Goal: Information Seeking & Learning: Learn about a topic

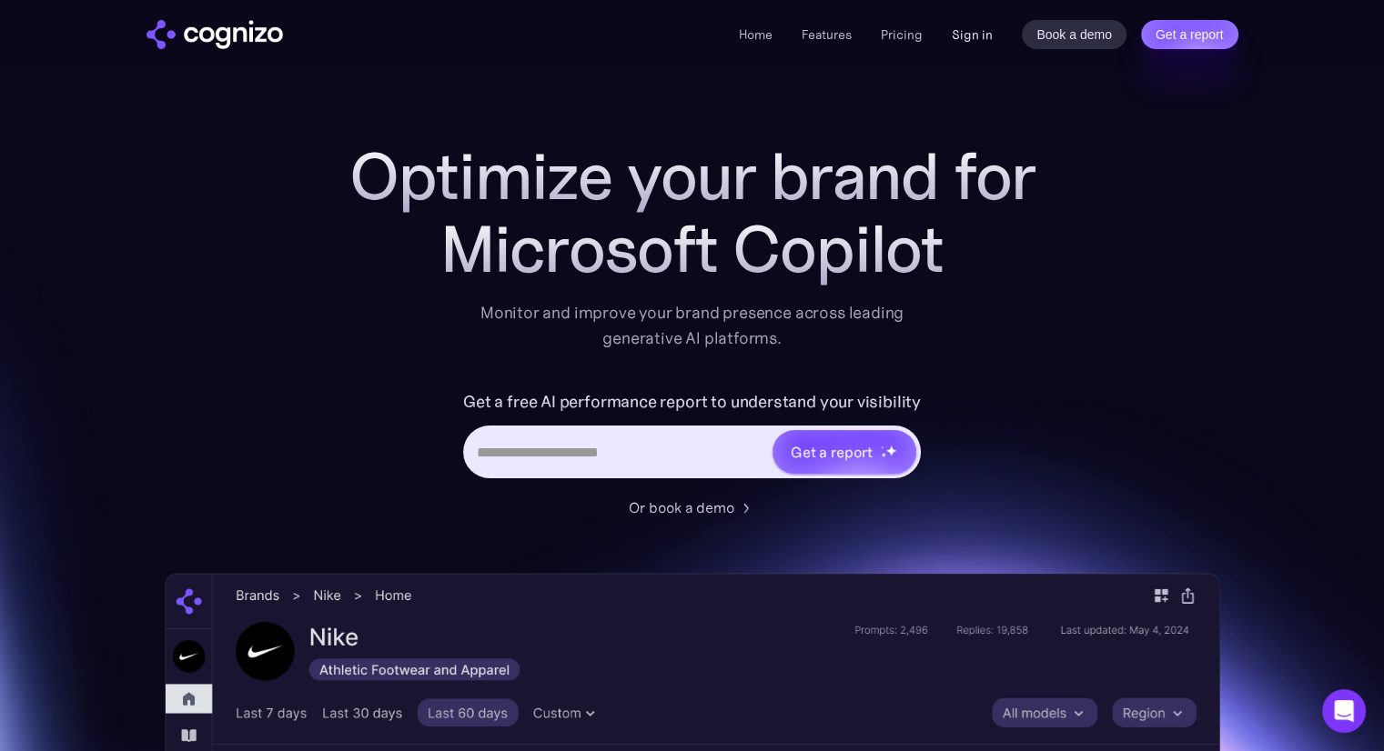
click at [977, 45] on link "Sign in" at bounding box center [971, 35] width 41 height 22
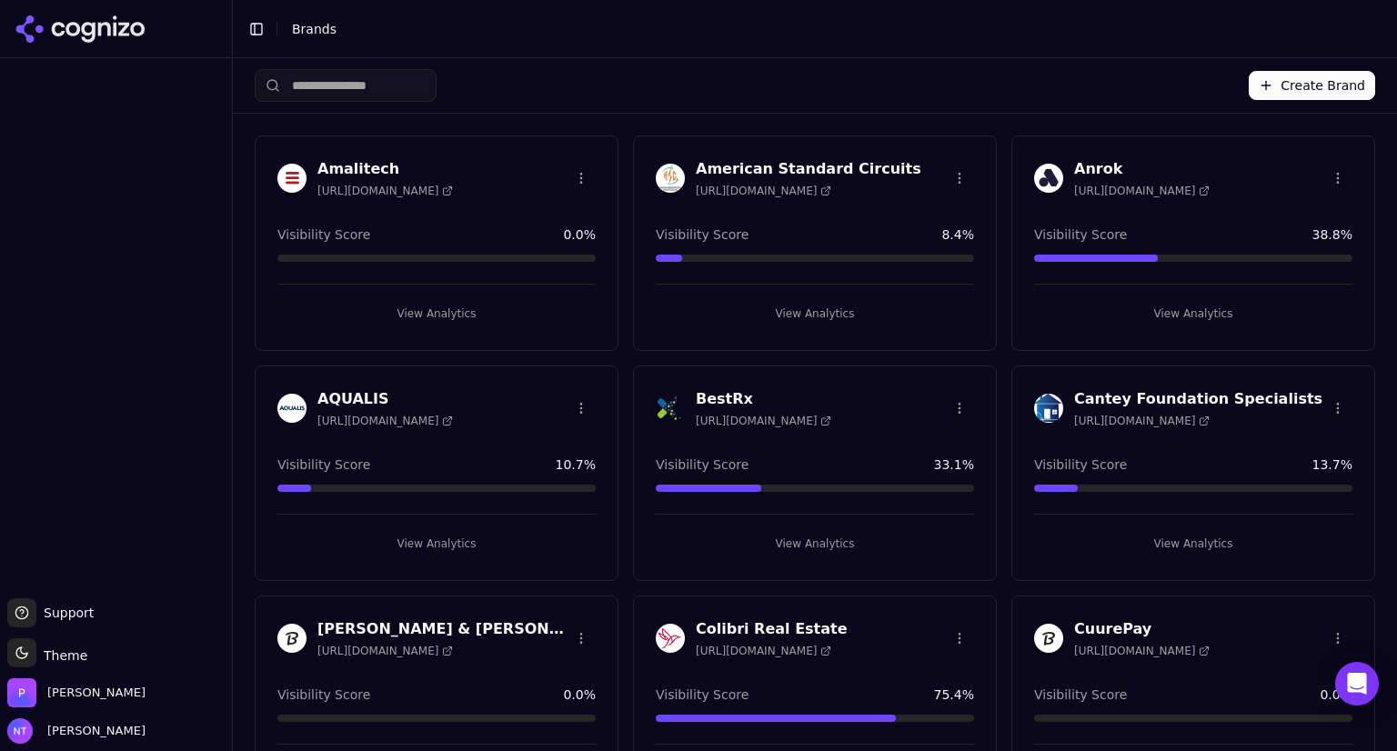
click at [362, 396] on h3 "AQUALIS" at bounding box center [385, 399] width 136 height 22
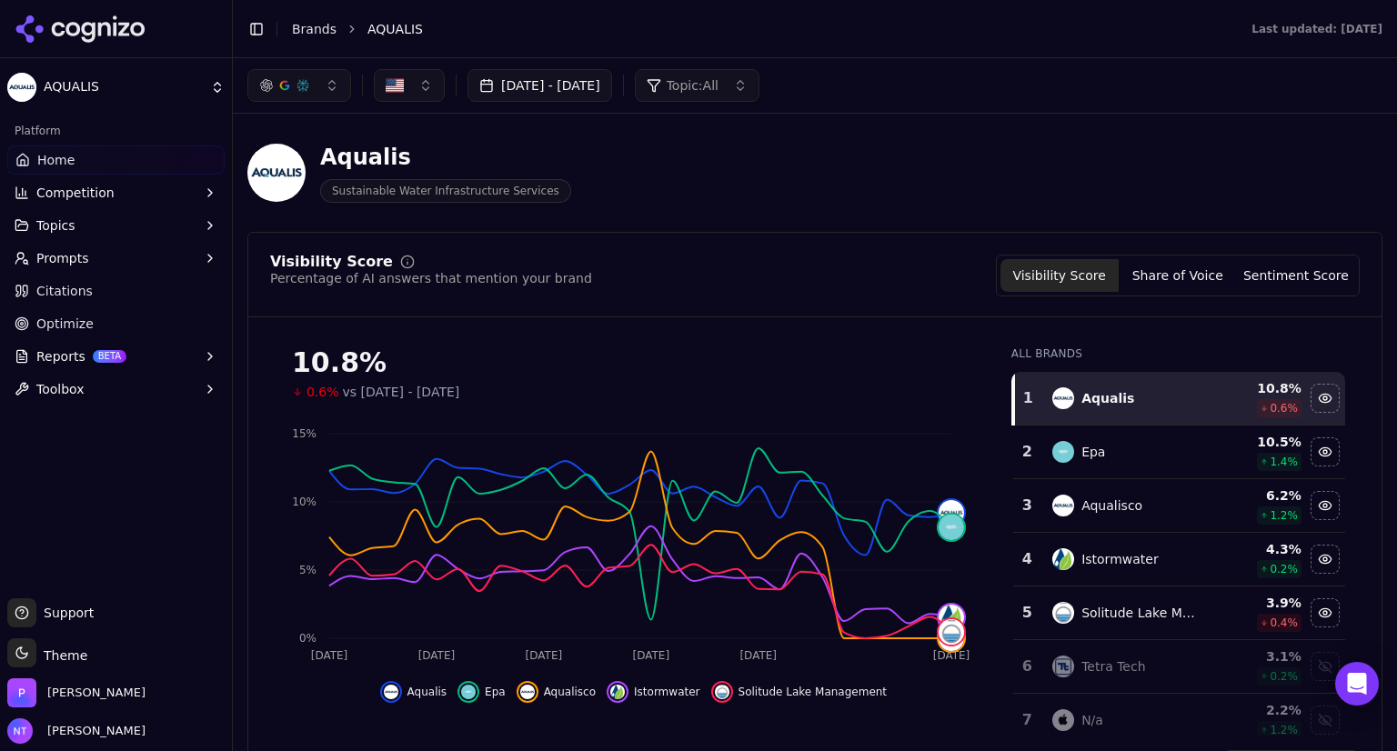
click at [589, 78] on button "Aug 23, 2025 - Sep 22, 2025" at bounding box center [540, 85] width 145 height 33
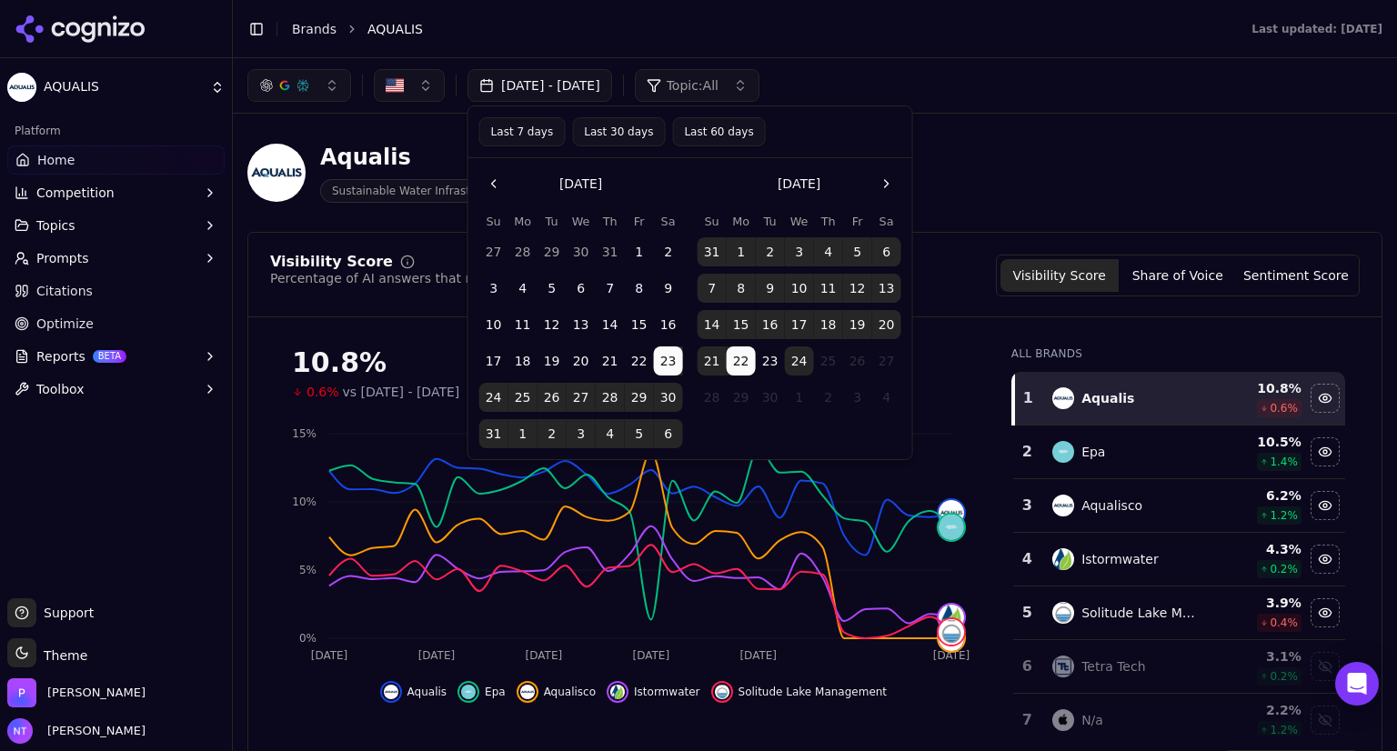
click at [495, 178] on button "Go to the Previous Month" at bounding box center [493, 183] width 29 height 29
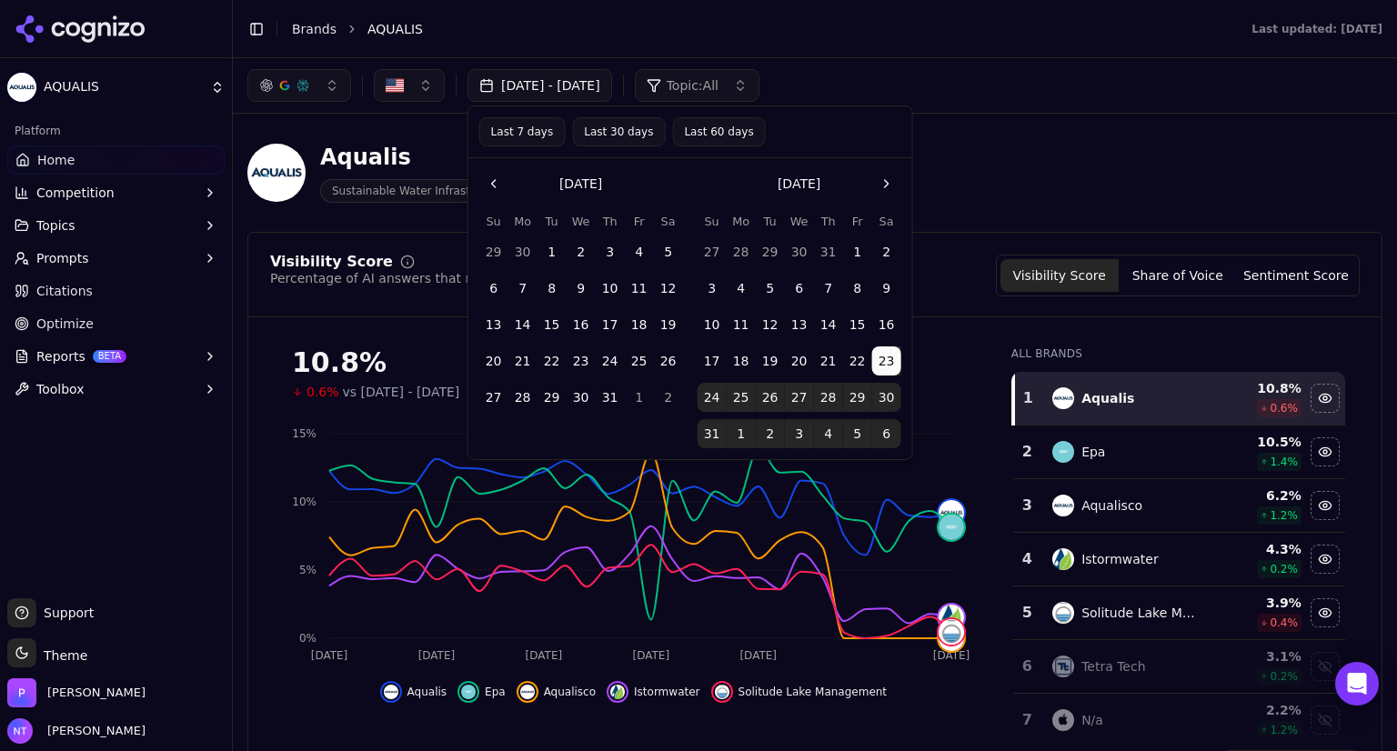
click at [495, 178] on button "Go to the Previous Month" at bounding box center [493, 183] width 29 height 29
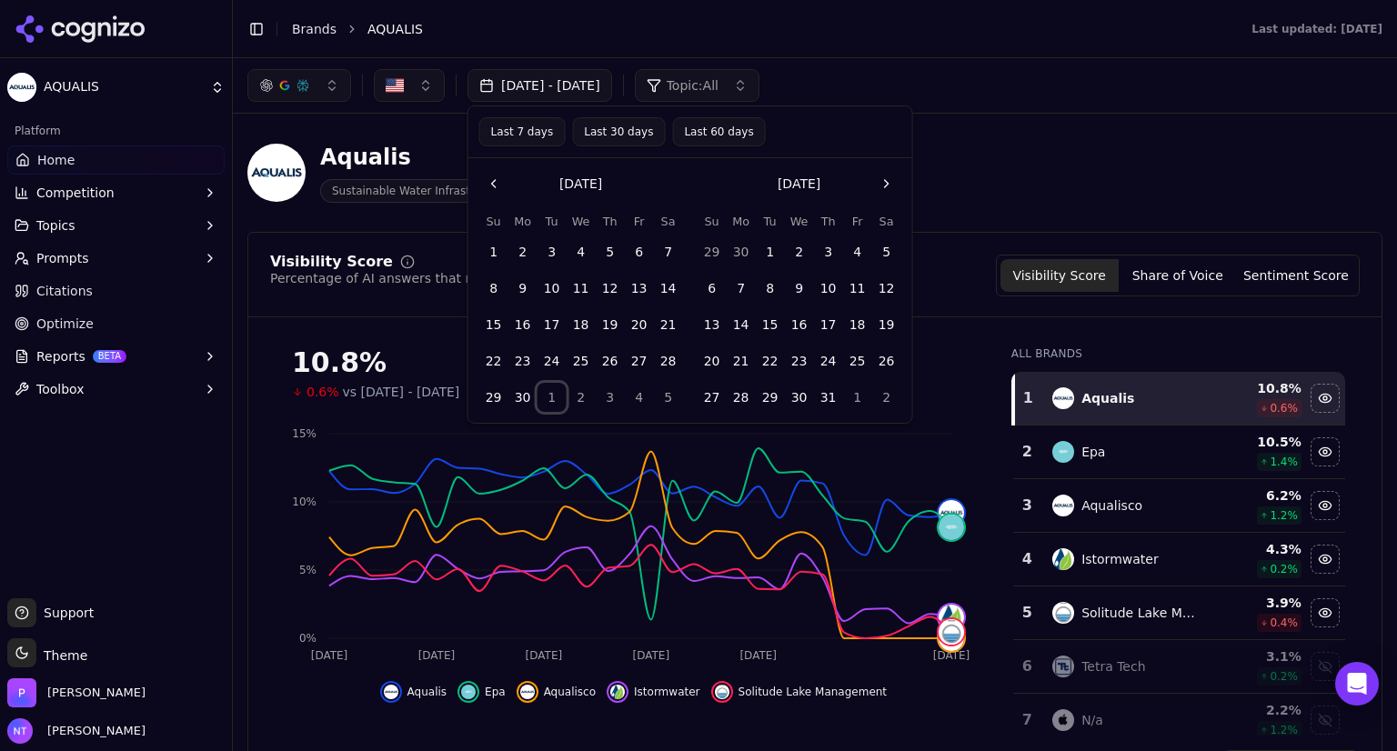
click at [545, 408] on button "1" at bounding box center [552, 397] width 29 height 29
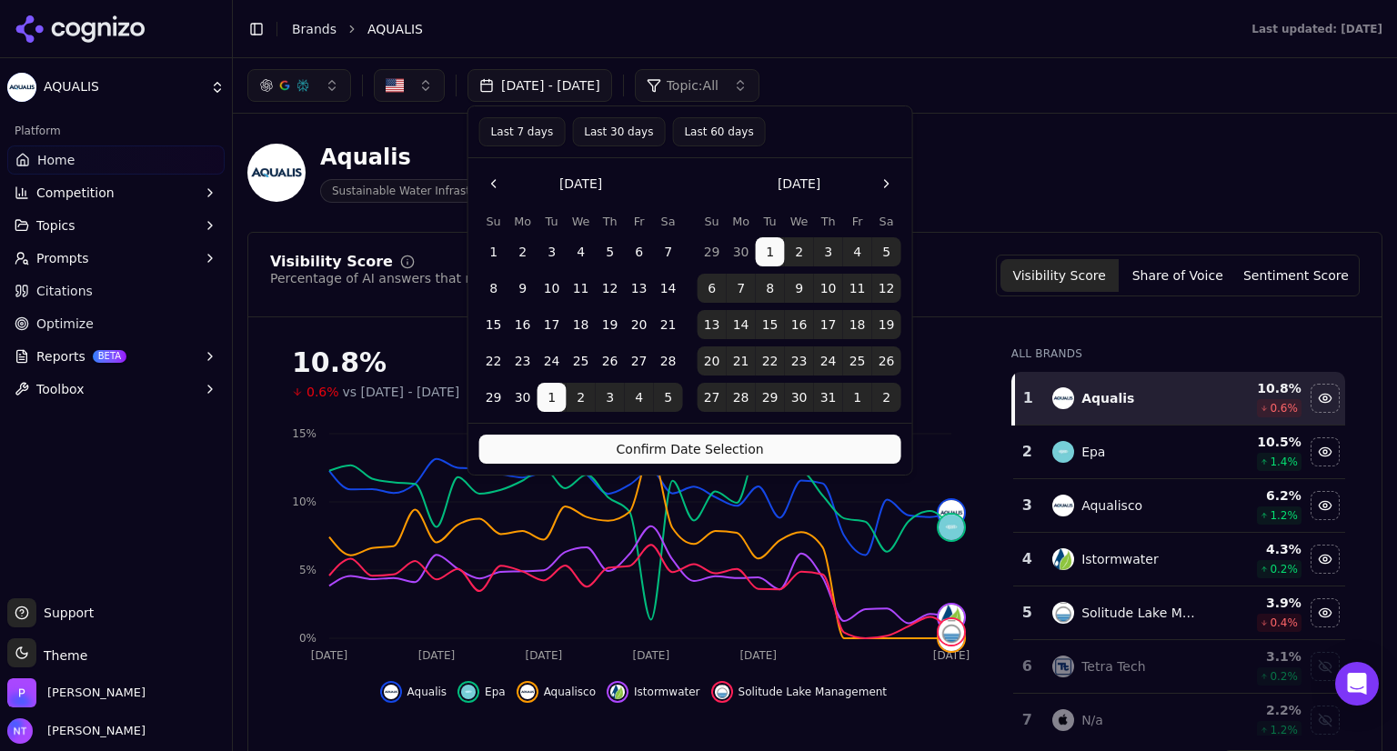
click at [884, 179] on button "Go to the Next Month" at bounding box center [886, 183] width 29 height 29
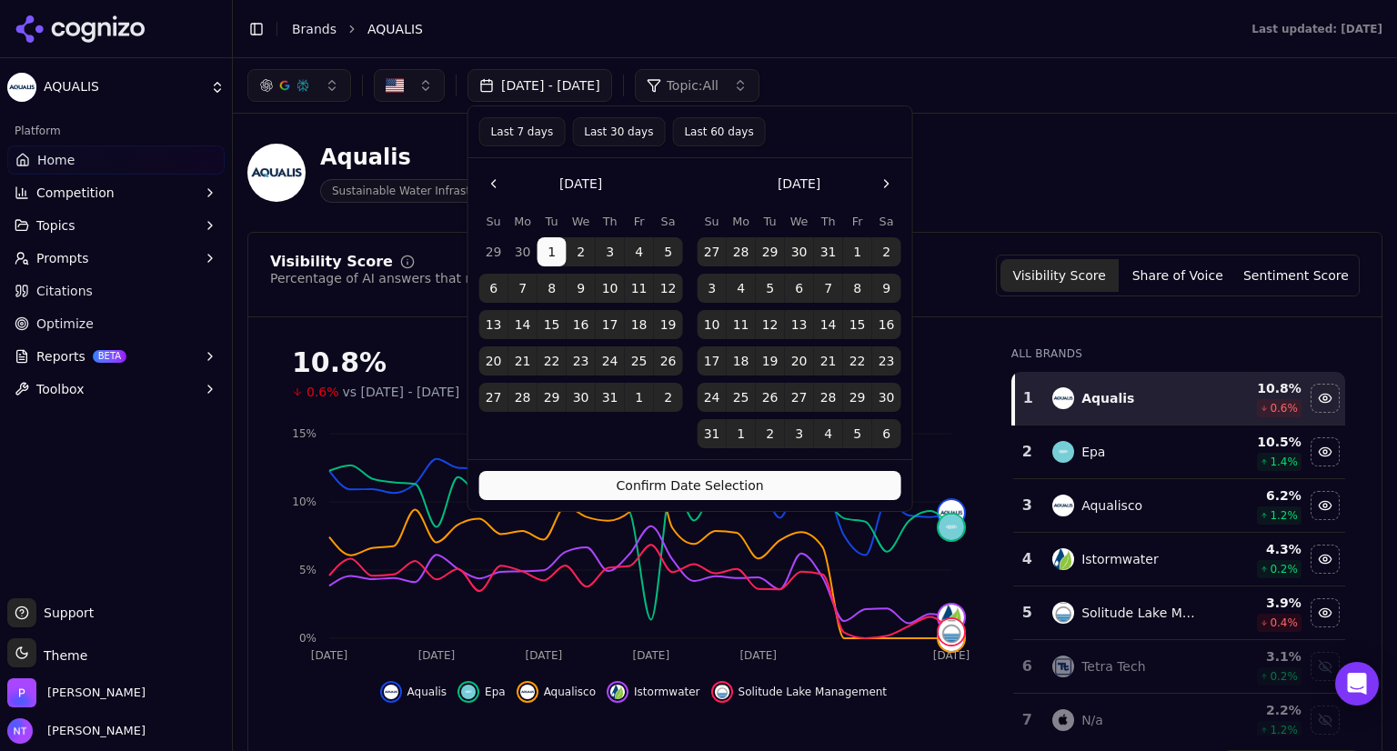
click at [885, 183] on button "Go to the Next Month" at bounding box center [886, 183] width 29 height 29
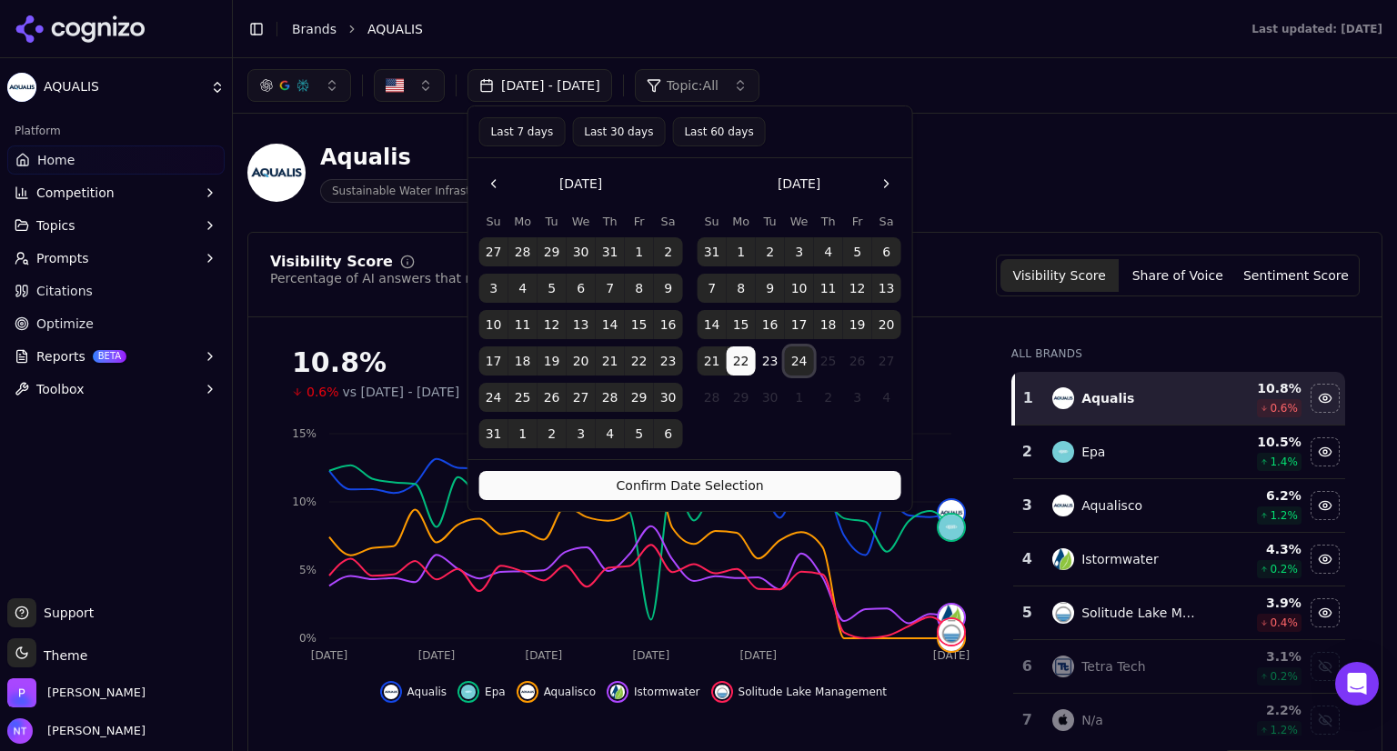
click at [794, 361] on button "24" at bounding box center [799, 361] width 29 height 29
click at [770, 478] on button "Confirm Date Selection" at bounding box center [690, 485] width 422 height 29
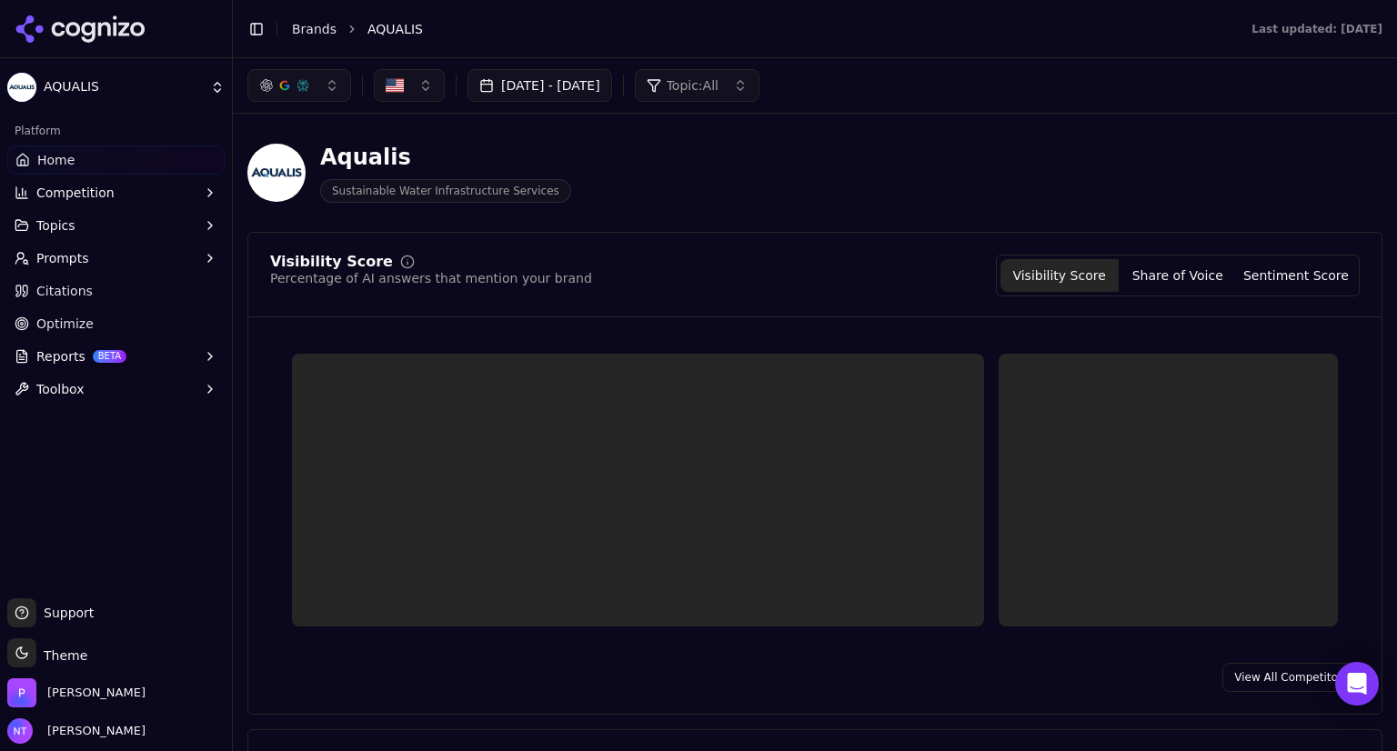
click at [770, 478] on div at bounding box center [638, 490] width 692 height 273
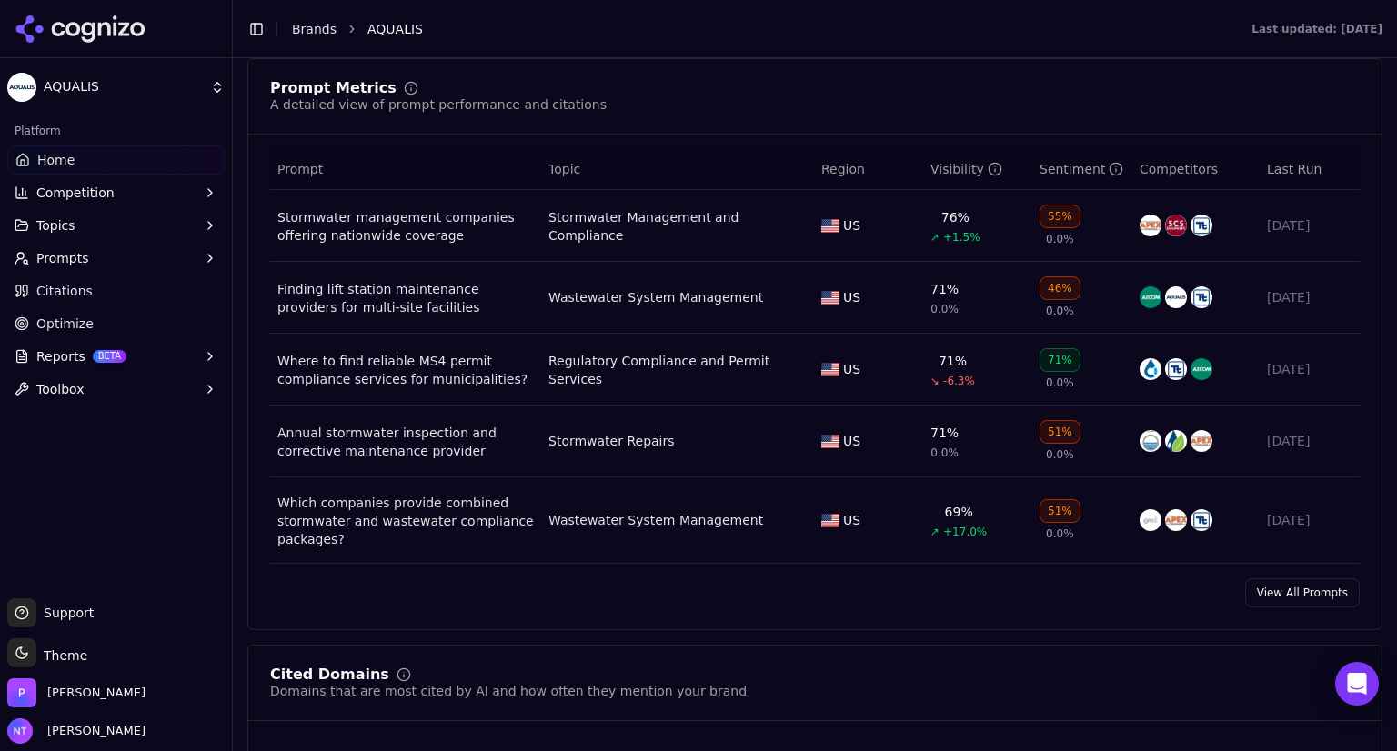
scroll to position [1330, 0]
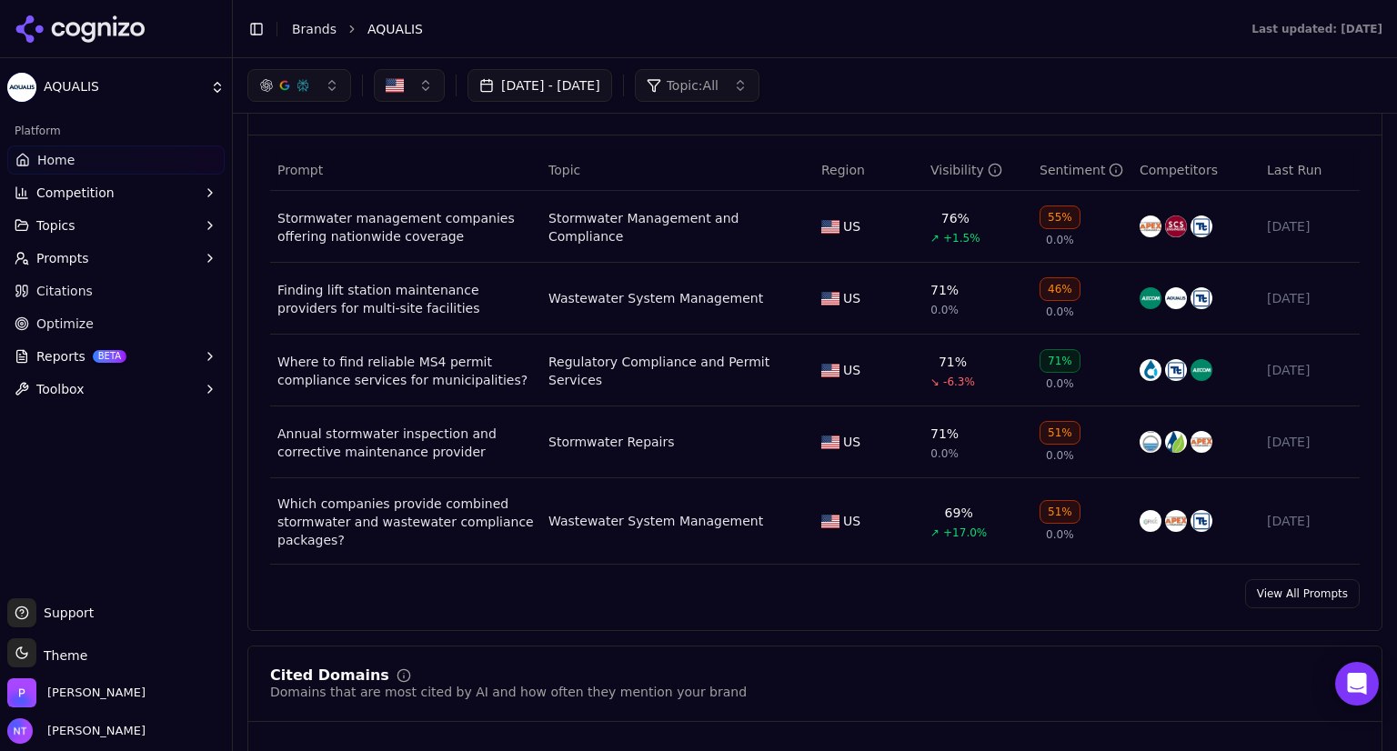
click at [1303, 587] on link "View All Prompts" at bounding box center [1302, 593] width 115 height 29
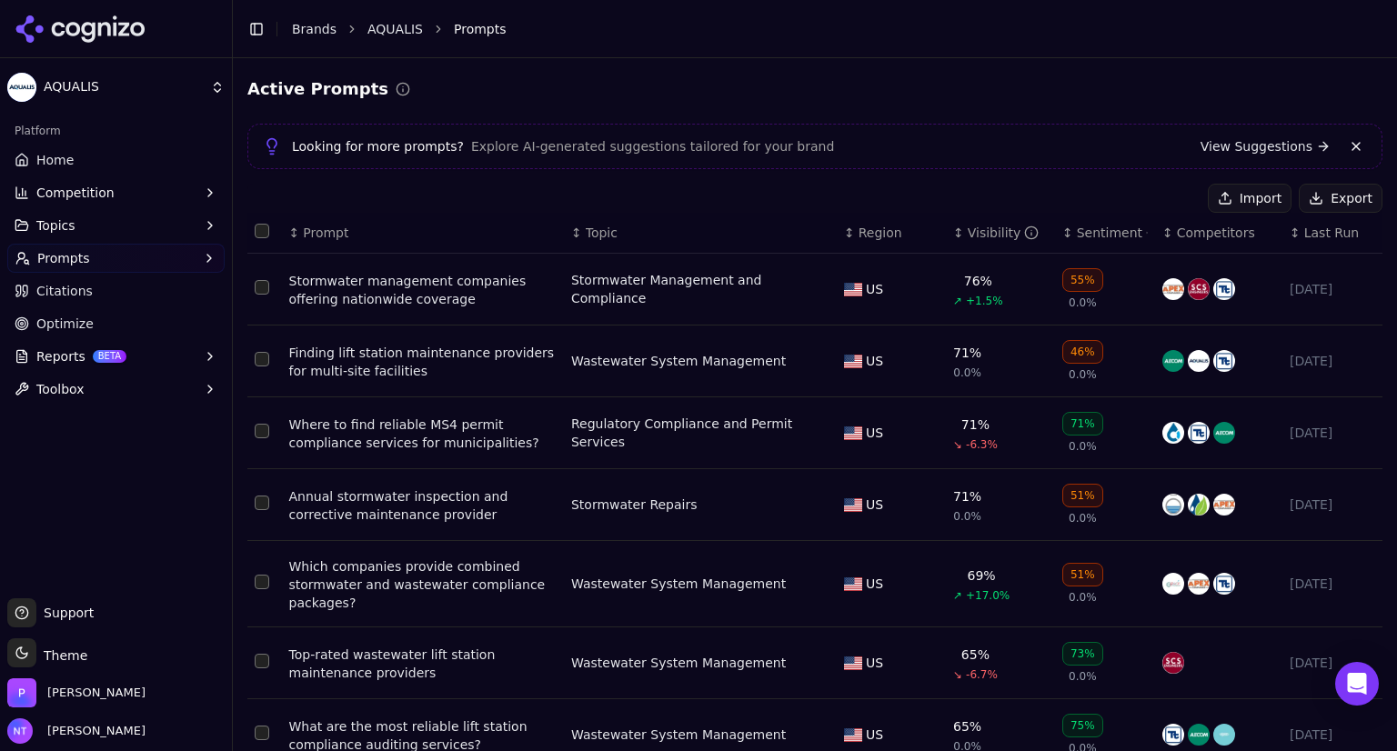
scroll to position [347, 0]
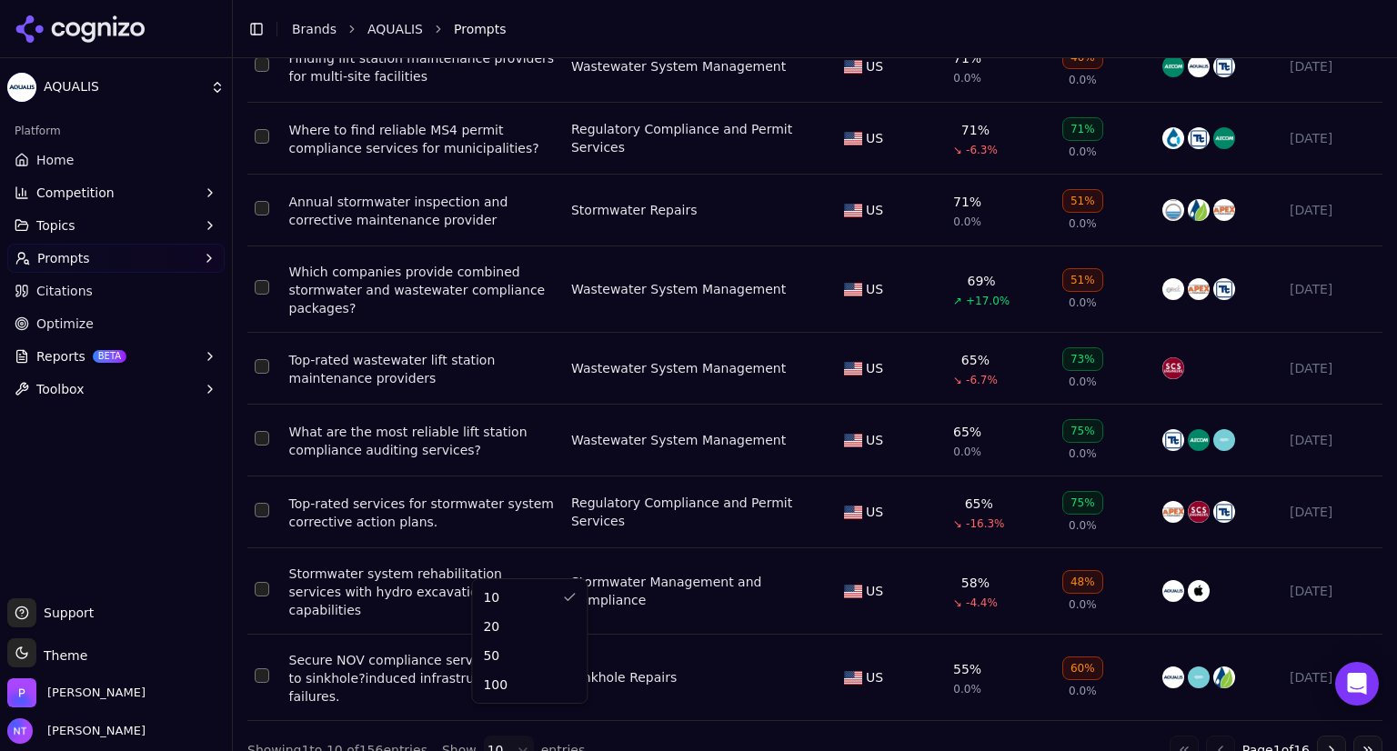
click at [501, 721] on html "AQUALIS Platform Home Competition Topics Prompts Citations Optimize Reports BET…" at bounding box center [698, 375] width 1397 height 751
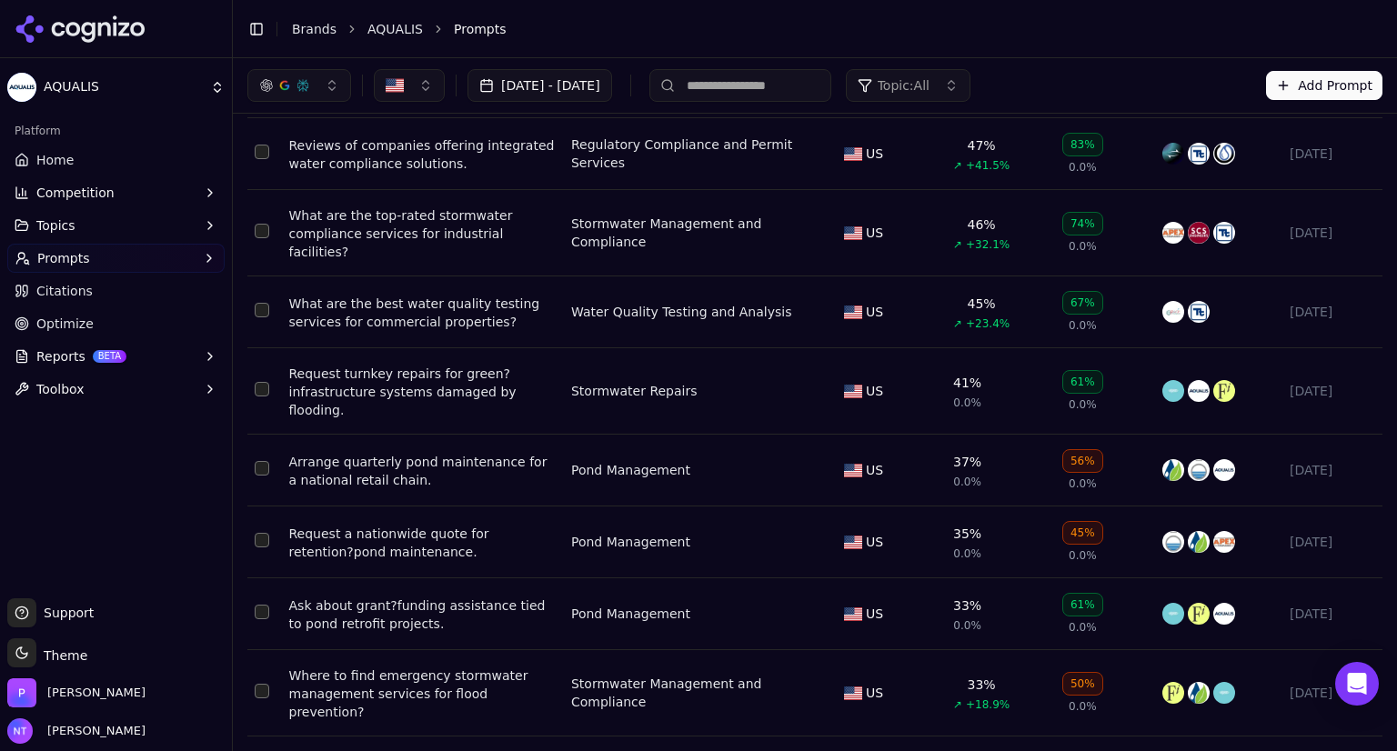
scroll to position [1246, 0]
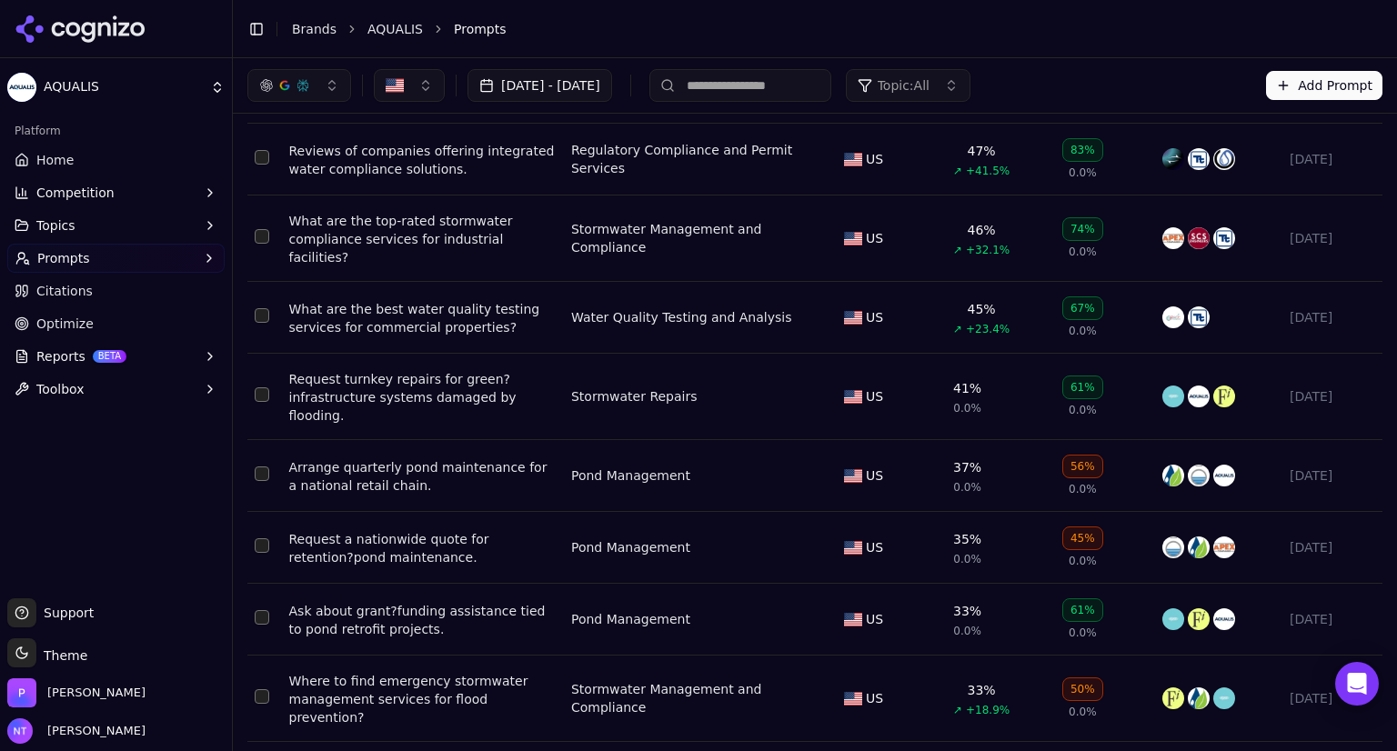
drag, startPoint x: 1080, startPoint y: 550, endPoint x: 637, endPoint y: 643, distance: 452.6
click at [637, 680] on div "Stormwater Management and Compliance" at bounding box center [689, 698] width 237 height 36
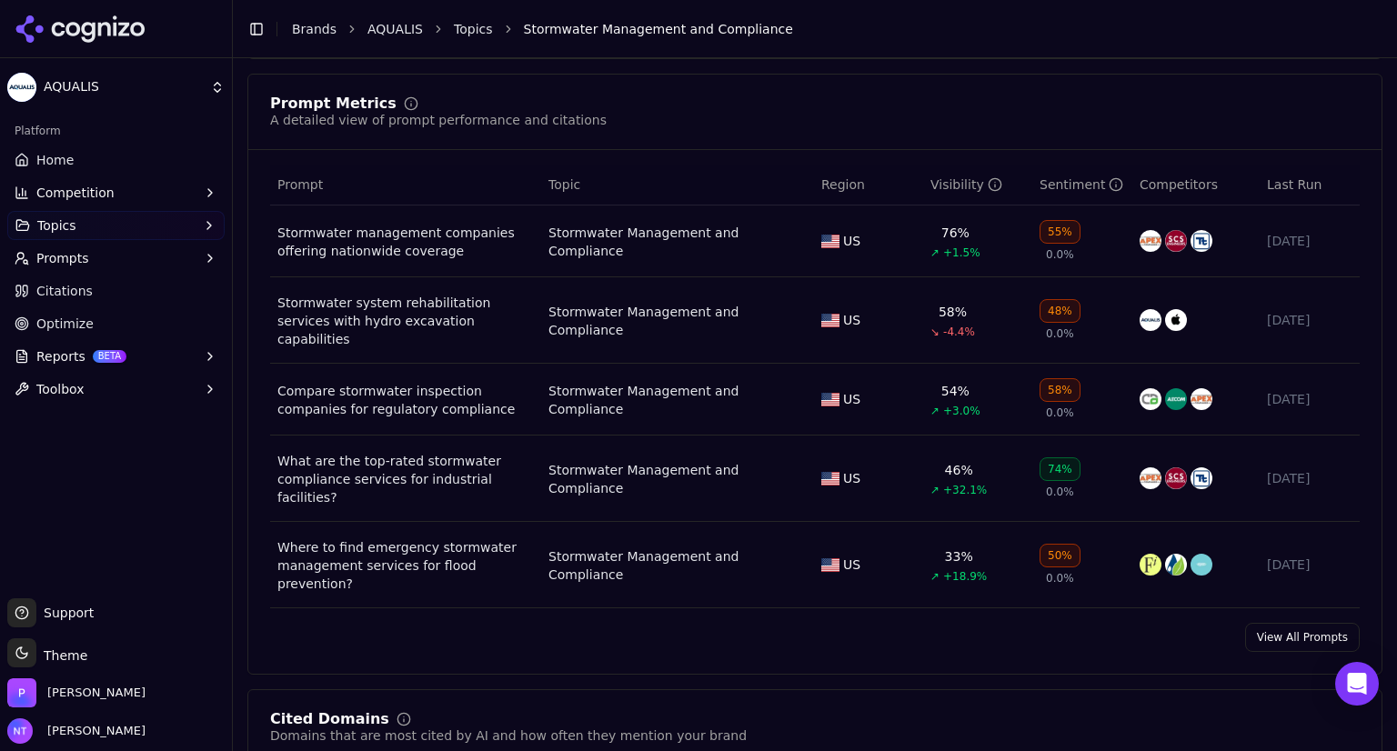
scroll to position [688, 0]
click at [1317, 622] on link "View All Prompts" at bounding box center [1302, 636] width 115 height 29
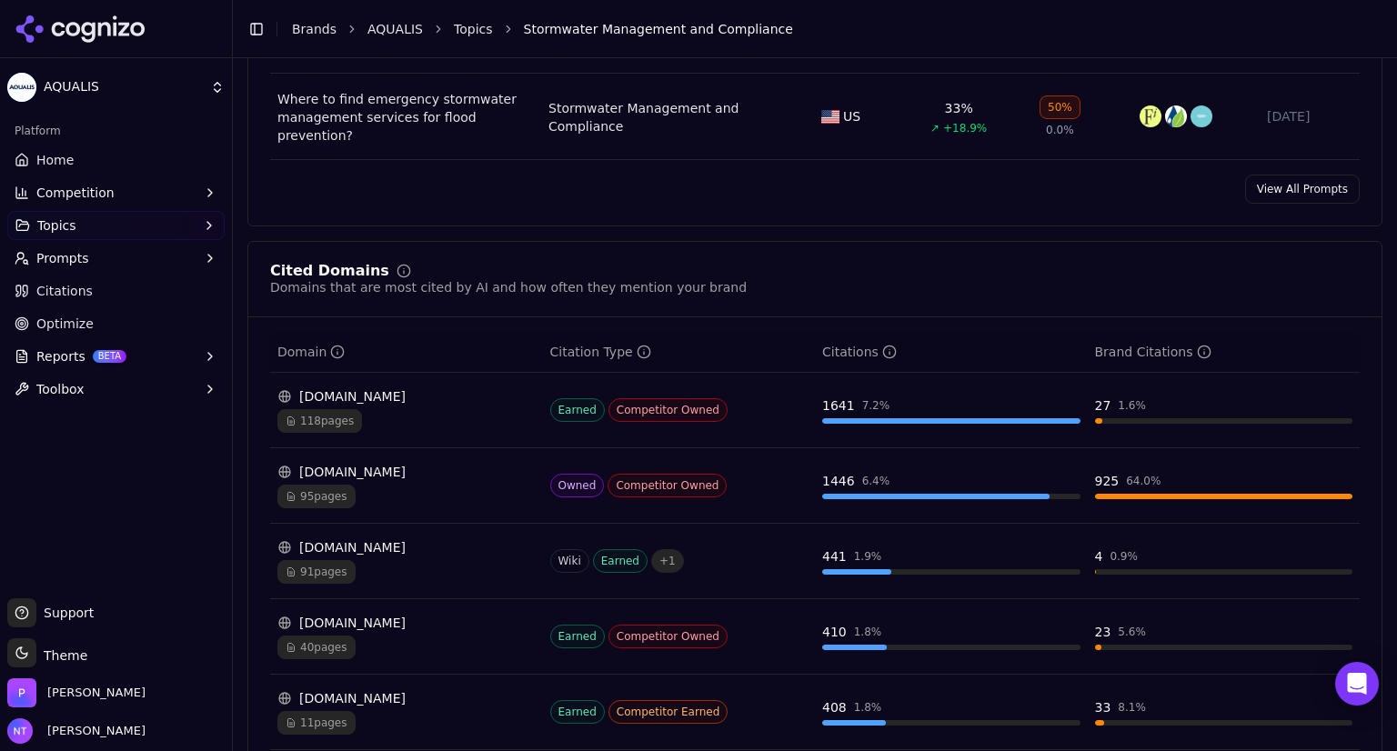
scroll to position [1310, 0]
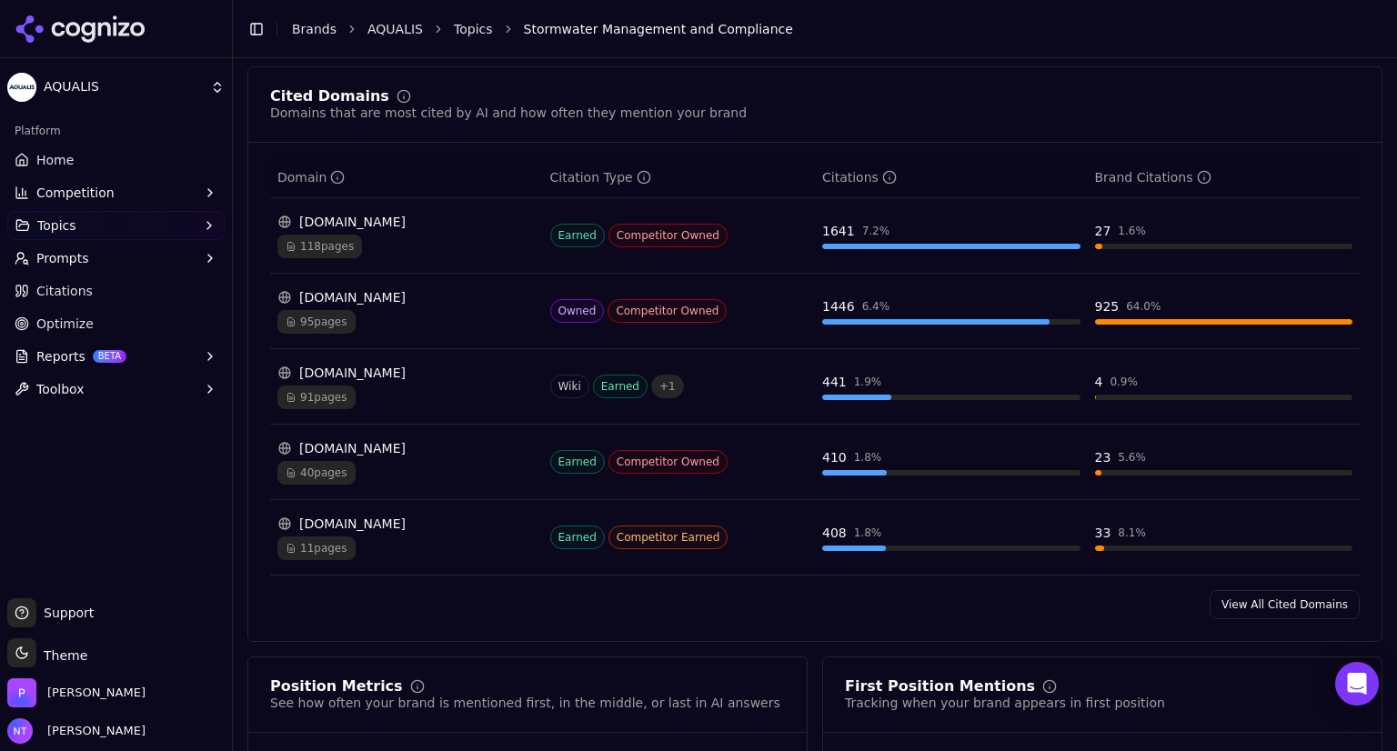
click at [132, 269] on button "Prompts" at bounding box center [115, 258] width 217 height 29
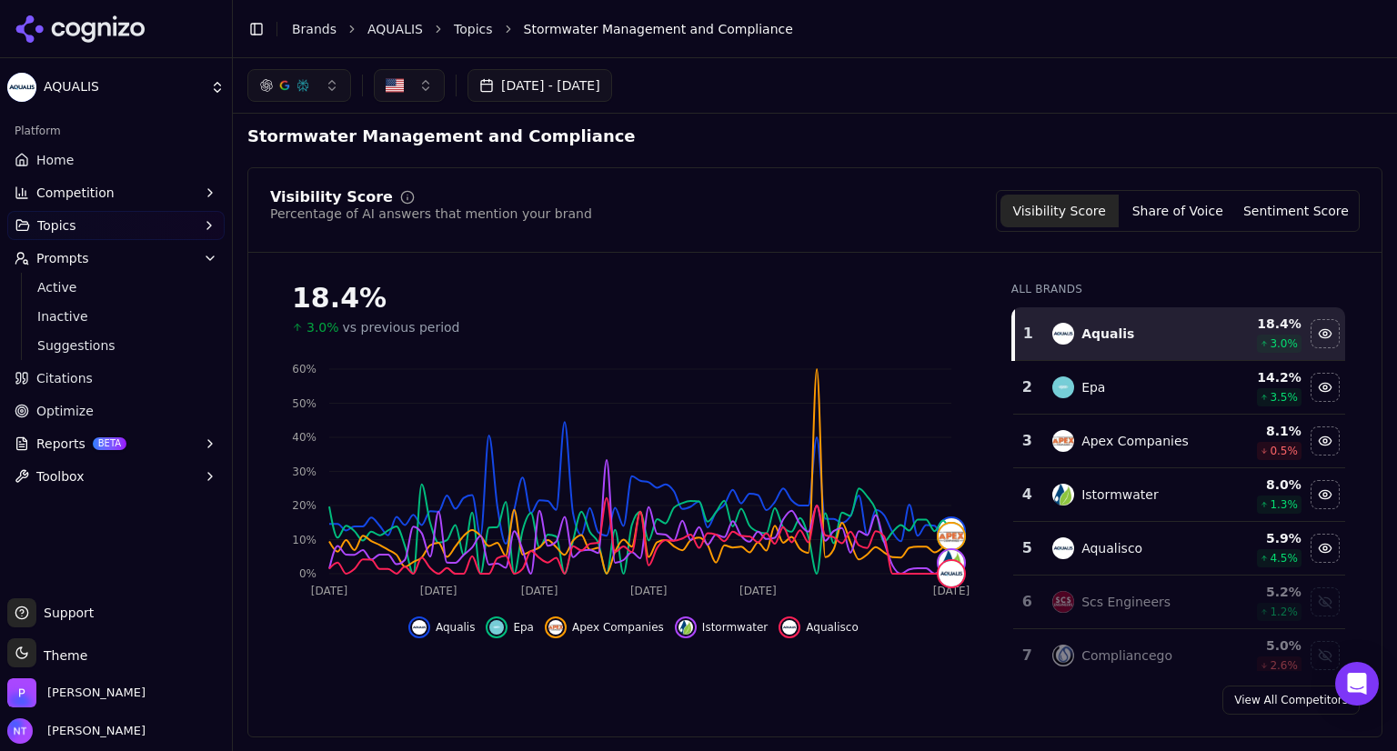
scroll to position [0, 0]
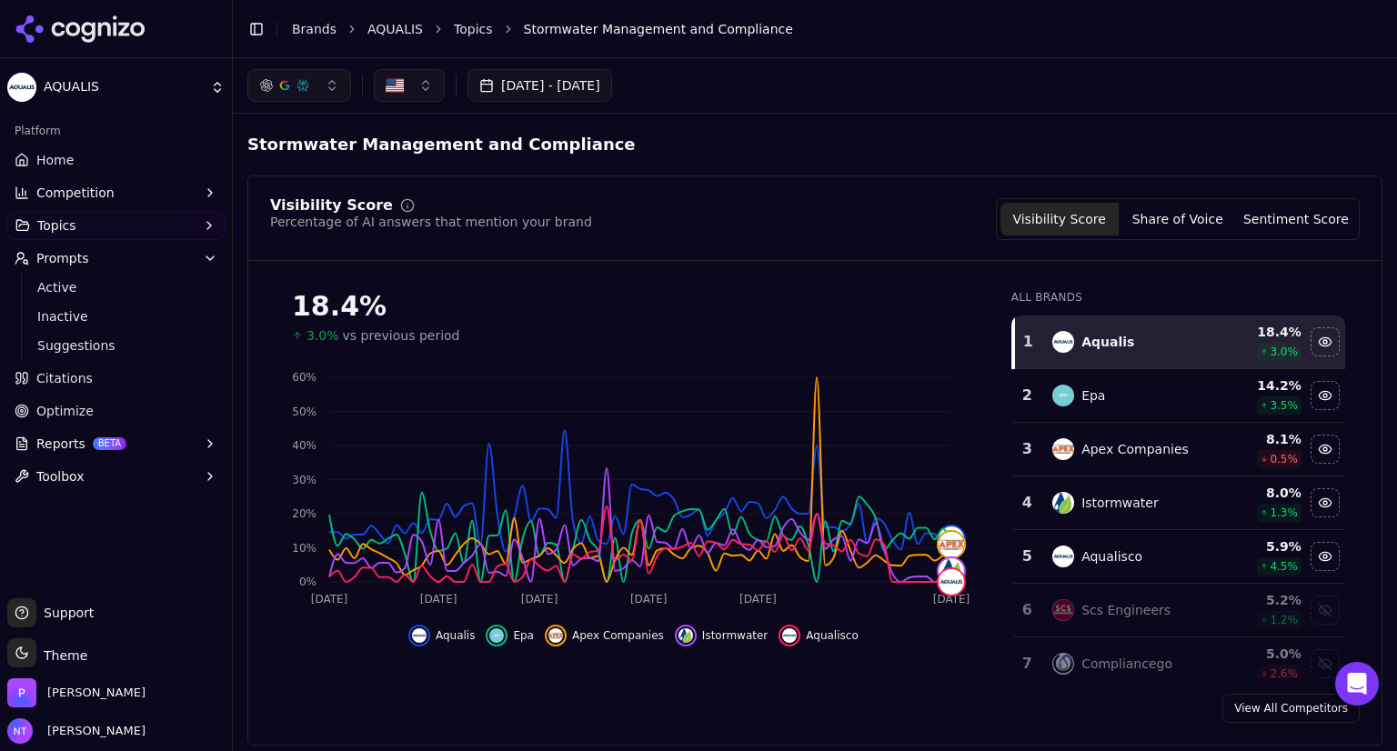
click at [71, 380] on span "Citations" at bounding box center [64, 378] width 56 height 18
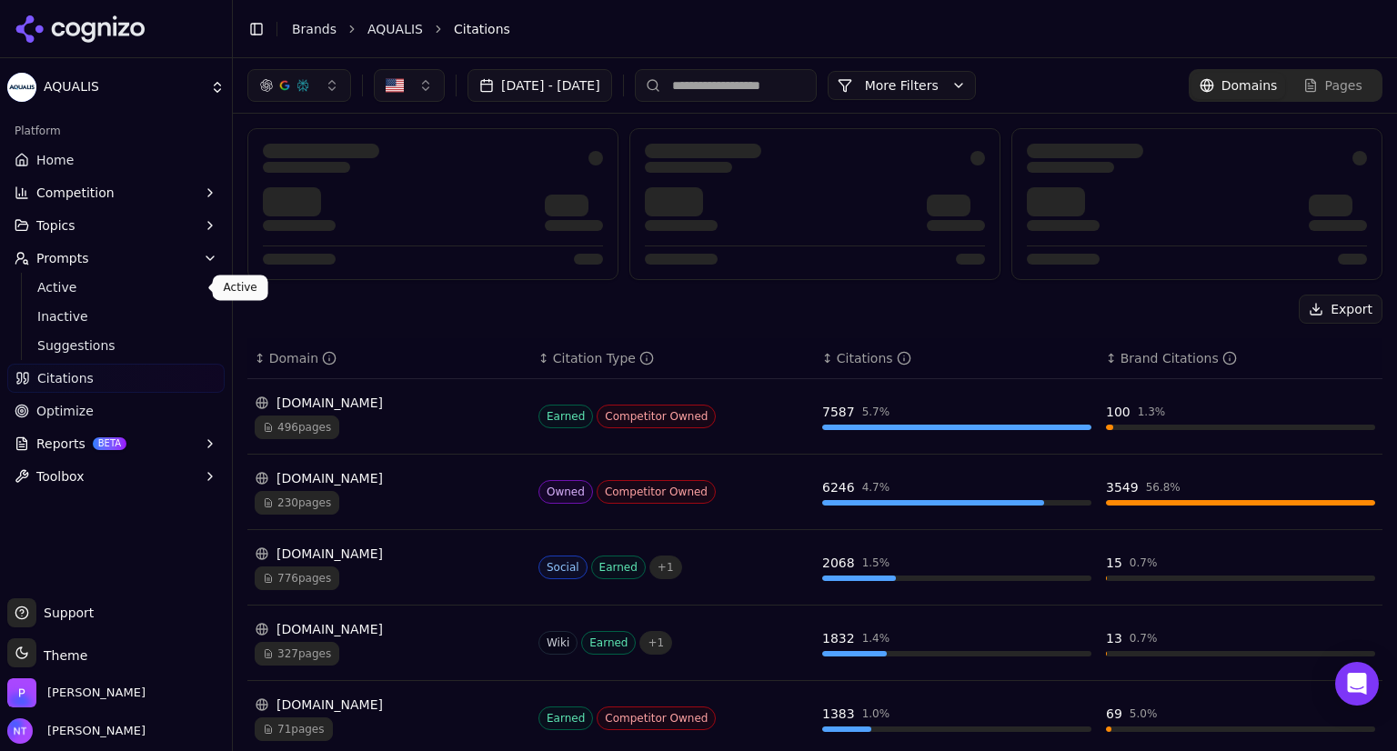
click at [58, 283] on span "Active" at bounding box center [116, 287] width 158 height 18
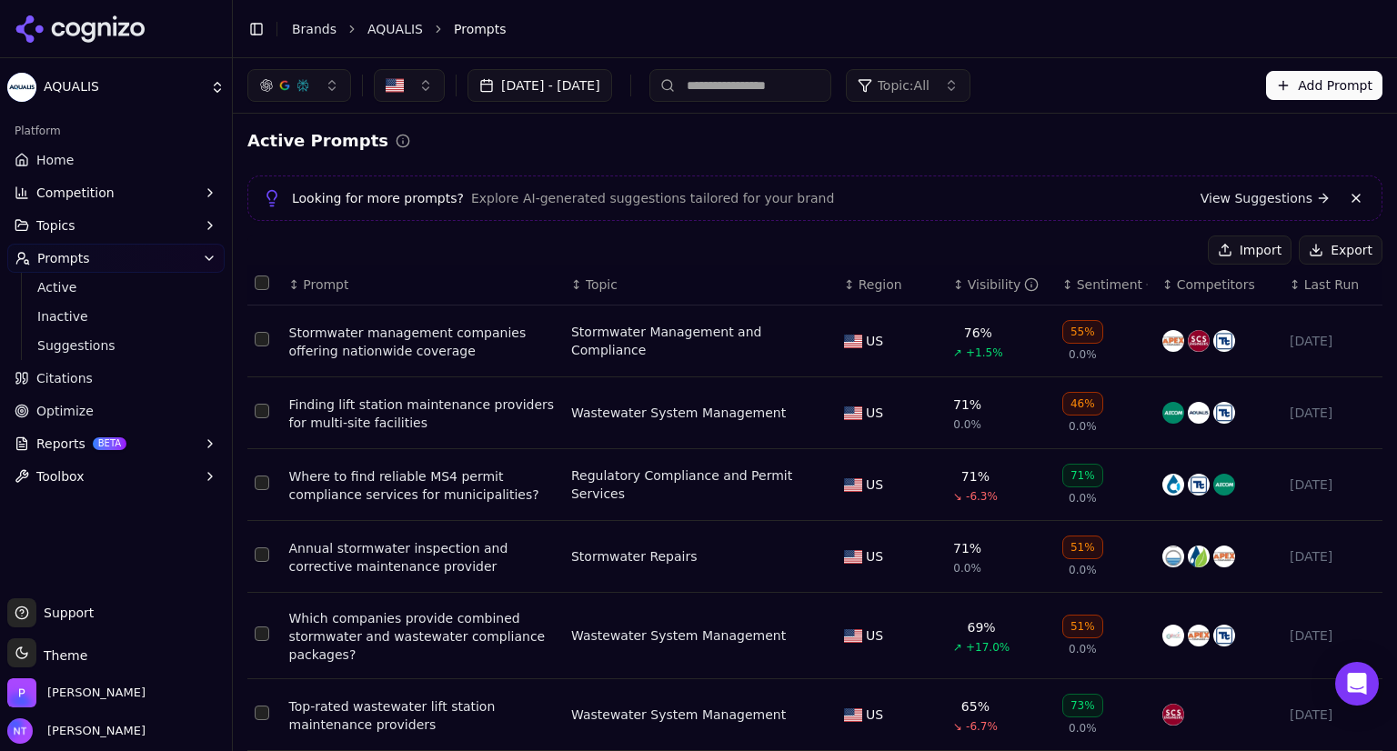
click at [62, 230] on span "Topics" at bounding box center [55, 225] width 39 height 18
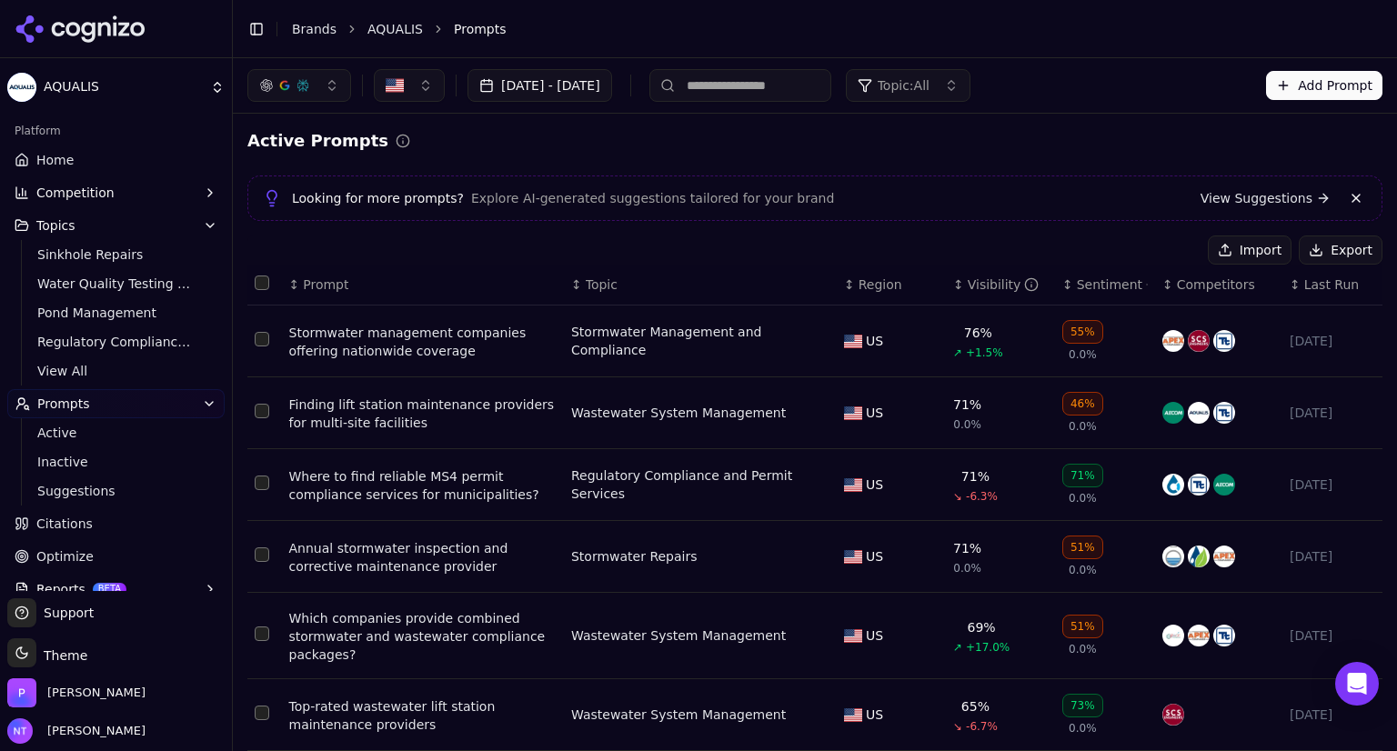
click at [622, 408] on div "Wastewater System Management" at bounding box center [678, 413] width 215 height 18
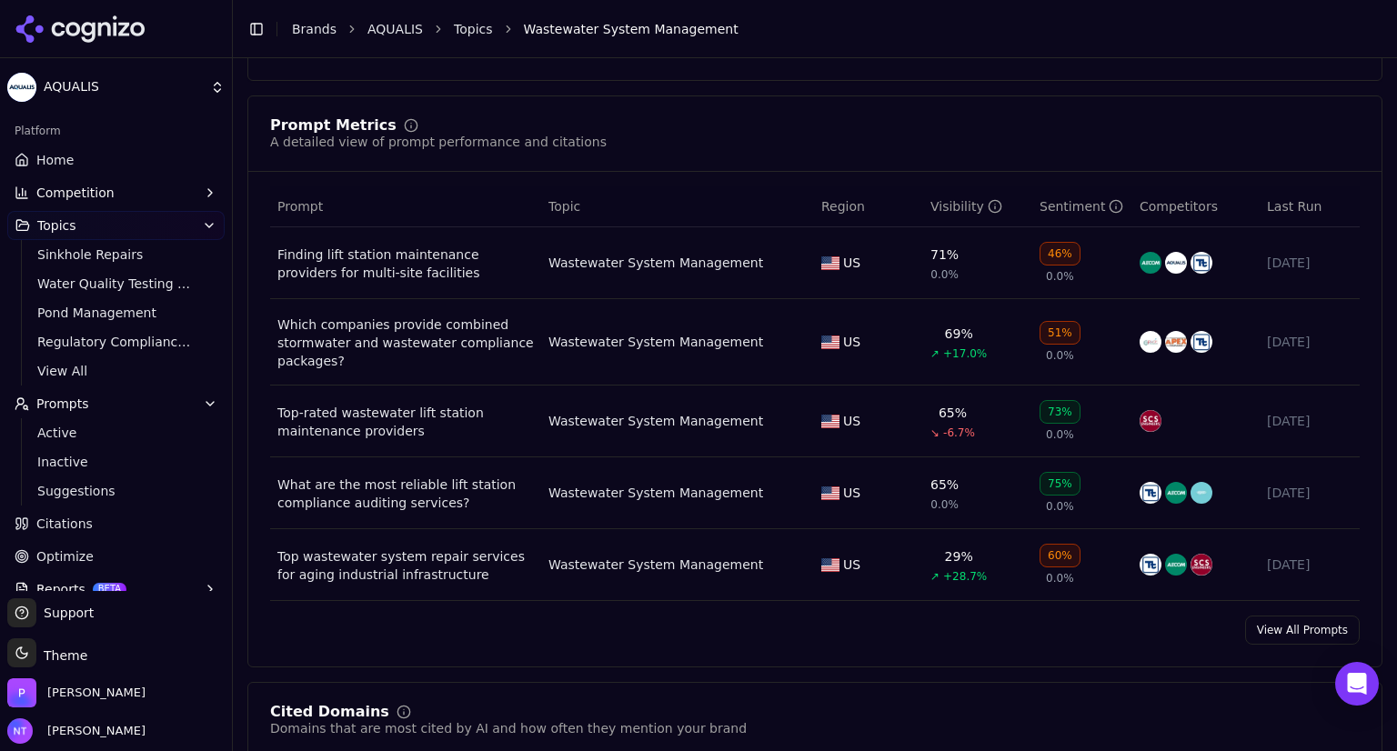
scroll to position [666, 0]
click at [1288, 638] on link "View All Prompts" at bounding box center [1302, 629] width 115 height 29
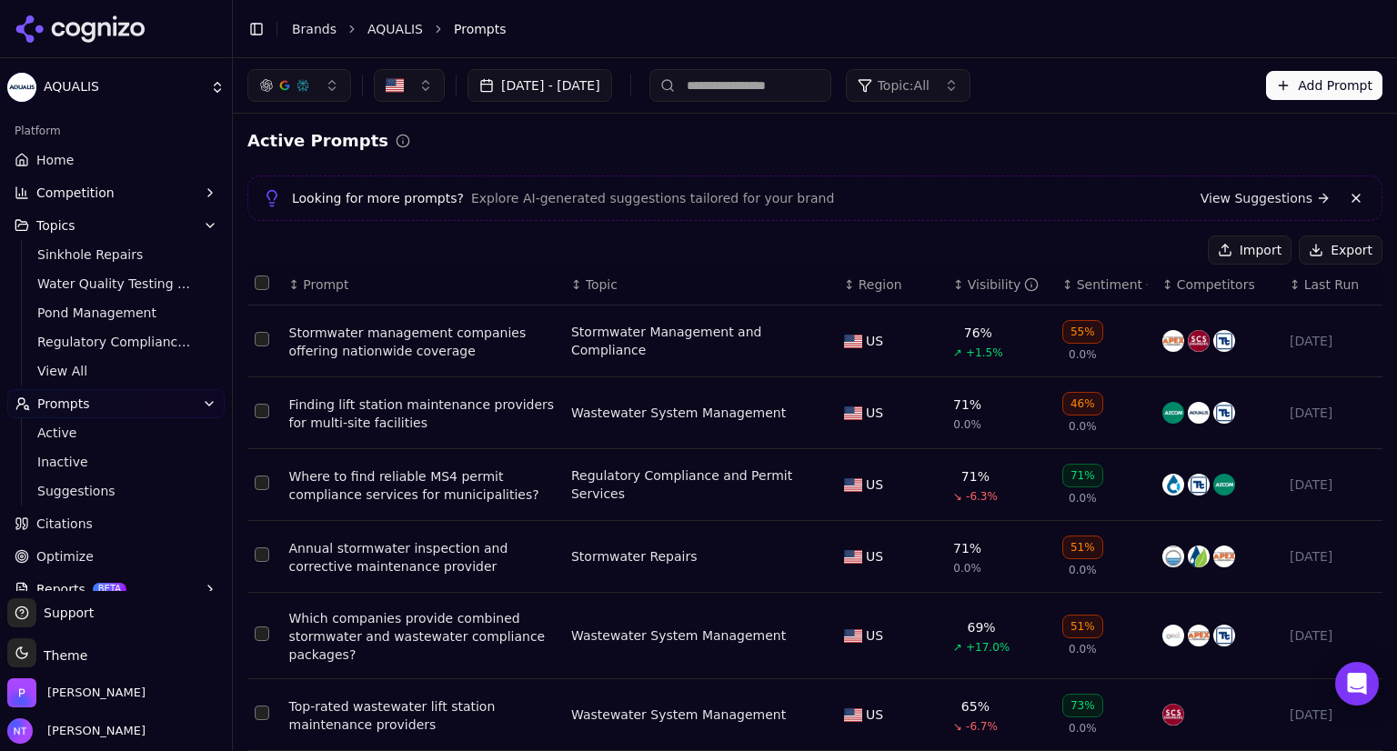
click at [930, 87] on span "Topic: All" at bounding box center [904, 85] width 52 height 18
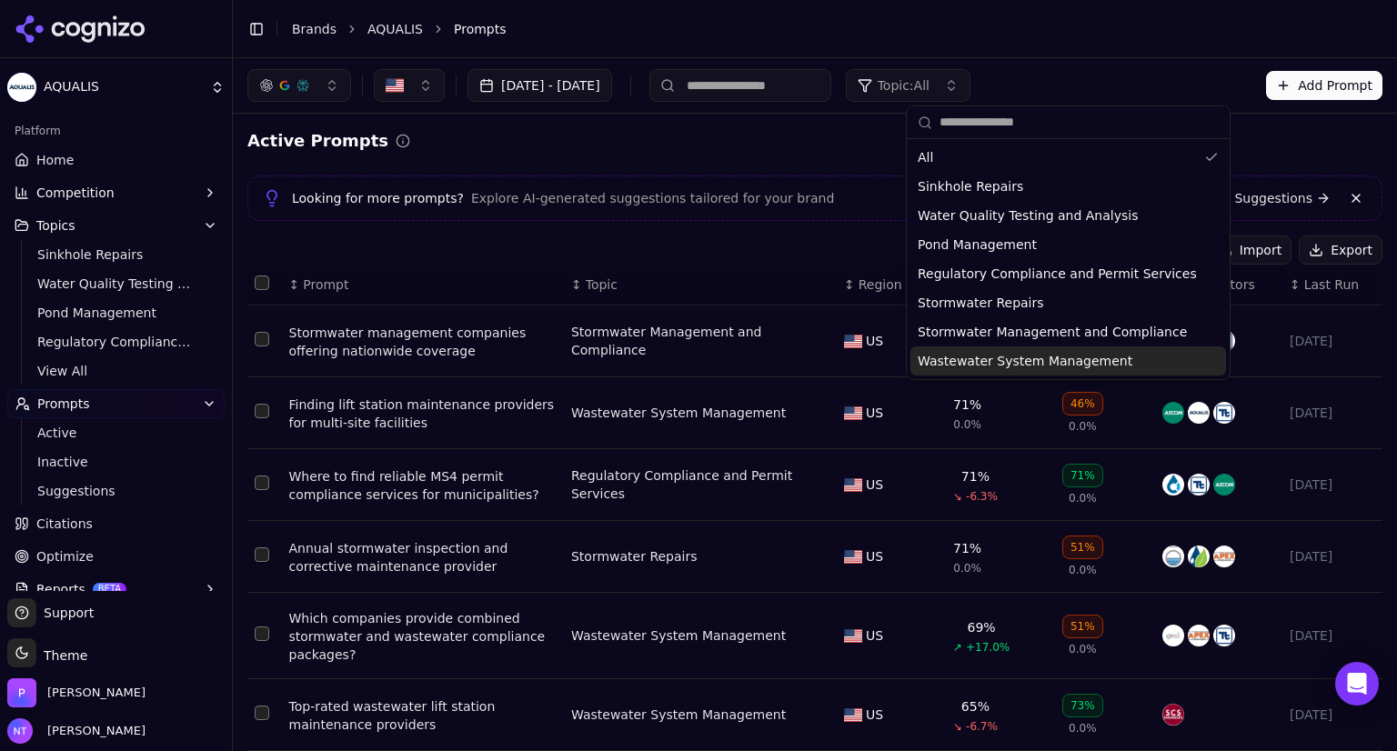
click at [962, 368] on span "Wastewater System Management" at bounding box center [1025, 361] width 215 height 18
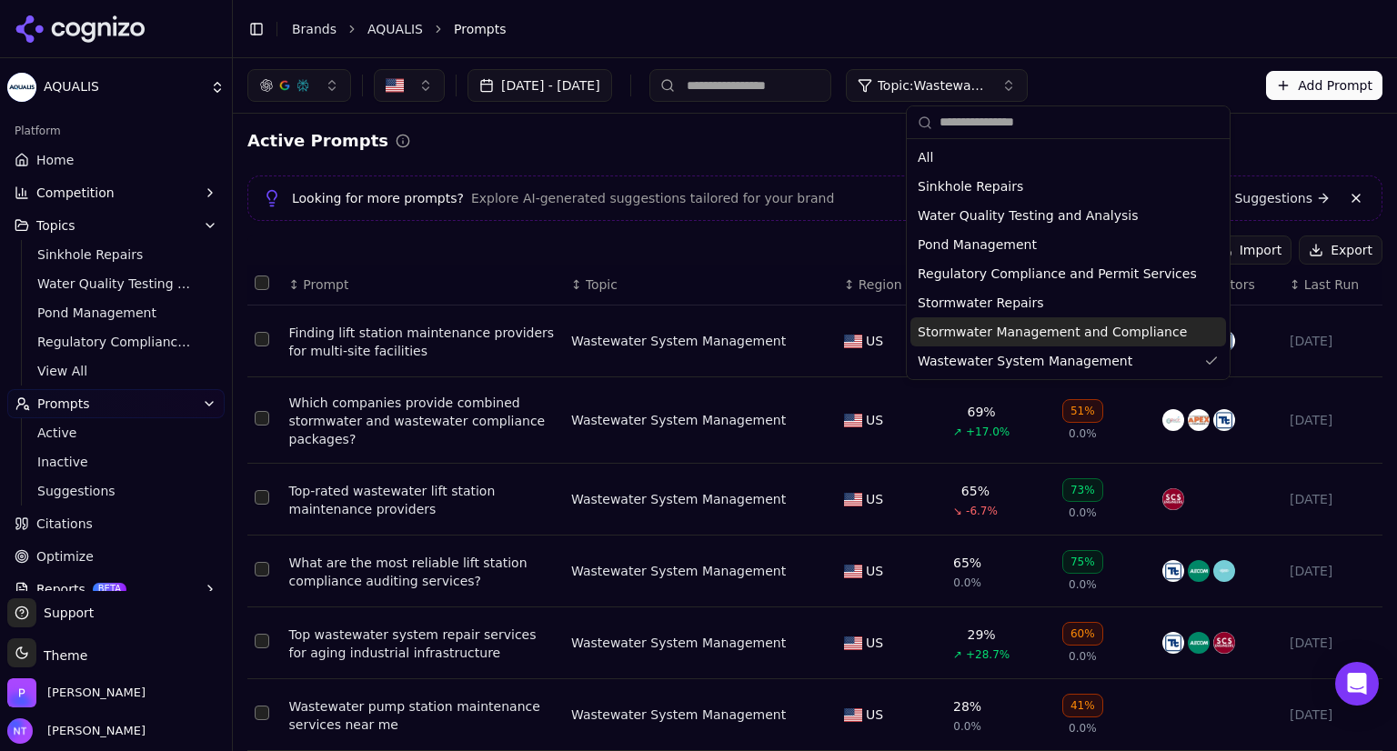
click at [847, 140] on div "Active Prompts" at bounding box center [814, 140] width 1135 height 25
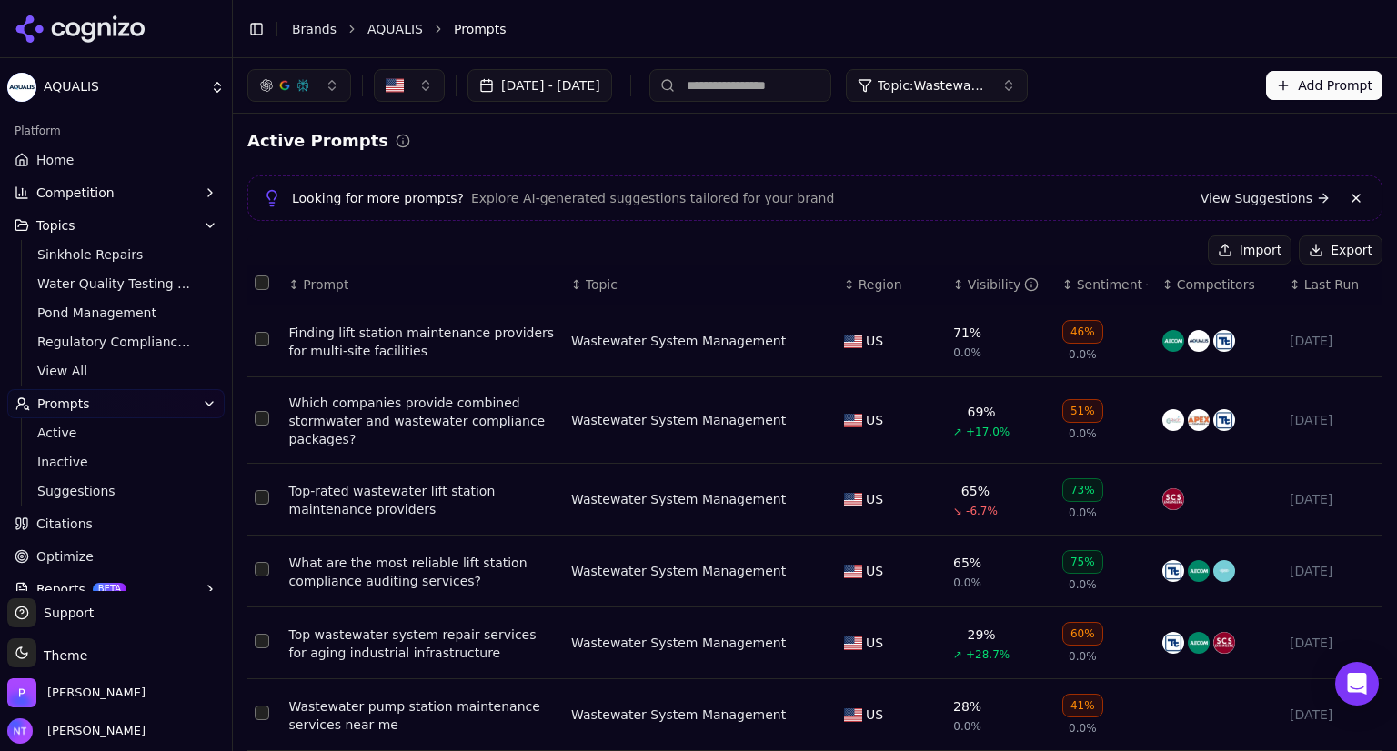
click at [987, 80] on span "Topic: Wastewater System Management" at bounding box center [932, 85] width 109 height 18
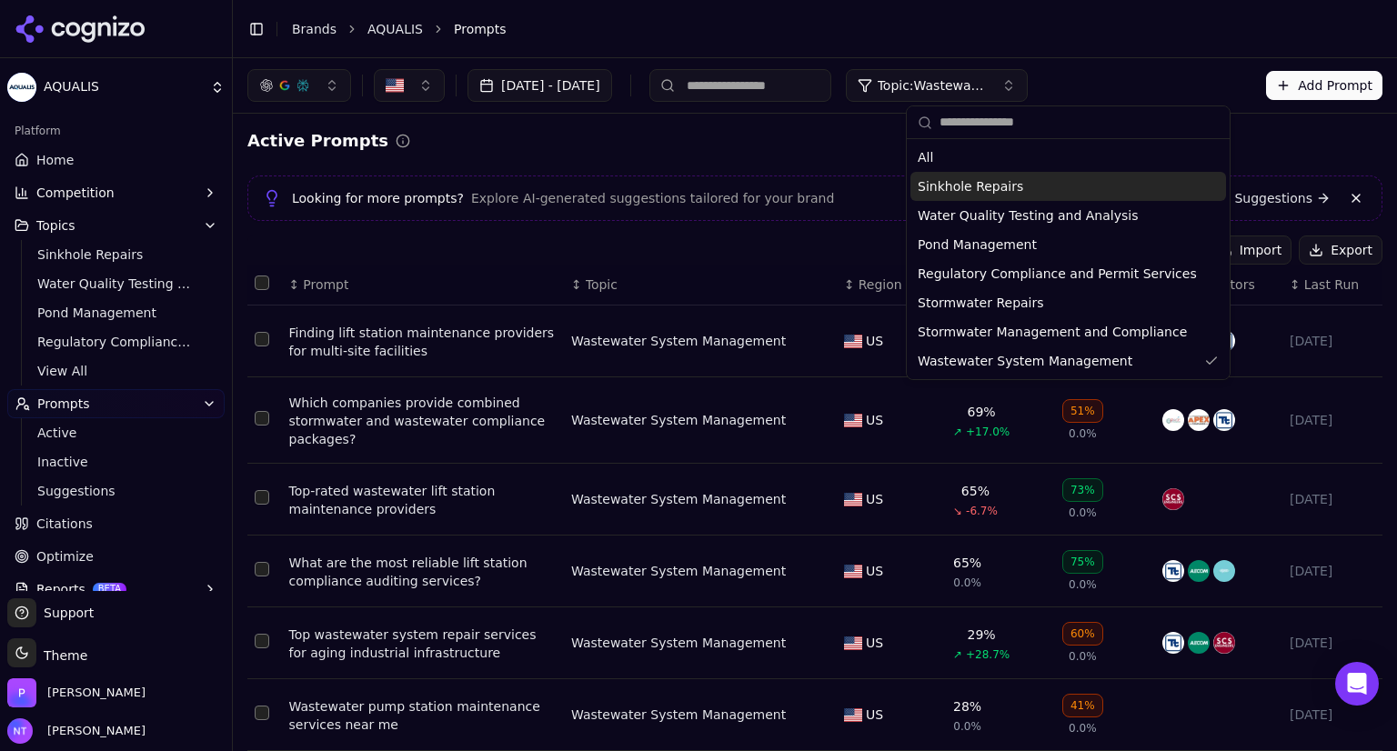
click at [983, 183] on span "Sinkhole Repairs" at bounding box center [971, 186] width 106 height 18
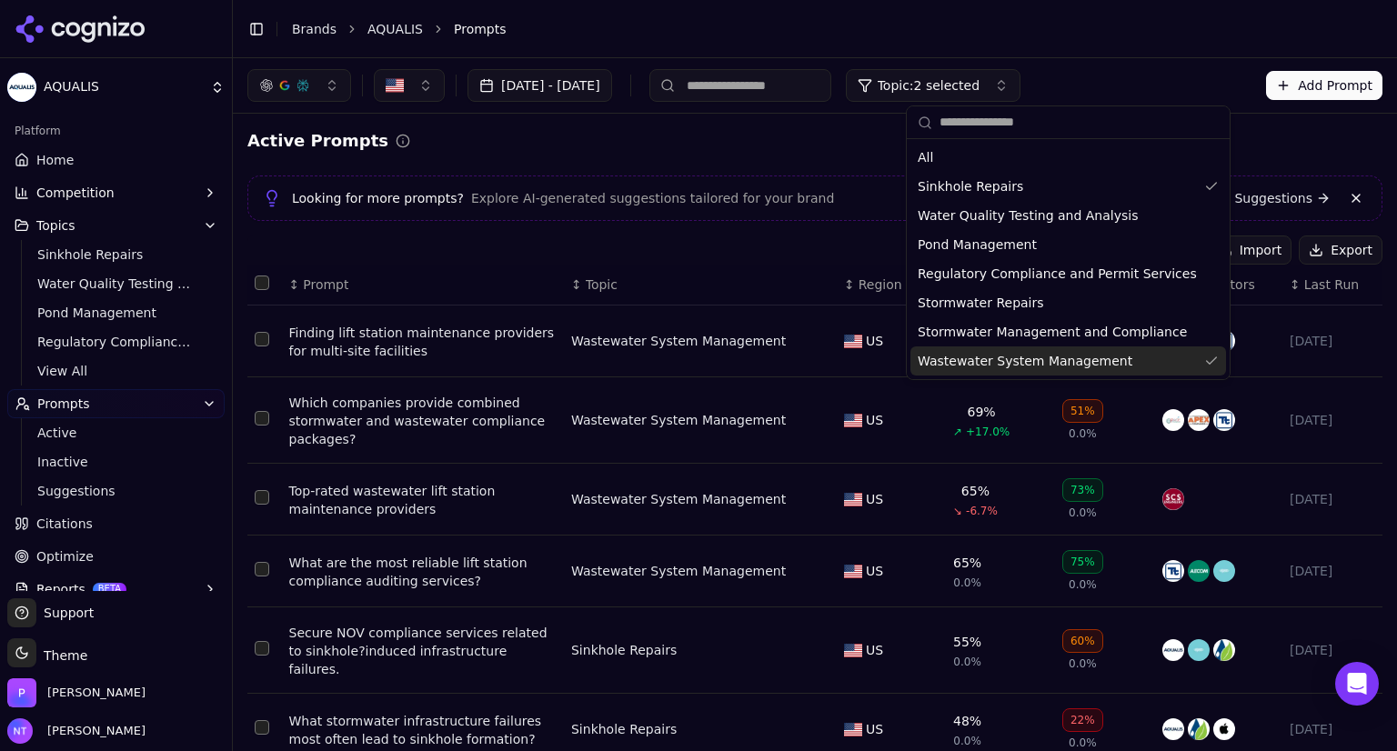
click at [1173, 362] on div "Wastewater System Management" at bounding box center [1069, 361] width 316 height 29
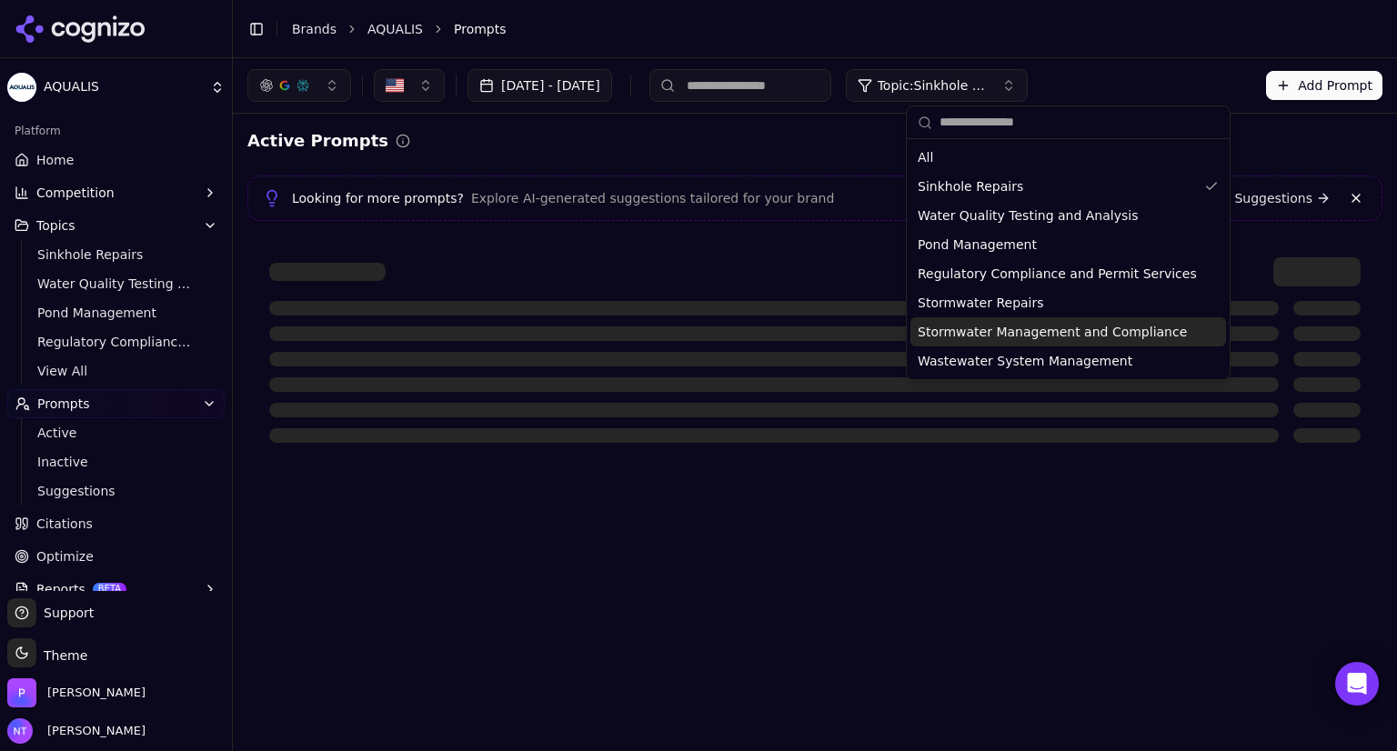
click at [1150, 332] on span "Stormwater Management and Compliance" at bounding box center [1052, 332] width 269 height 18
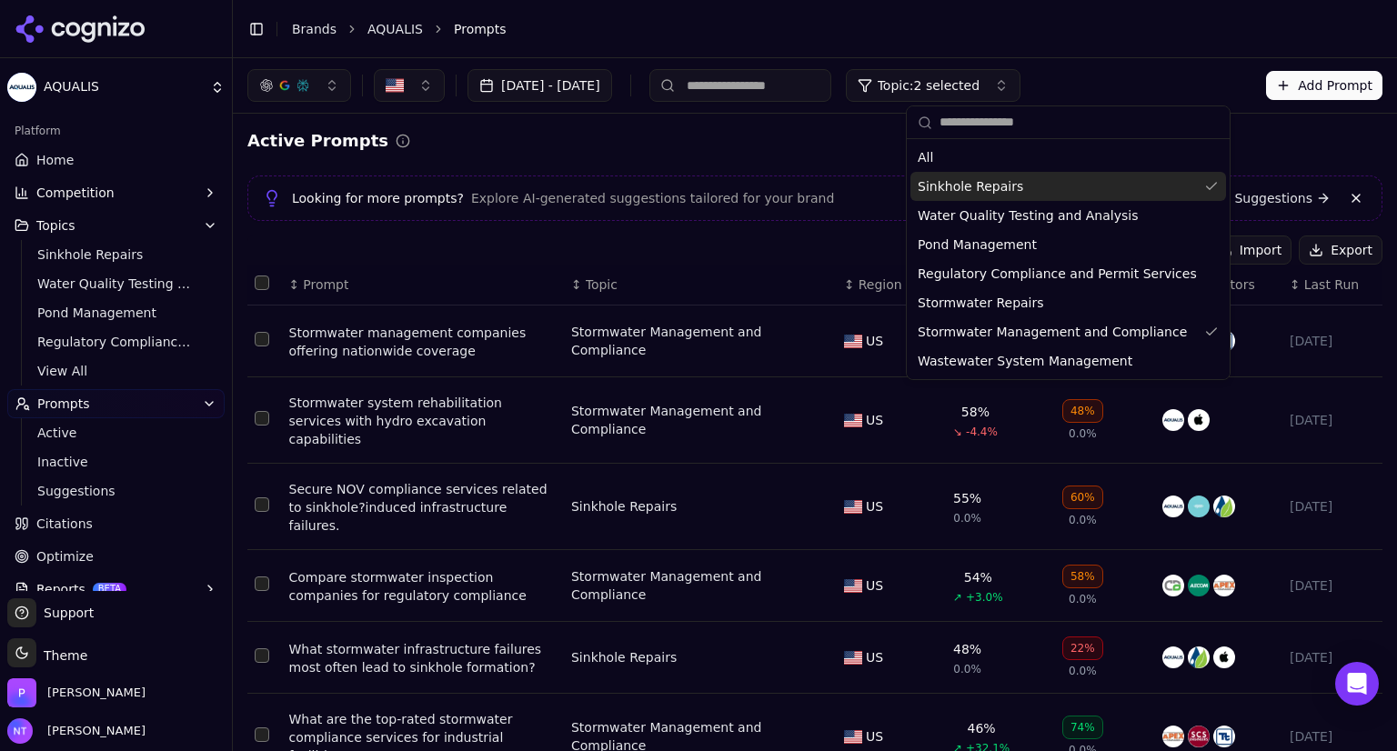
click at [1173, 183] on div "Sinkhole Repairs" at bounding box center [1069, 186] width 316 height 29
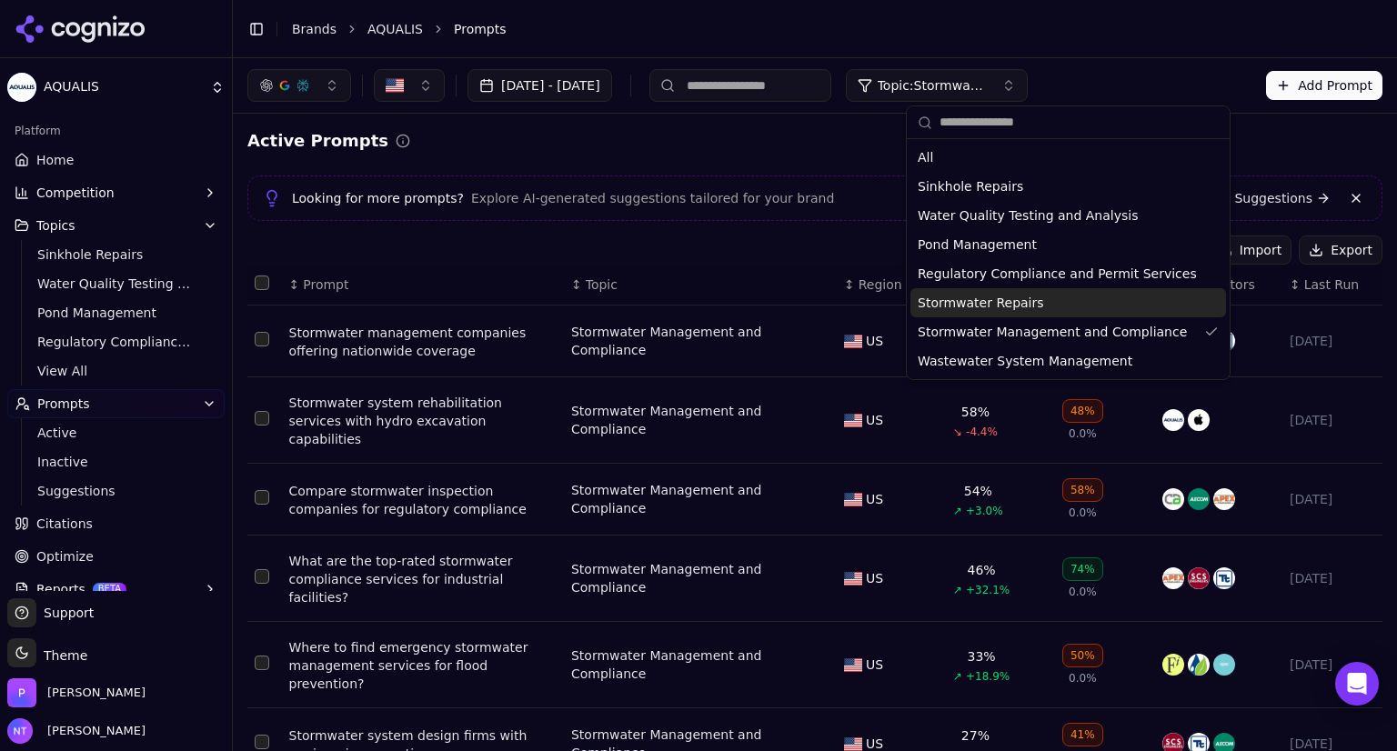
click at [727, 259] on div "Import Export" at bounding box center [814, 250] width 1135 height 29
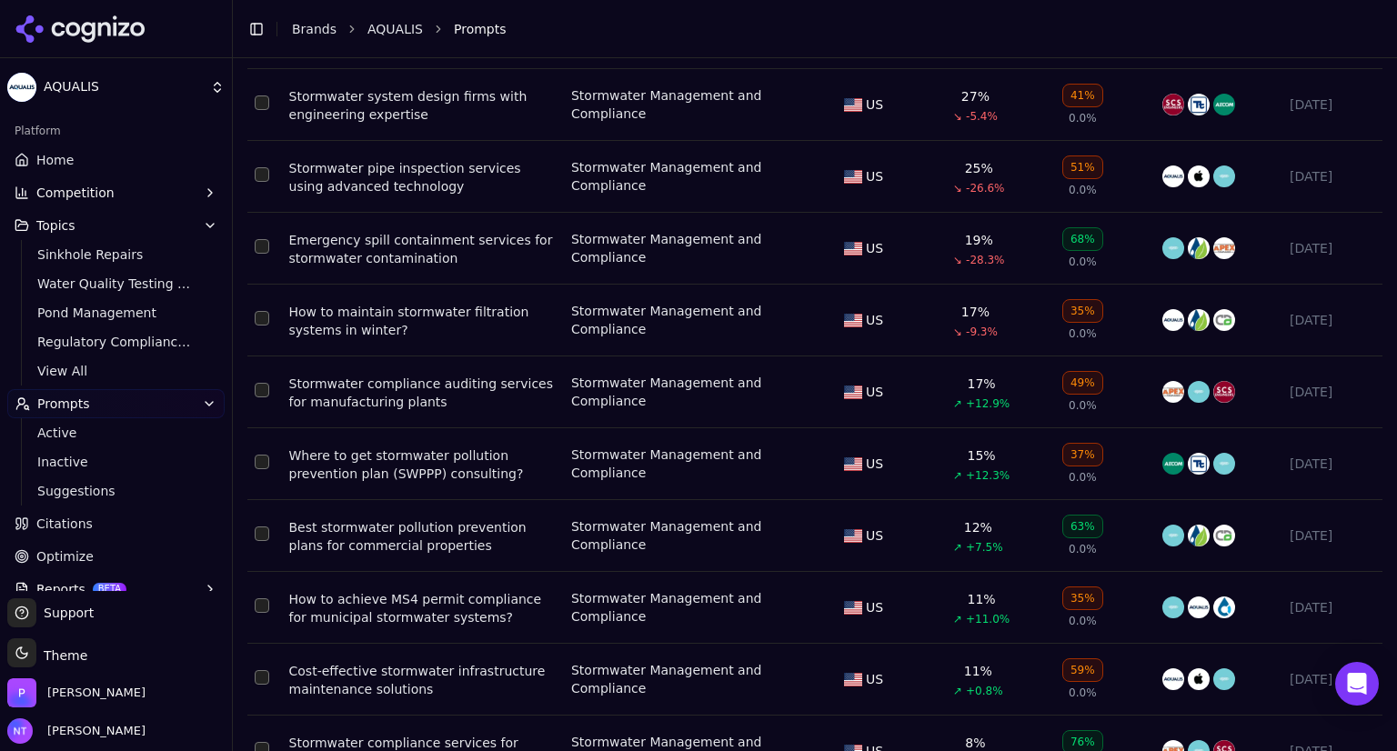
scroll to position [640, 0]
click at [1062, 442] on div "37%" at bounding box center [1082, 454] width 41 height 24
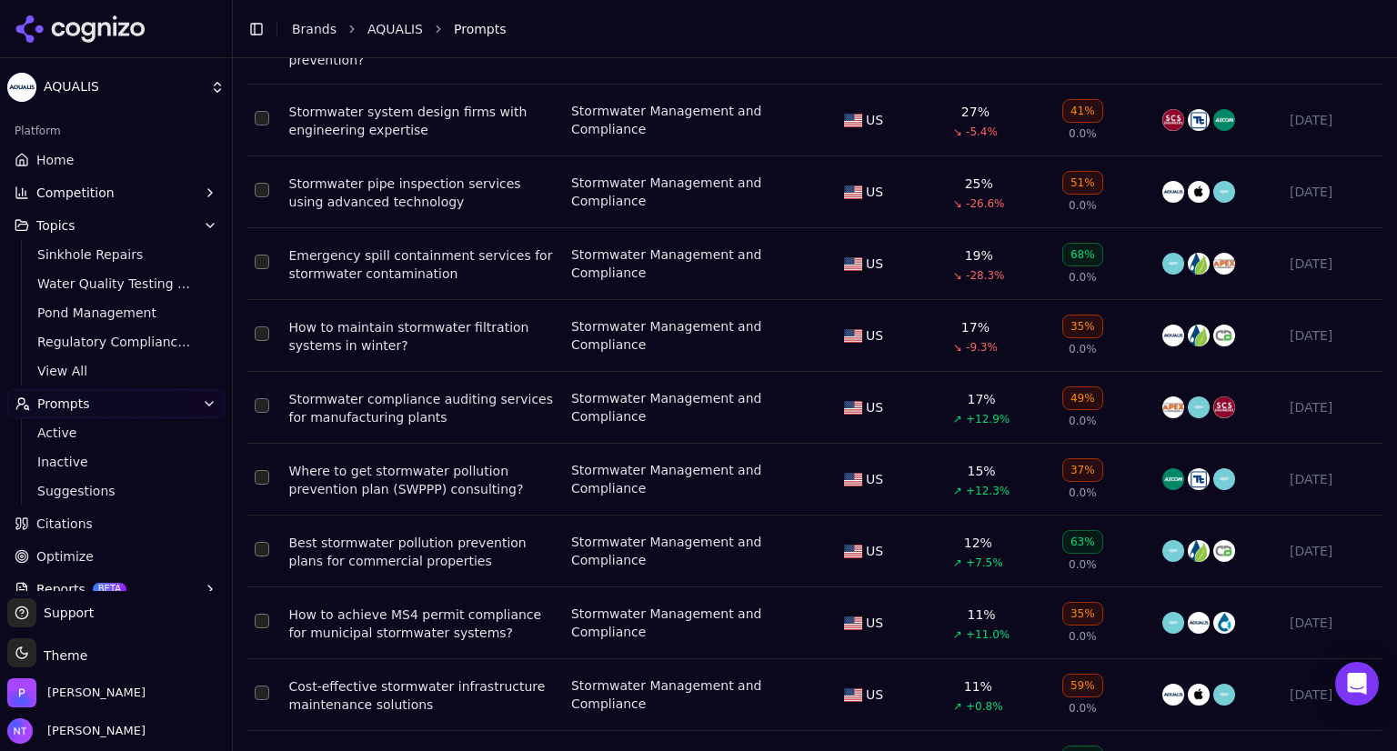
scroll to position [625, 0]
click at [54, 227] on span "Topics" at bounding box center [55, 225] width 39 height 18
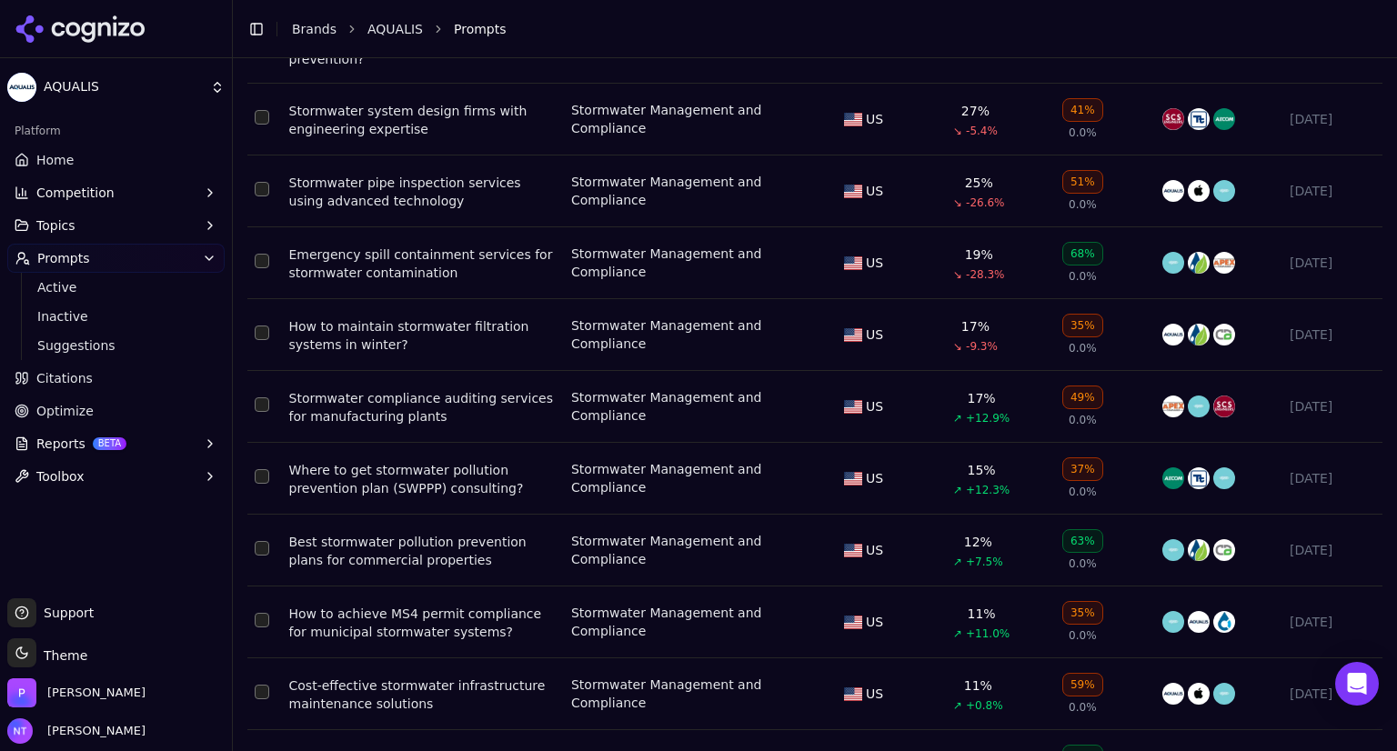
click at [54, 227] on span "Topics" at bounding box center [55, 225] width 39 height 18
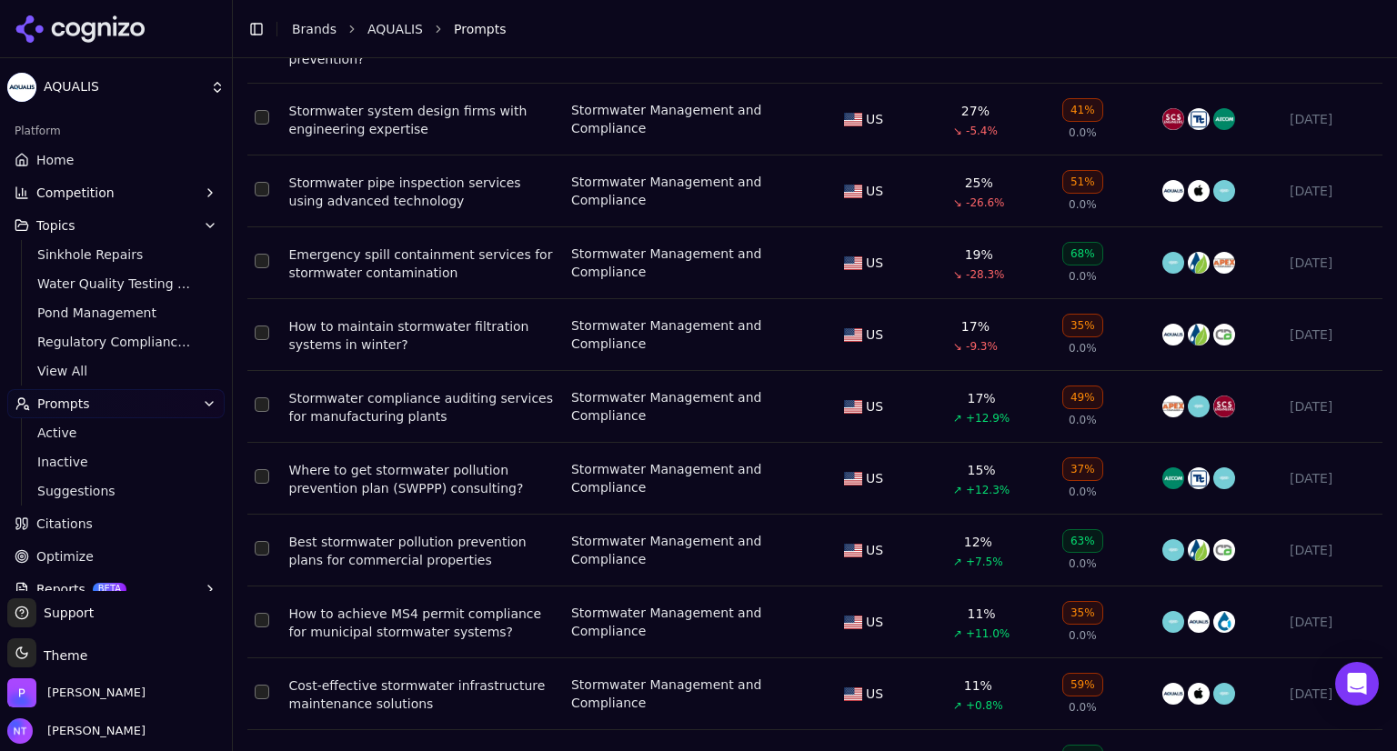
click at [67, 223] on span "Topics" at bounding box center [55, 225] width 39 height 18
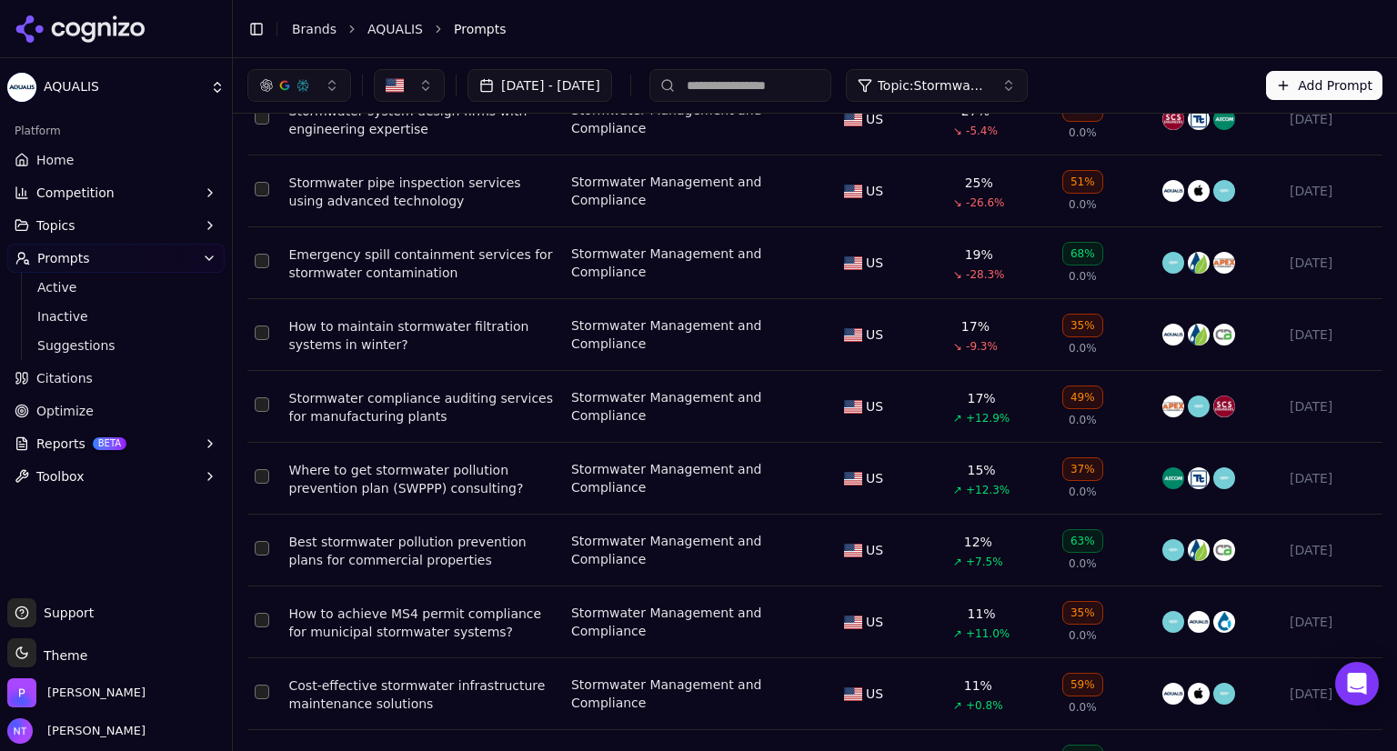
scroll to position [0, 0]
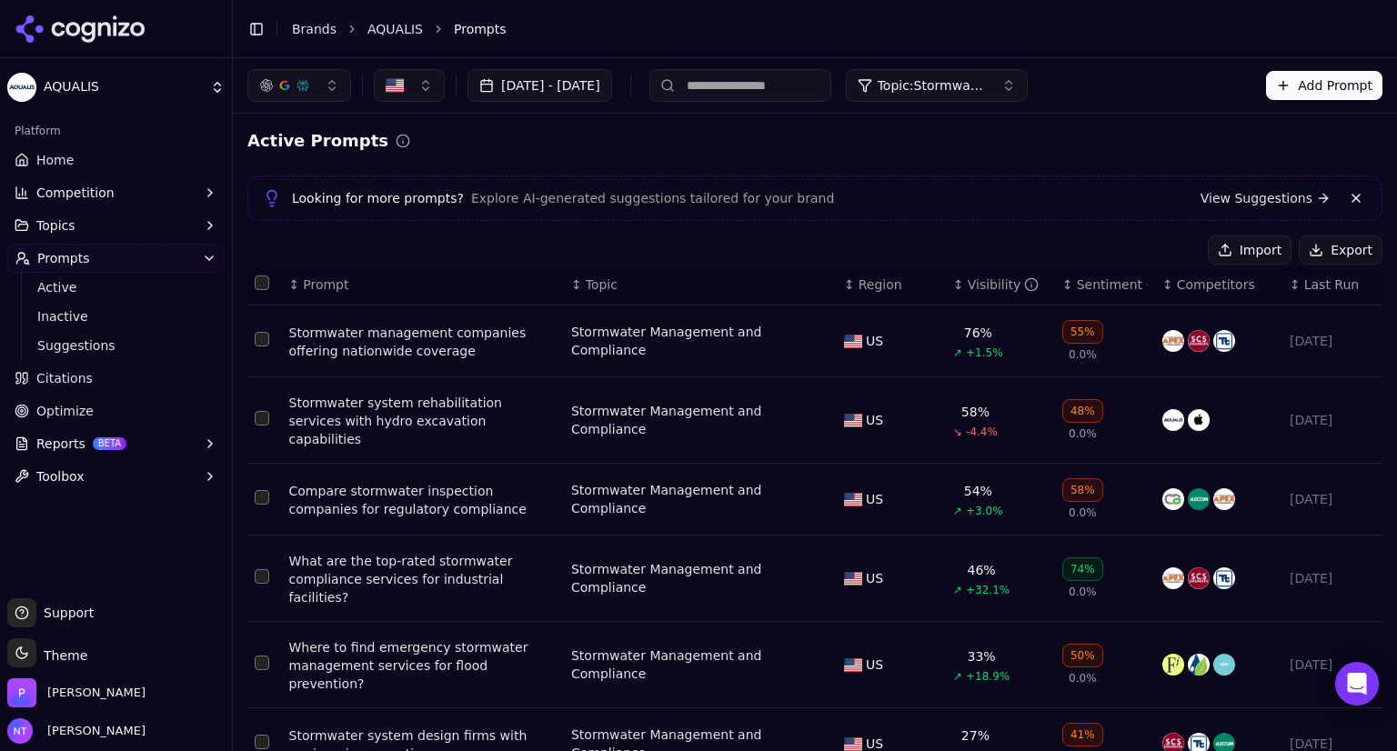
click at [397, 29] on link "AQUALIS" at bounding box center [394, 29] width 55 height 18
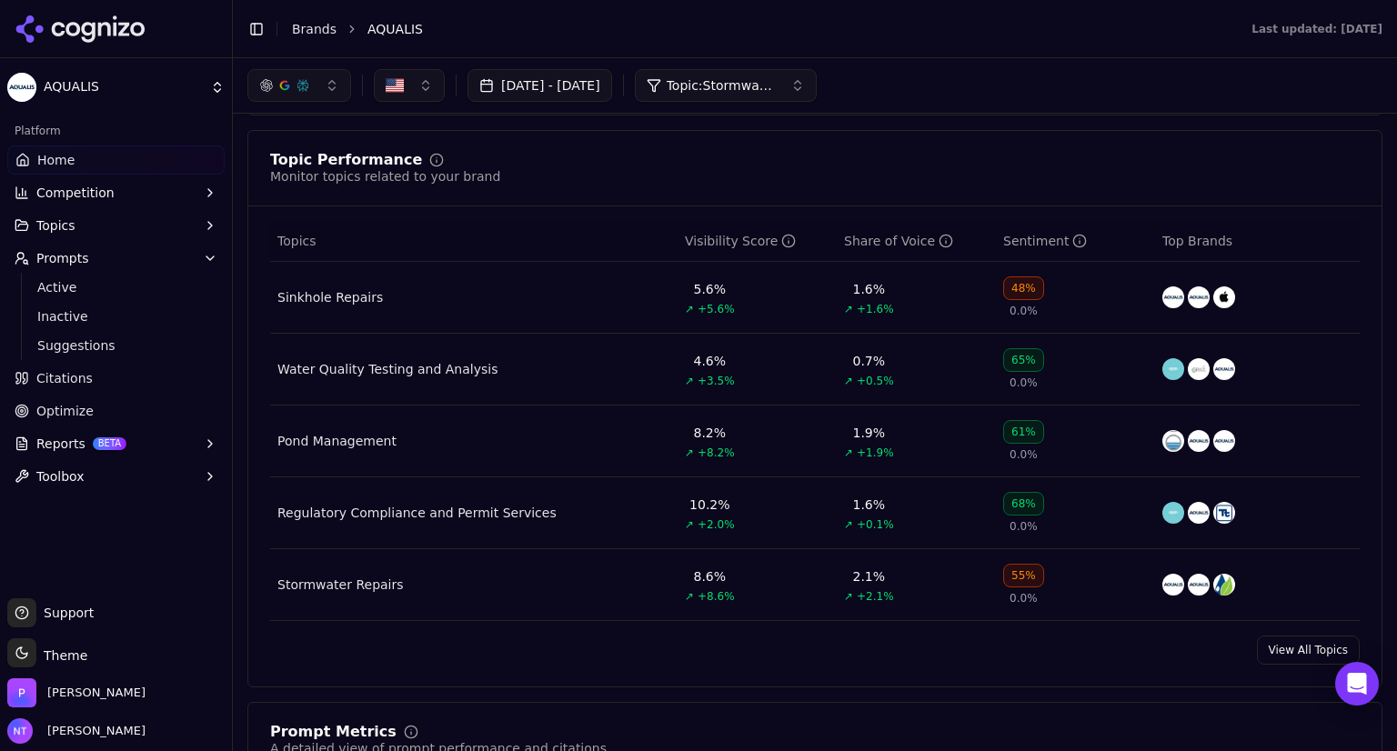
scroll to position [677, 0]
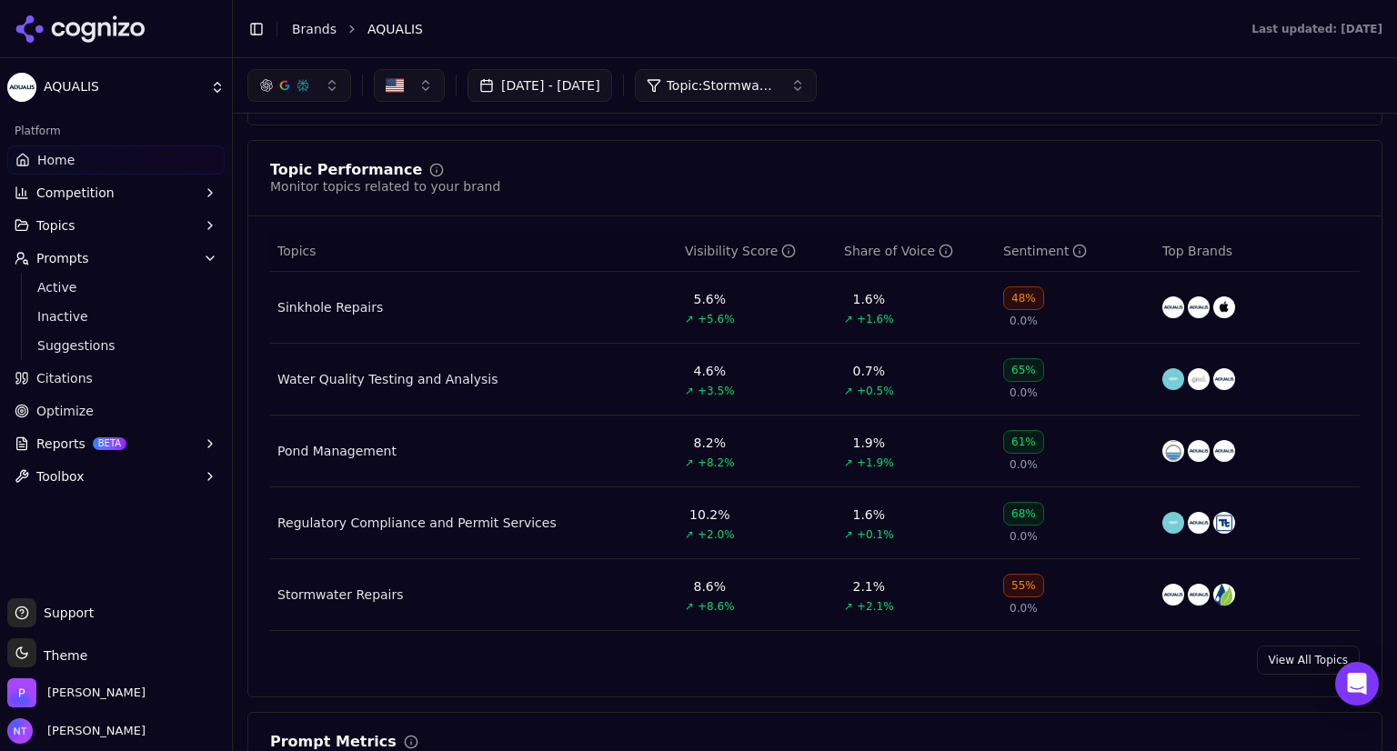
click at [330, 77] on button "button" at bounding box center [299, 85] width 104 height 33
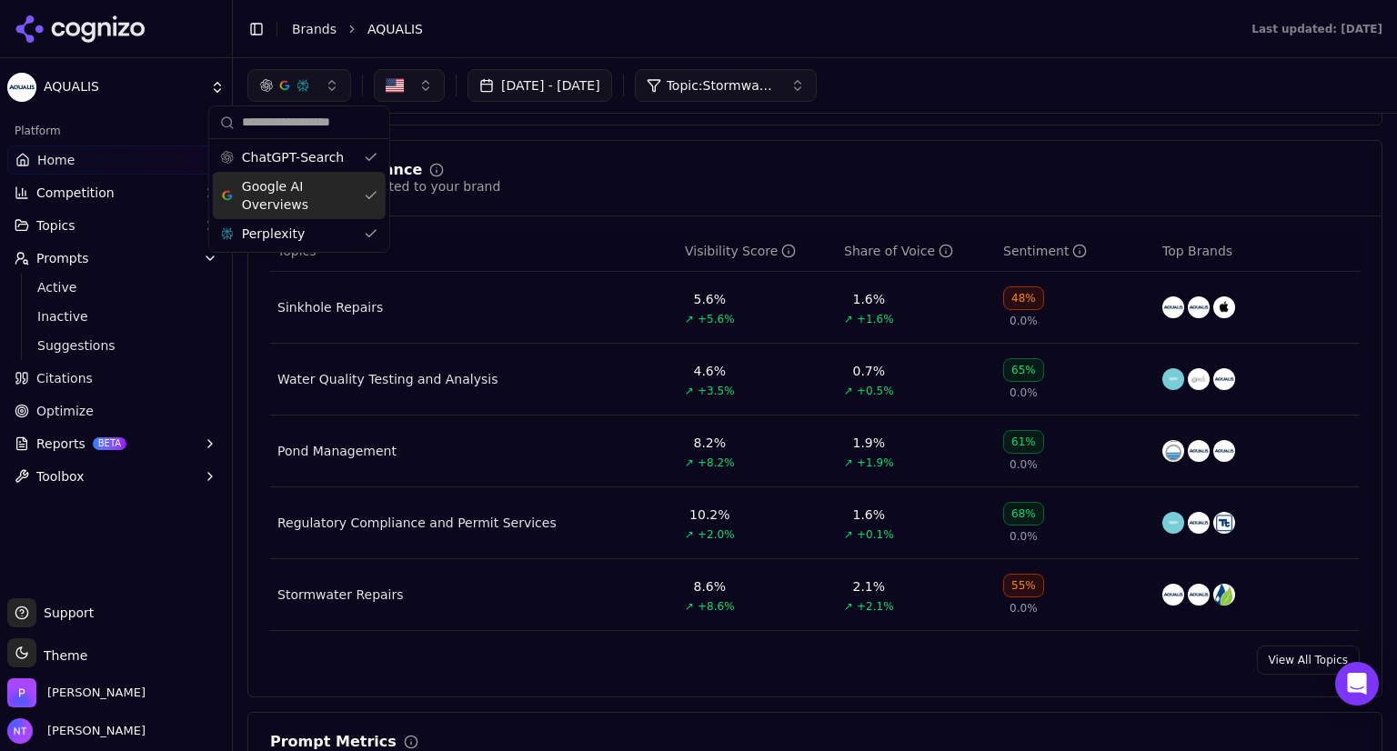
click at [363, 189] on div "Google AI Overviews" at bounding box center [299, 195] width 173 height 47
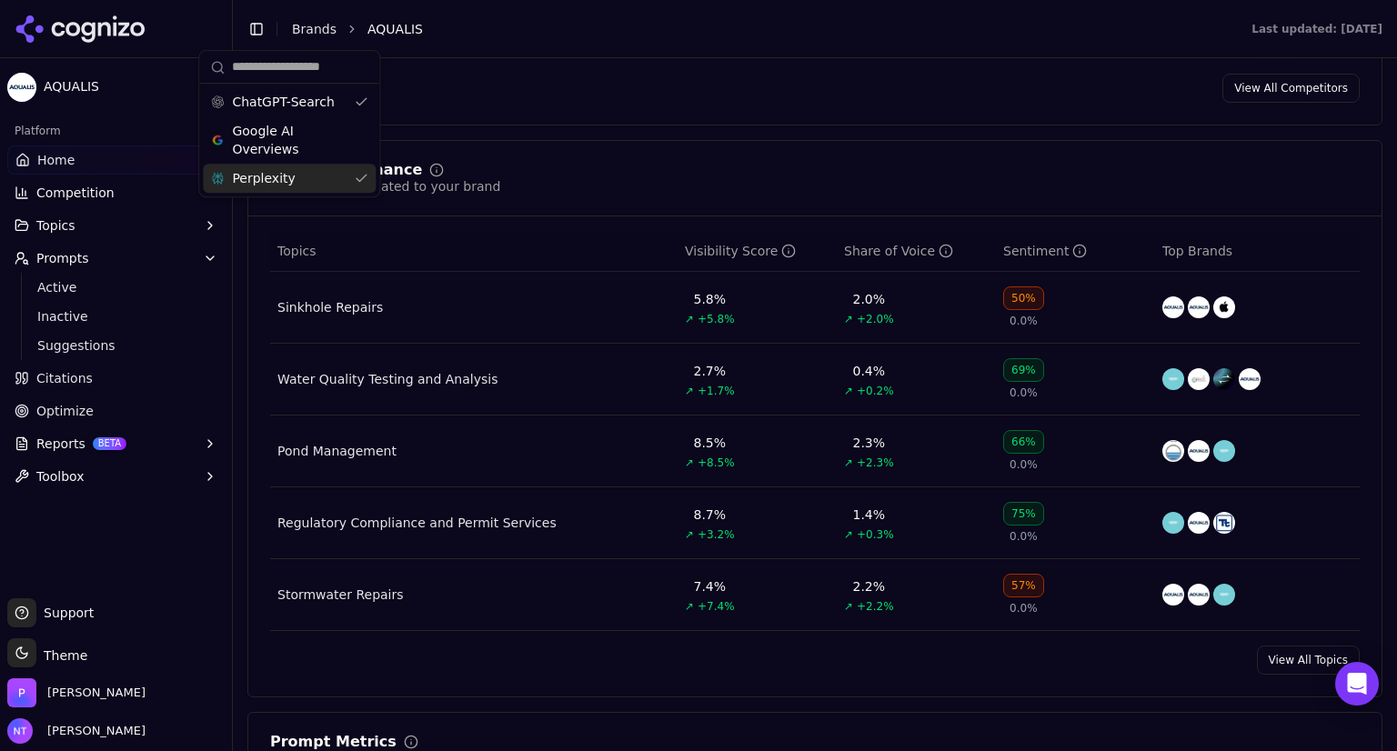
click at [368, 219] on div "Topic Performance Monitor topics related to your brand Topics Visibility Score …" at bounding box center [814, 419] width 1135 height 558
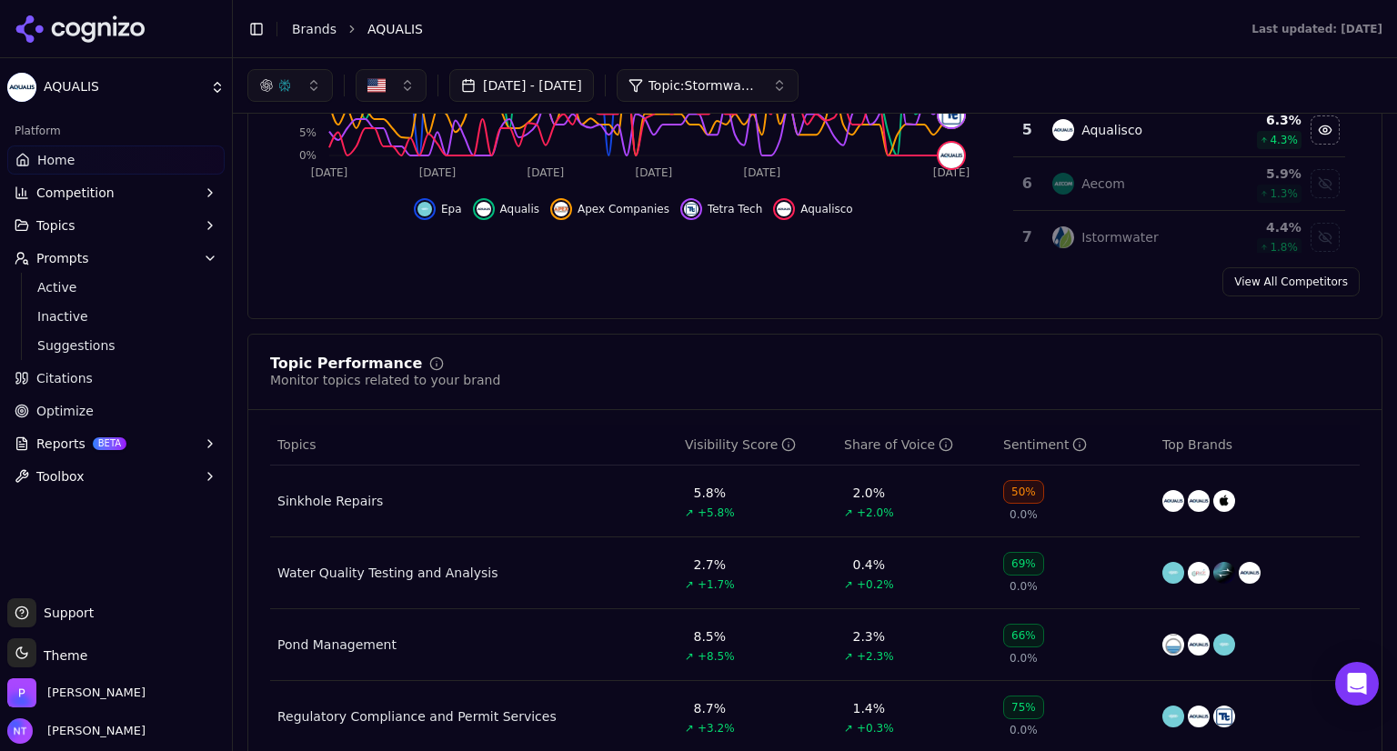
scroll to position [469, 0]
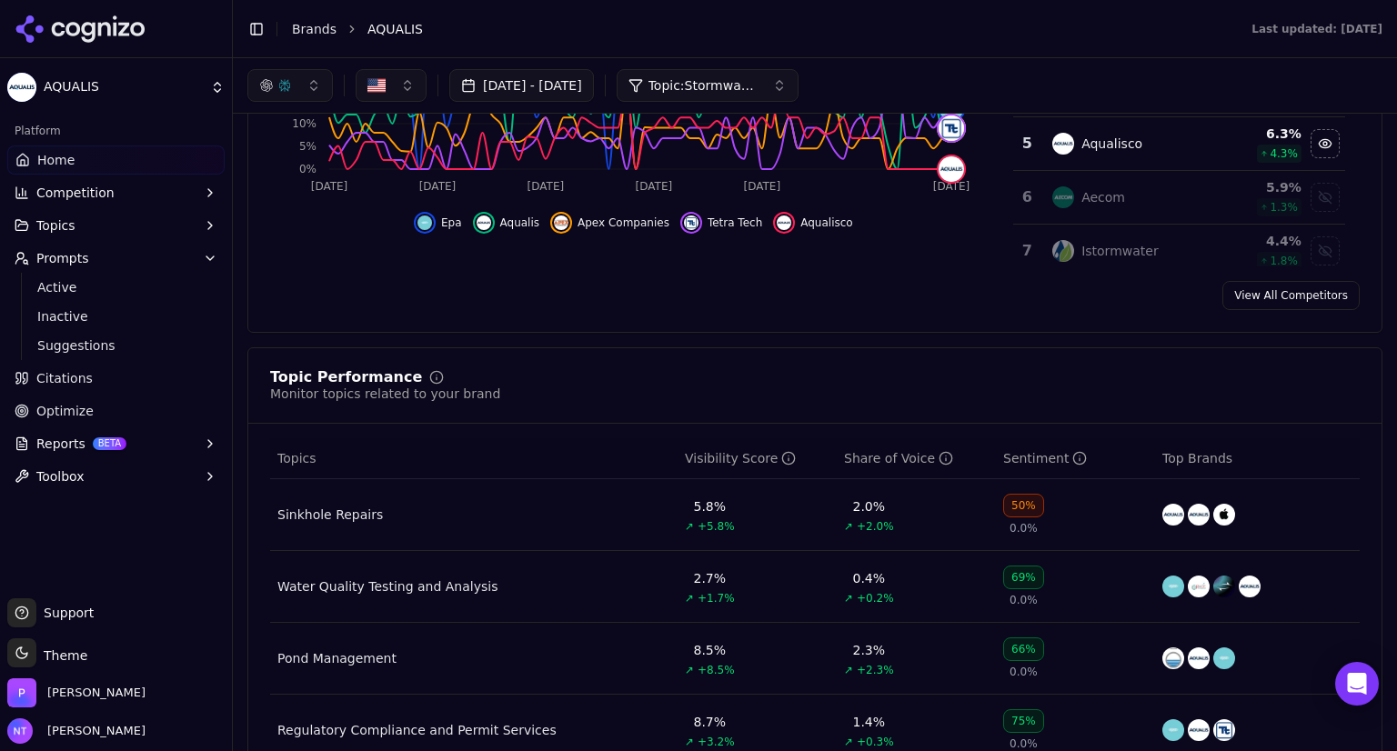
click at [312, 88] on button "button" at bounding box center [290, 85] width 86 height 33
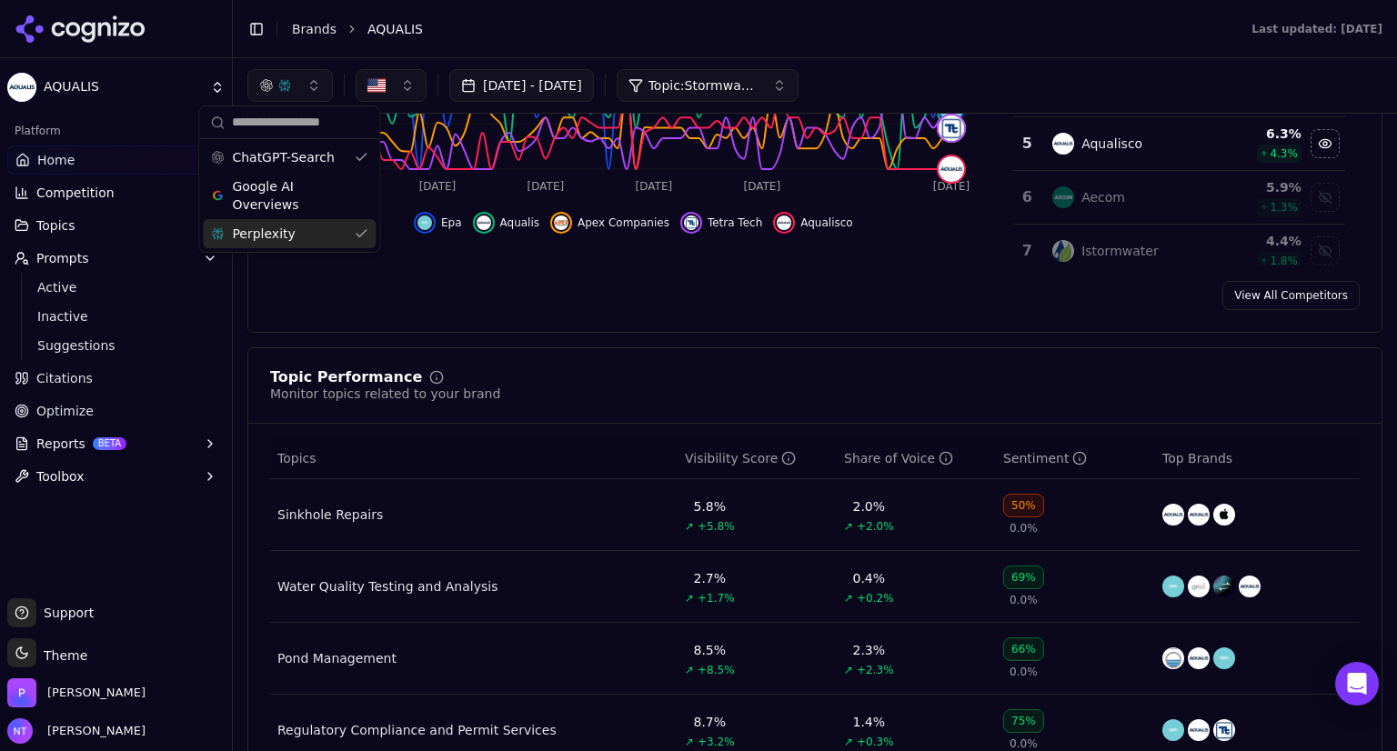
click at [355, 225] on div "Perplexity" at bounding box center [289, 233] width 173 height 29
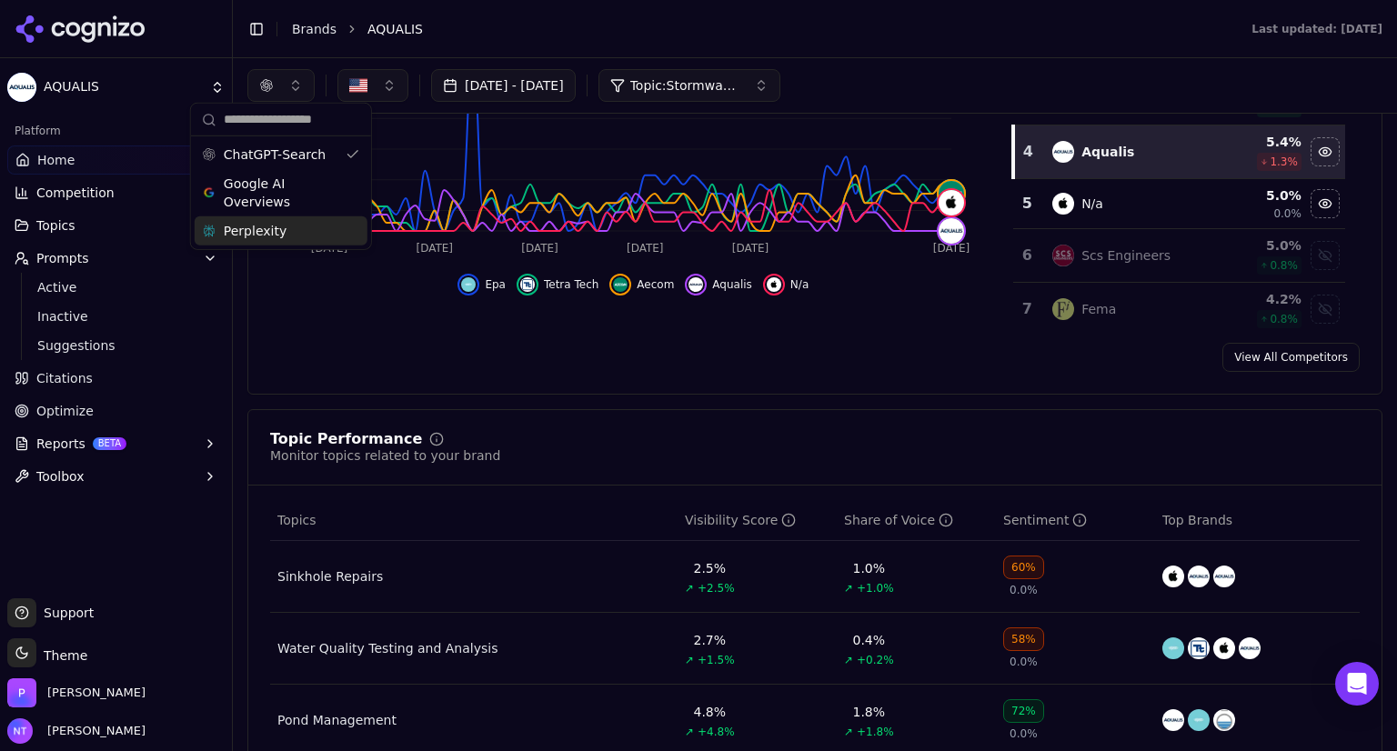
scroll to position [404, 0]
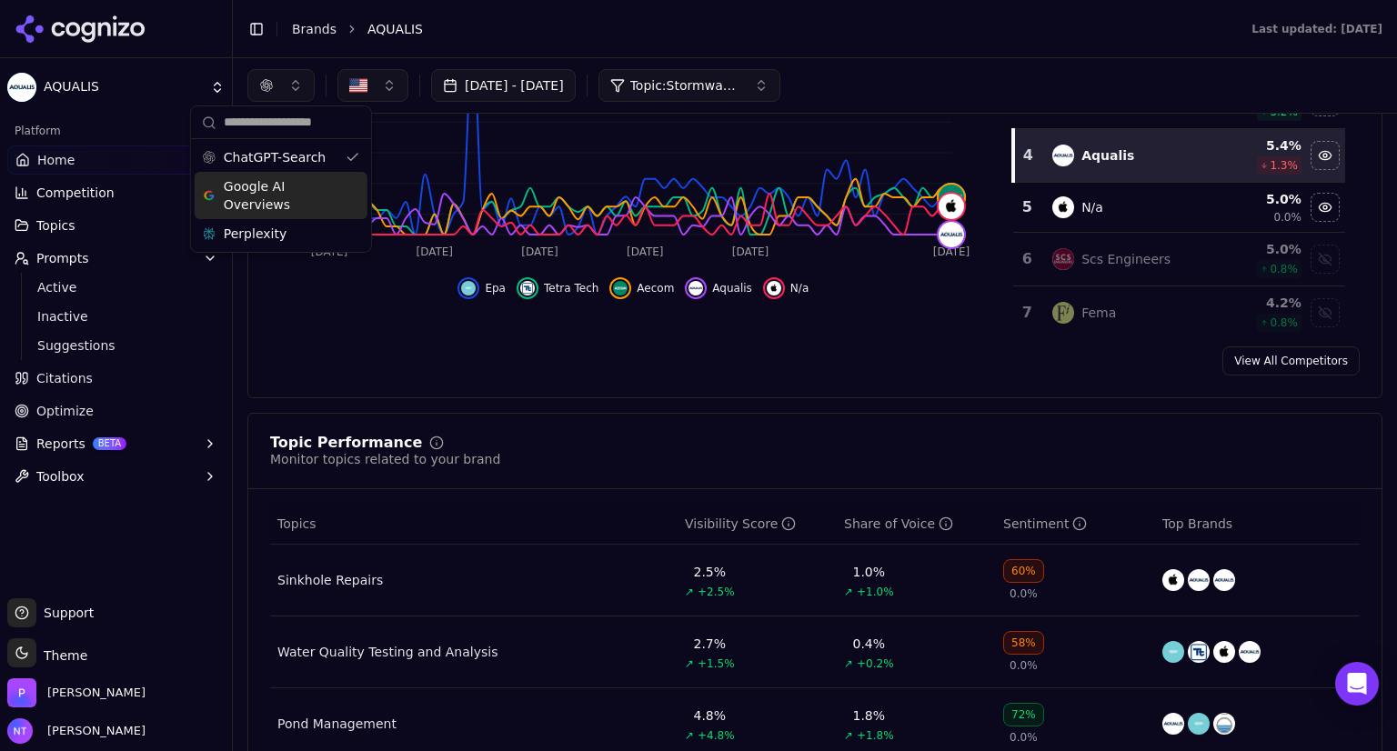
click at [353, 183] on div "Google AI Overviews" at bounding box center [281, 195] width 173 height 47
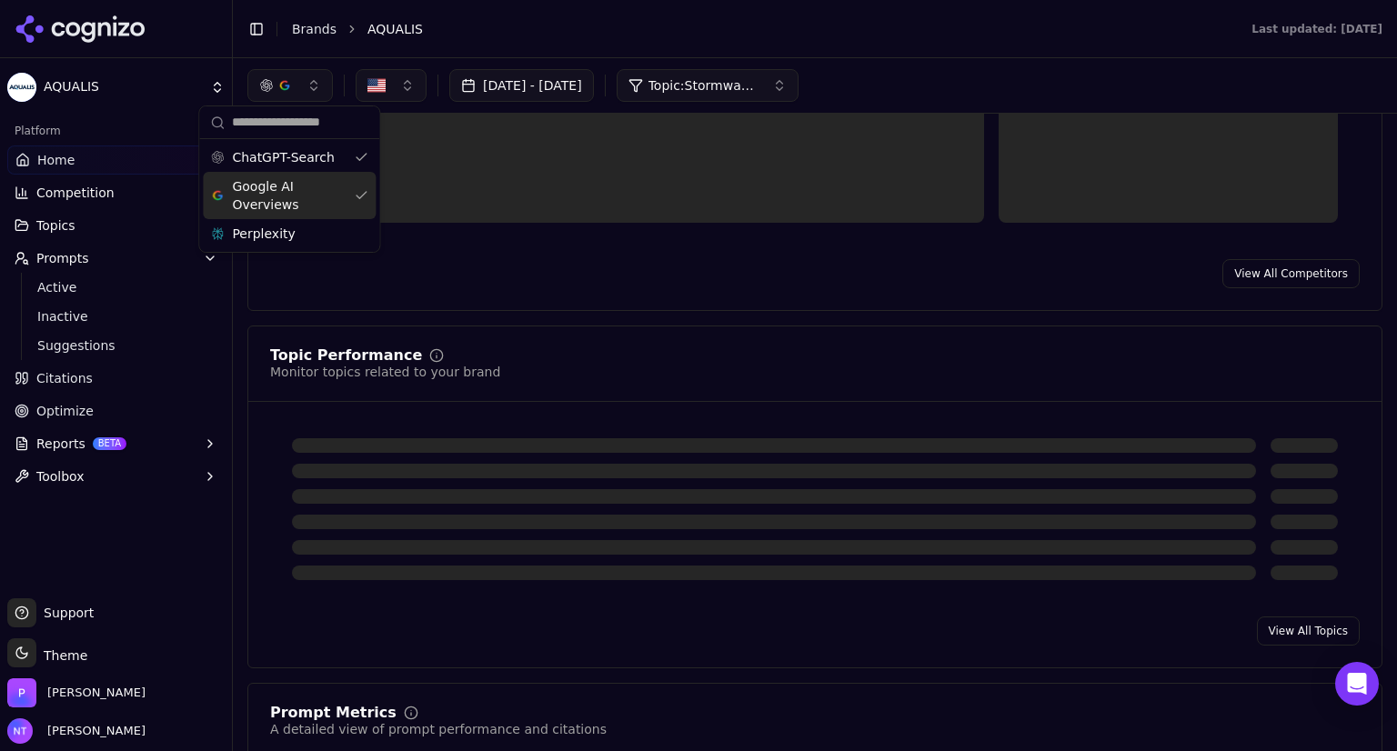
scroll to position [317, 0]
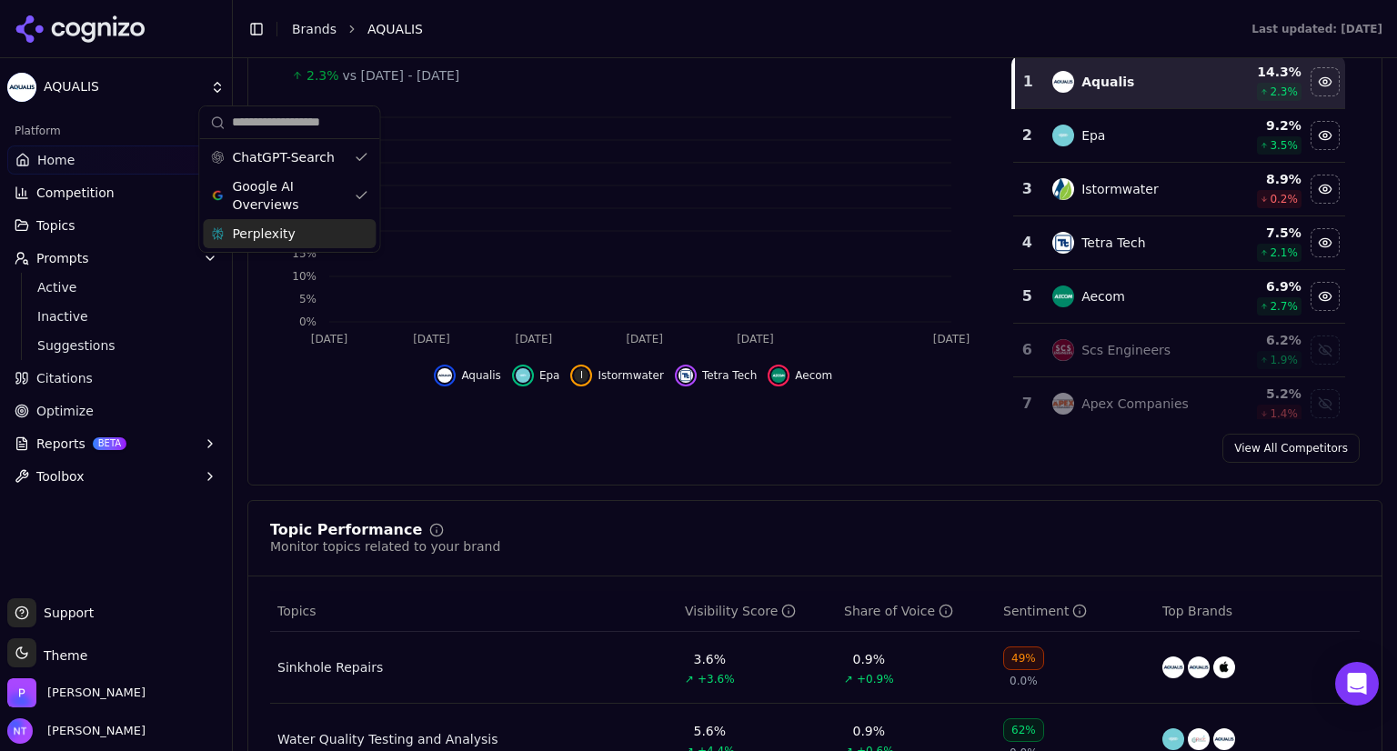
click at [355, 234] on div "Perplexity" at bounding box center [289, 233] width 173 height 29
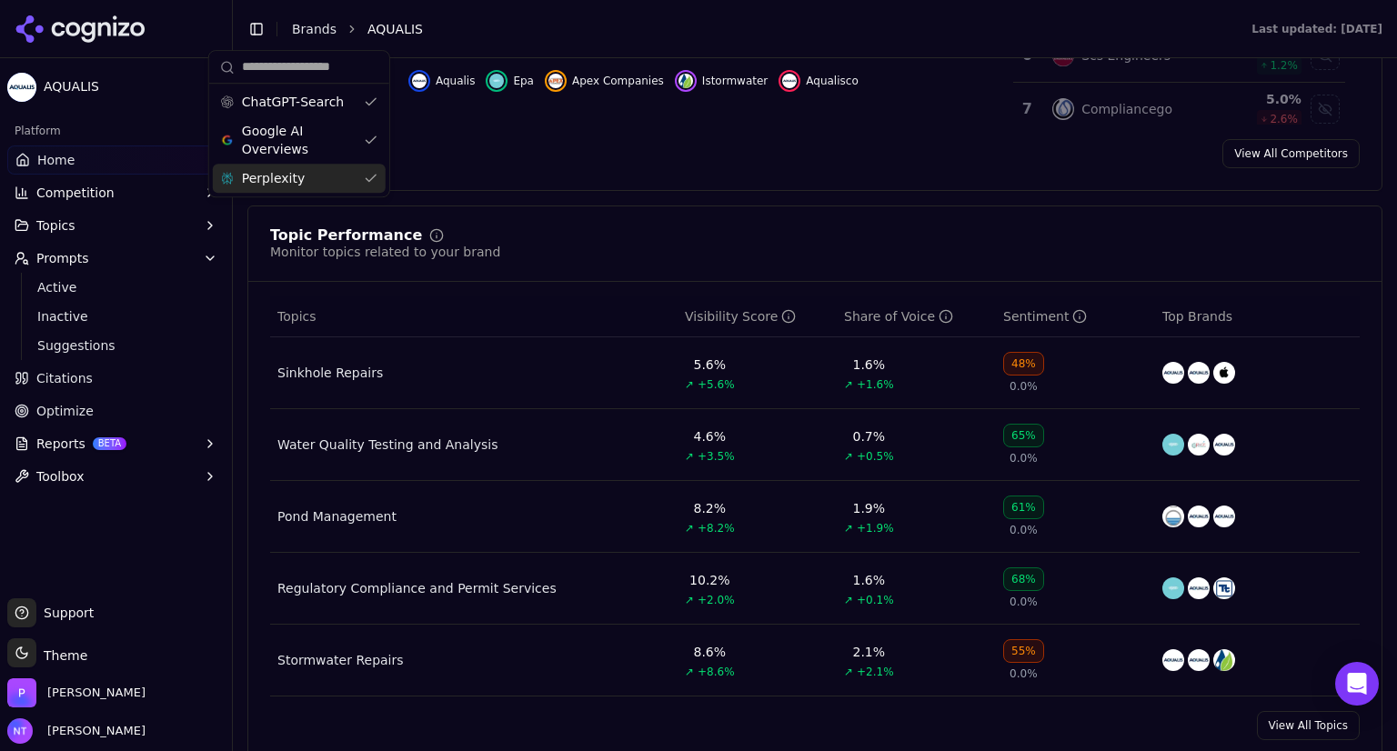
scroll to position [618, 0]
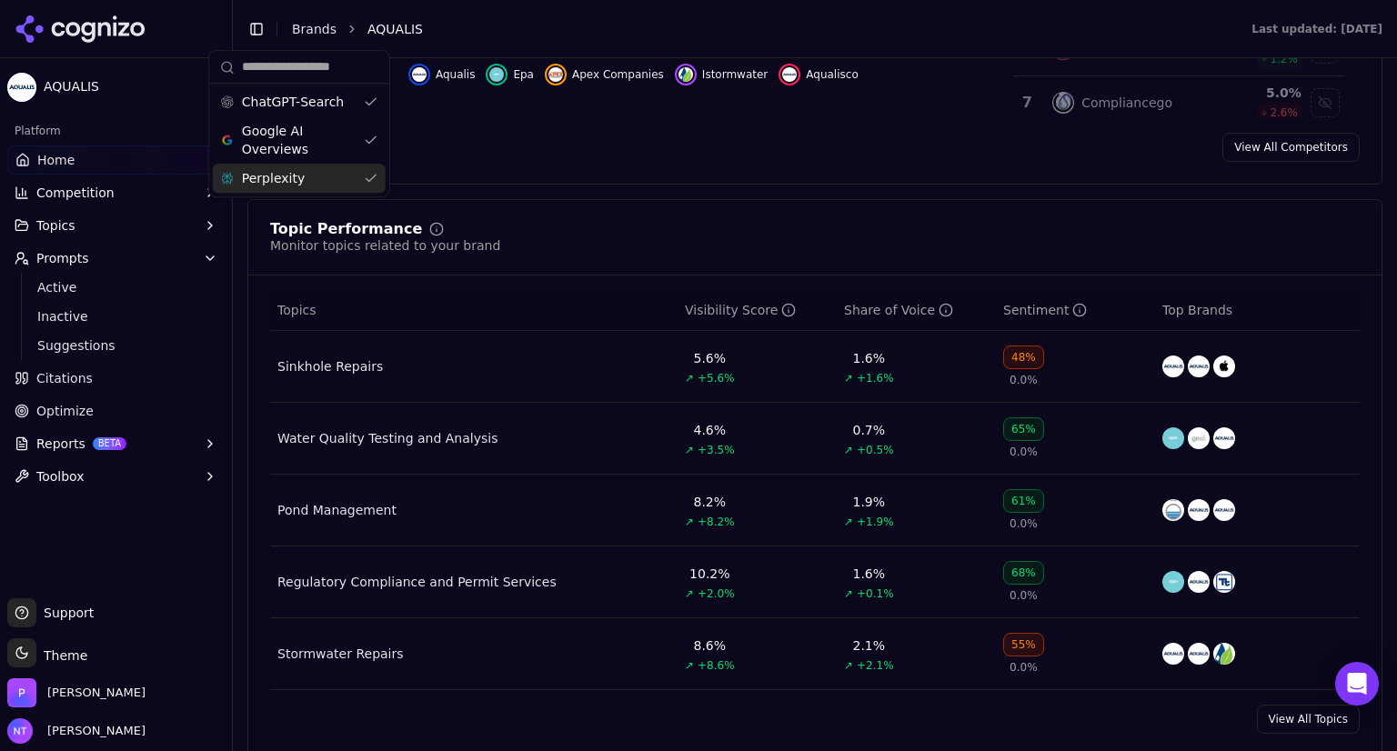
click at [442, 149] on div "View All Competitors" at bounding box center [814, 147] width 1133 height 29
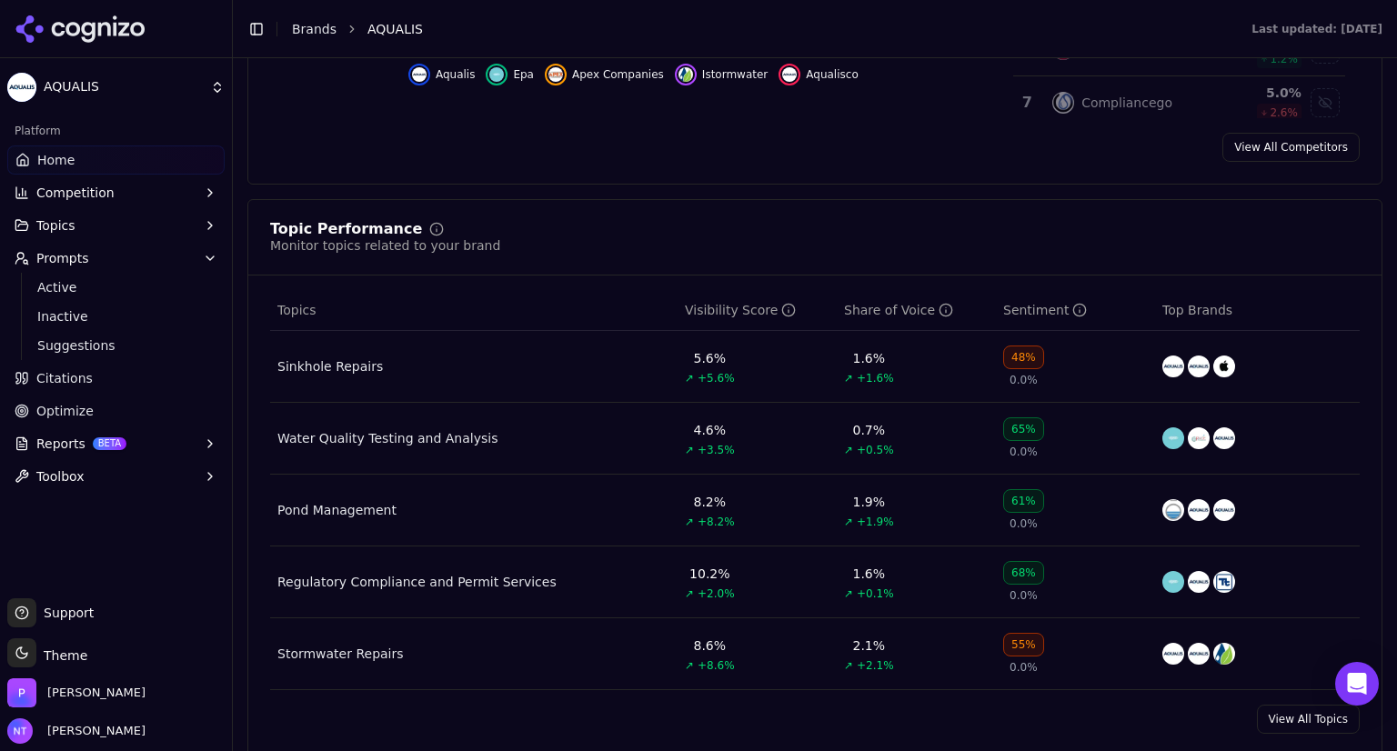
click at [1095, 217] on div "Topic Performance Monitor topics related to your brand Topics Visibility Score …" at bounding box center [814, 478] width 1135 height 558
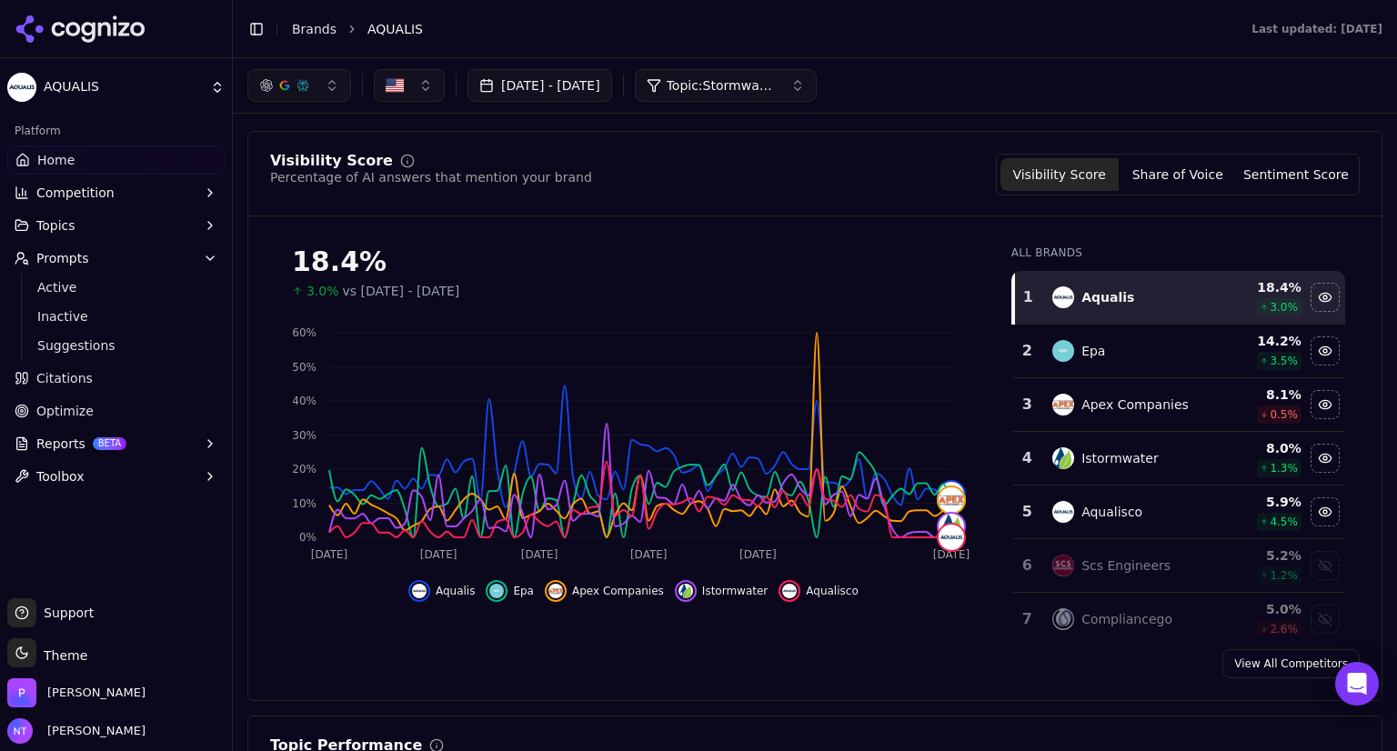
scroll to position [0, 0]
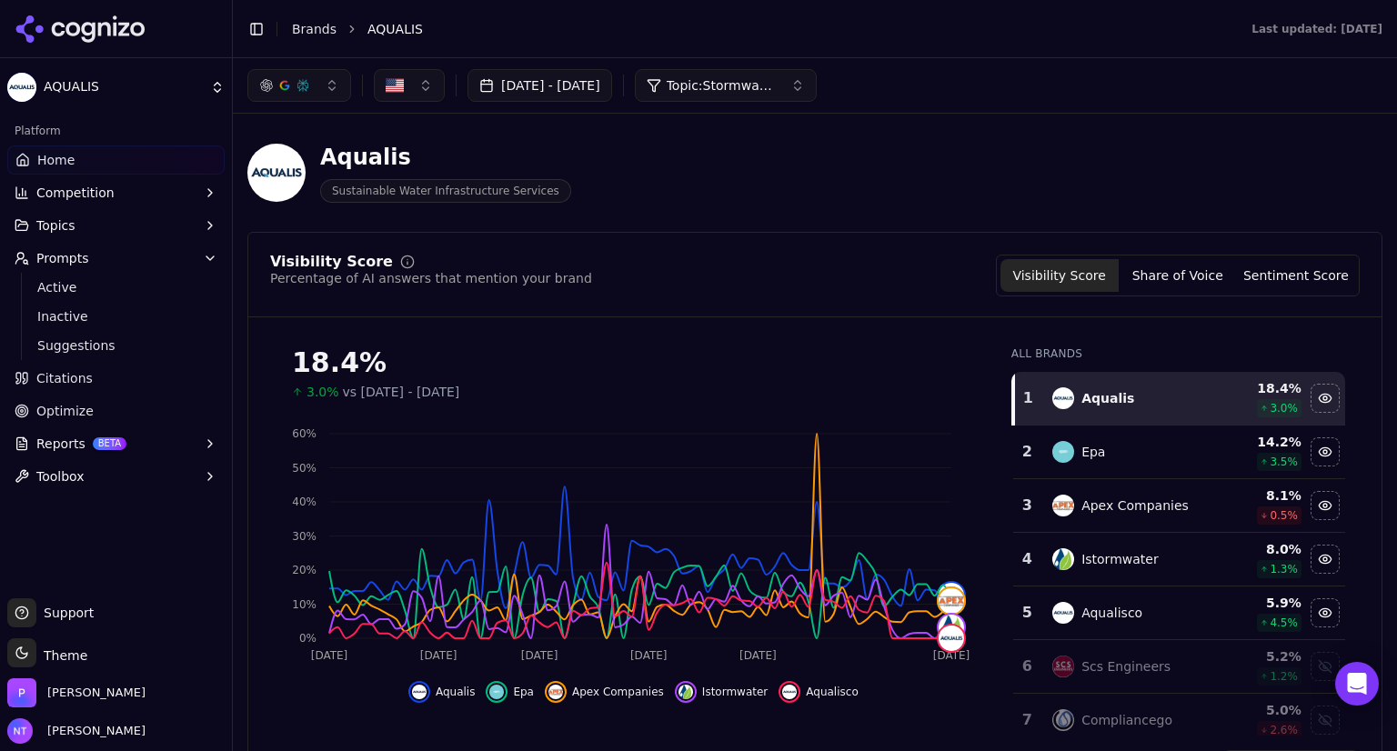
click at [65, 257] on span "Prompts" at bounding box center [62, 258] width 53 height 18
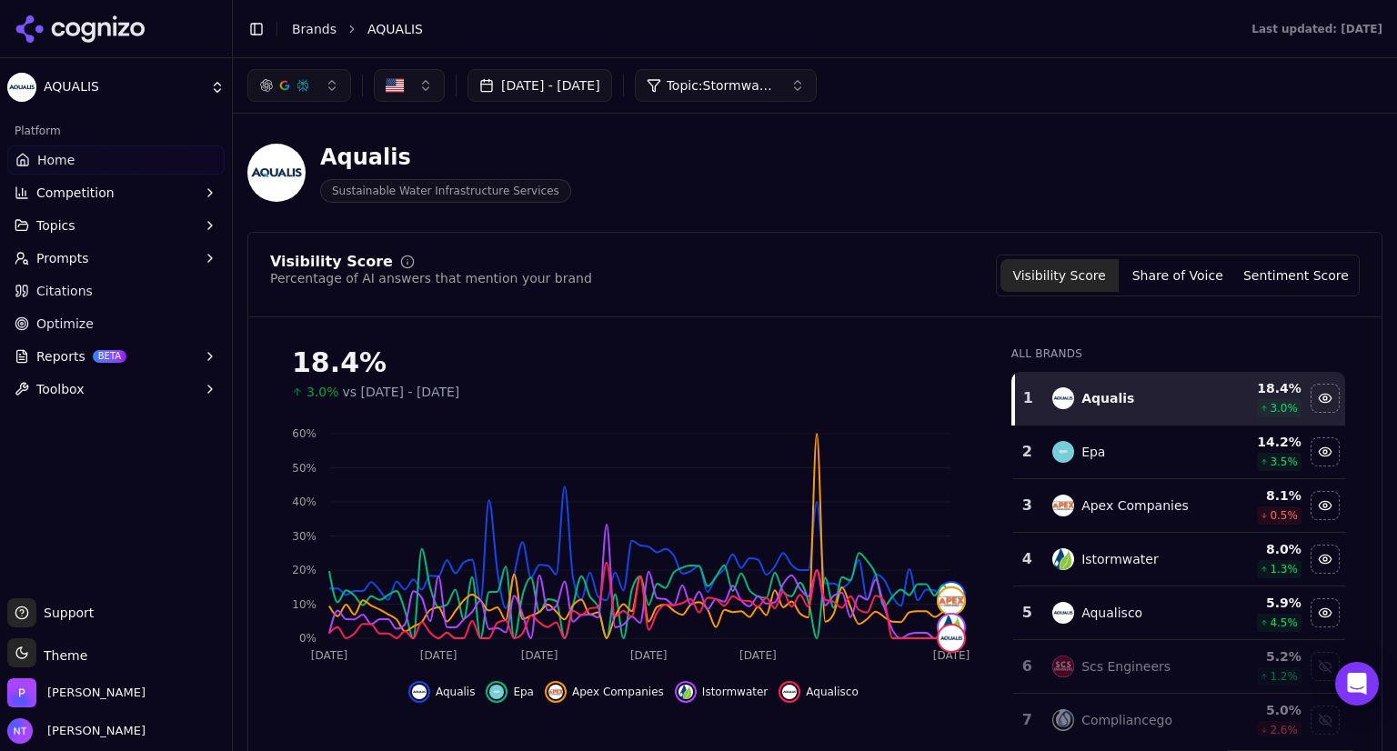
click at [63, 264] on span "Prompts" at bounding box center [62, 258] width 53 height 18
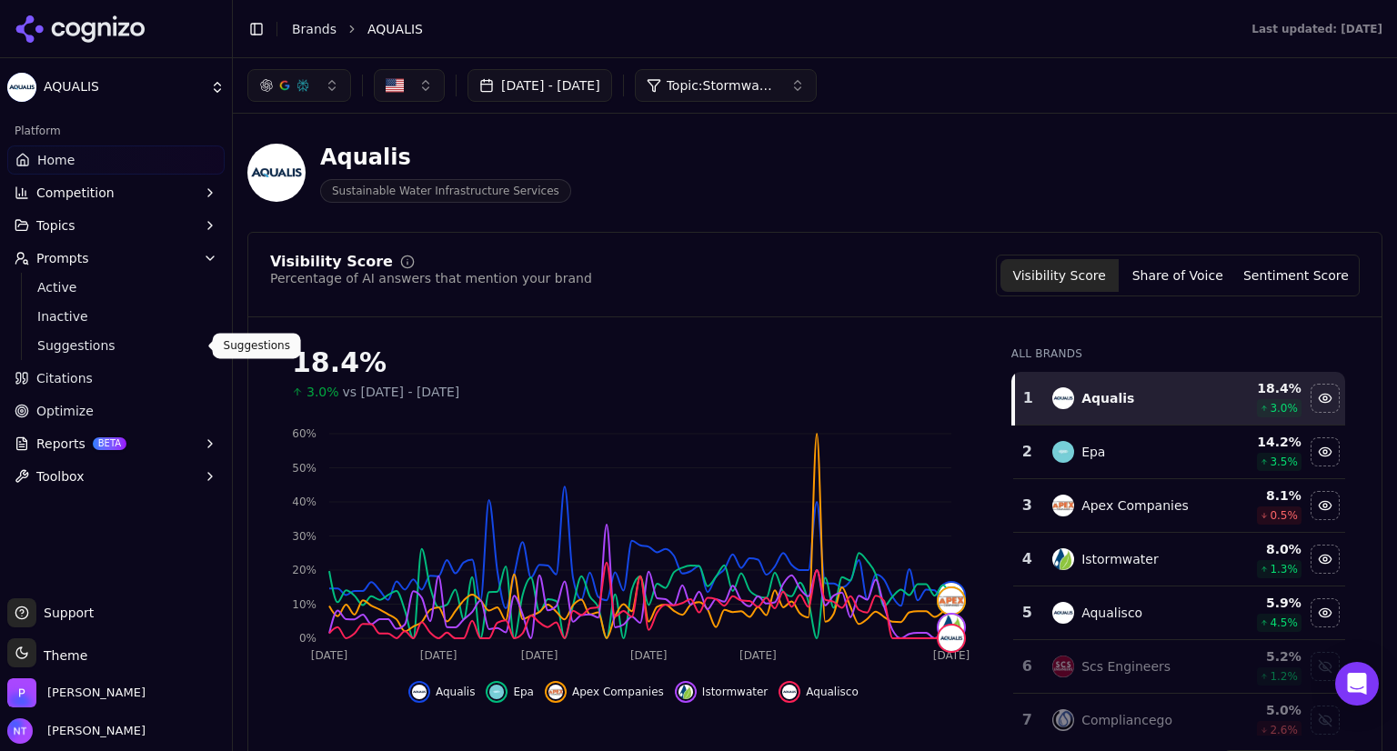
click at [65, 347] on span "Suggestions" at bounding box center [116, 346] width 158 height 18
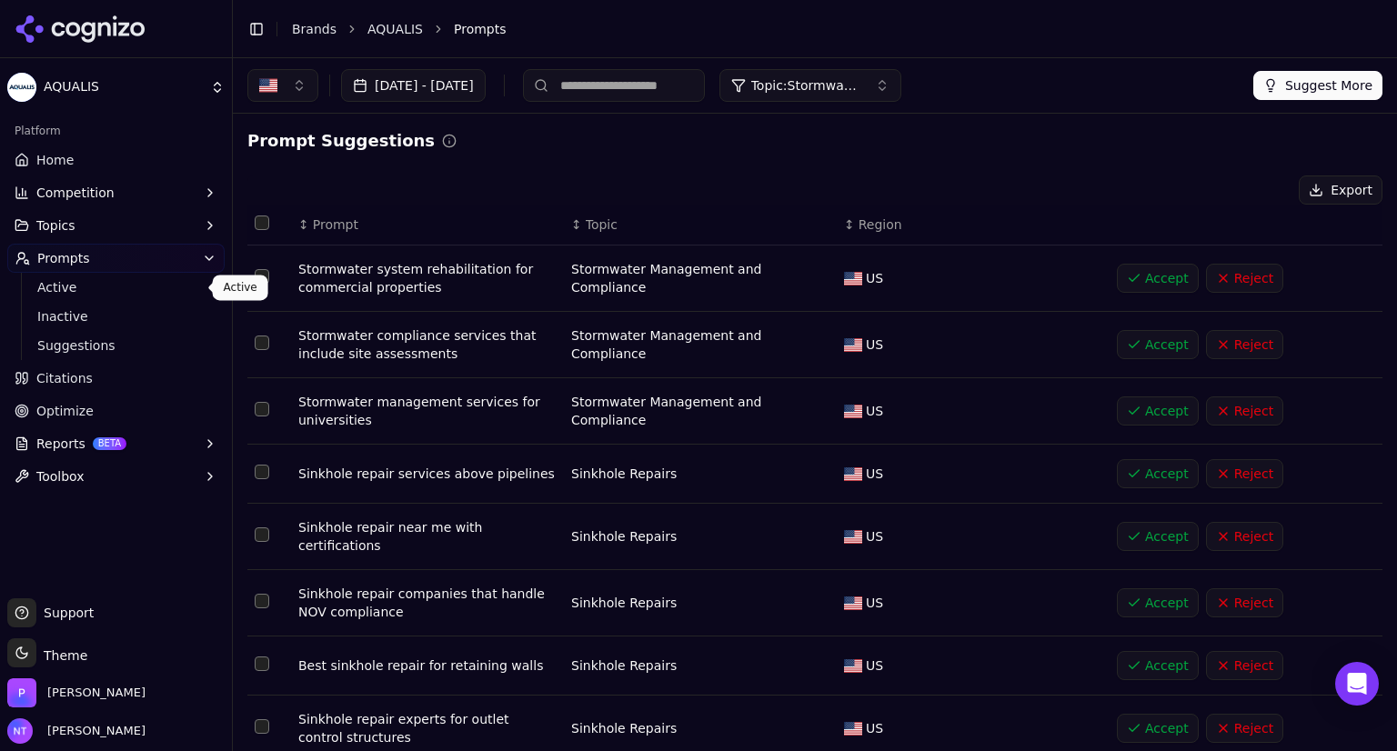
click at [49, 292] on span "Active" at bounding box center [116, 287] width 158 height 18
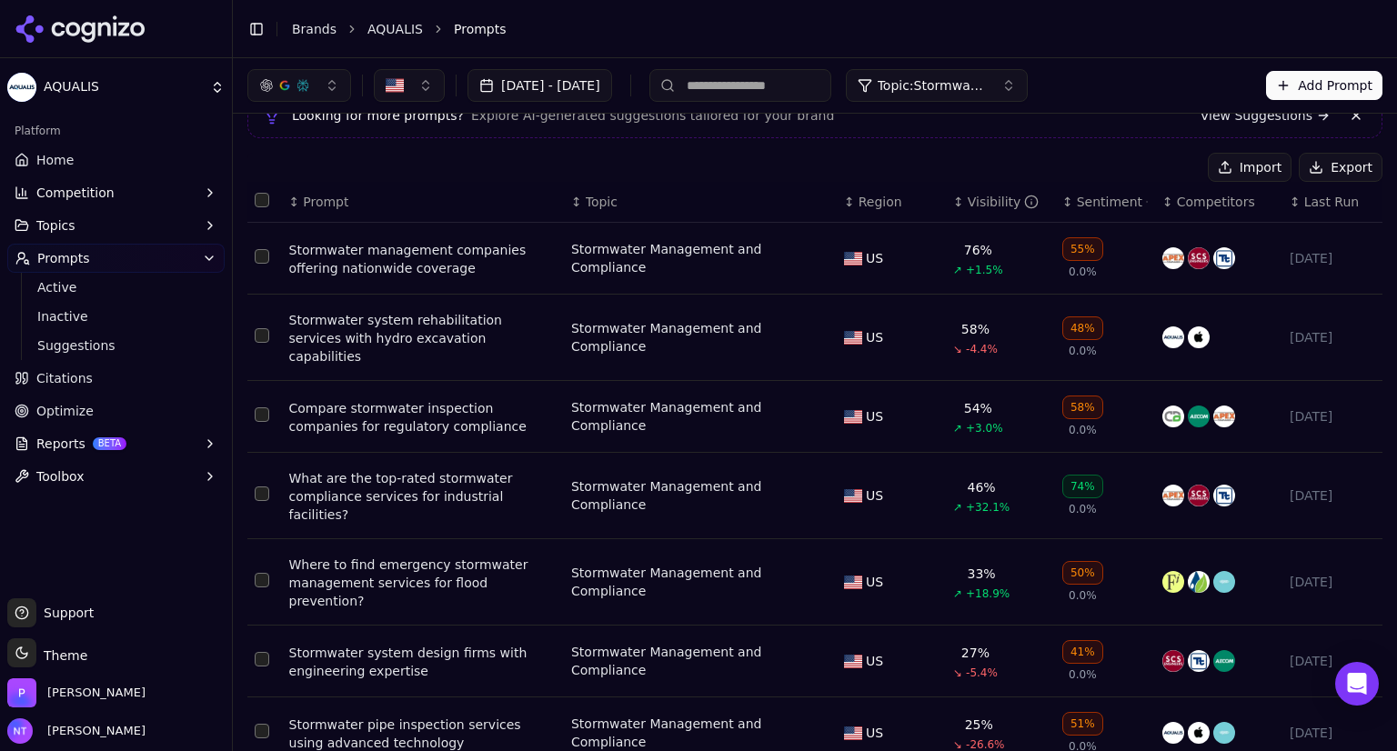
scroll to position [84, 0]
click at [968, 197] on div "Visibility" at bounding box center [1004, 201] width 72 height 18
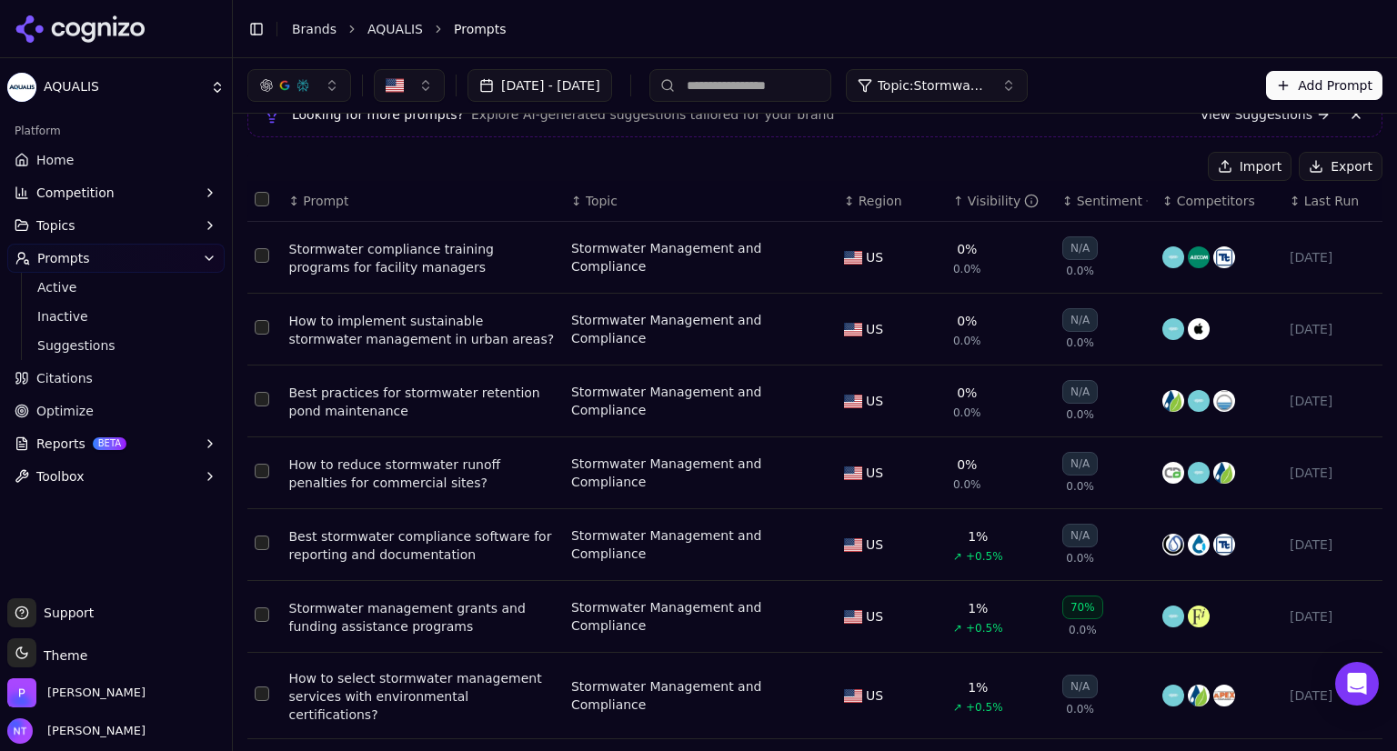
click at [968, 197] on div "Visibility" at bounding box center [1004, 201] width 72 height 18
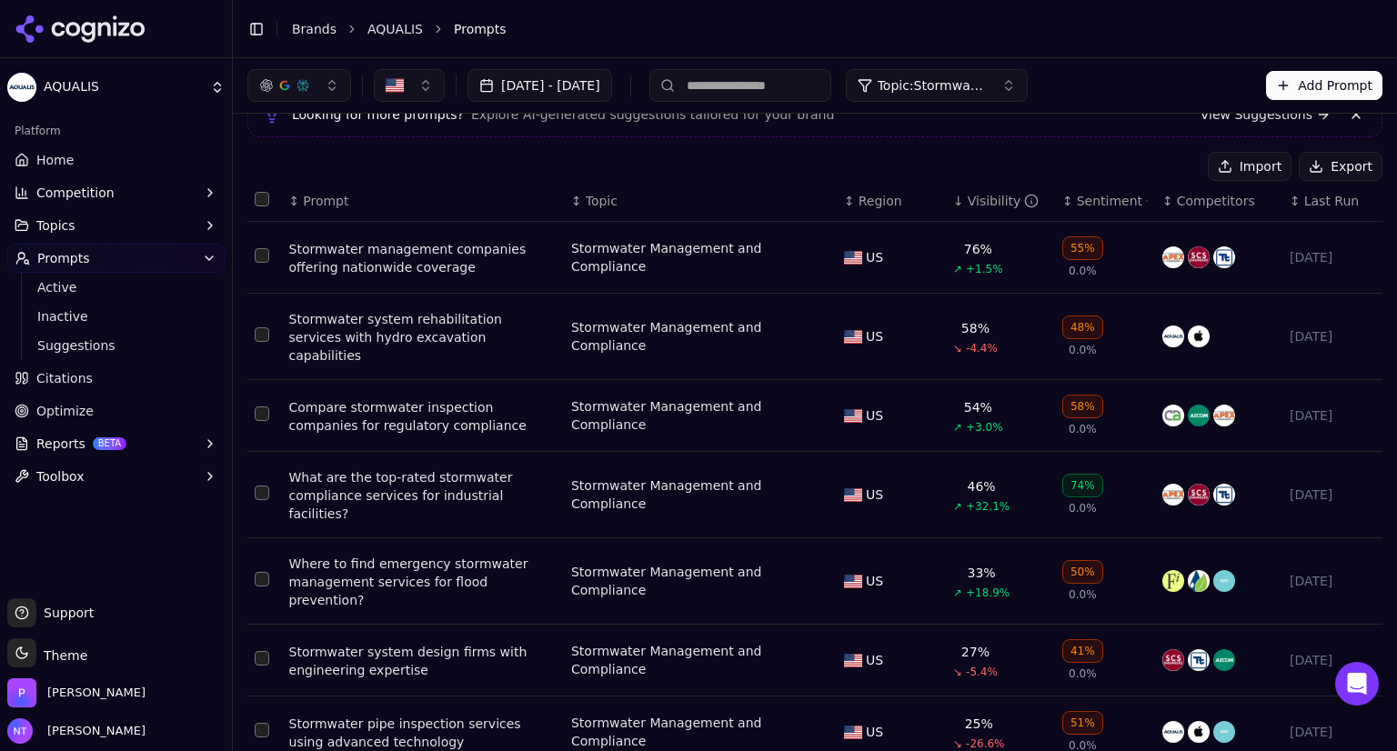
click at [990, 74] on button "Topic: Stormwater Management and Compliance" at bounding box center [937, 85] width 182 height 33
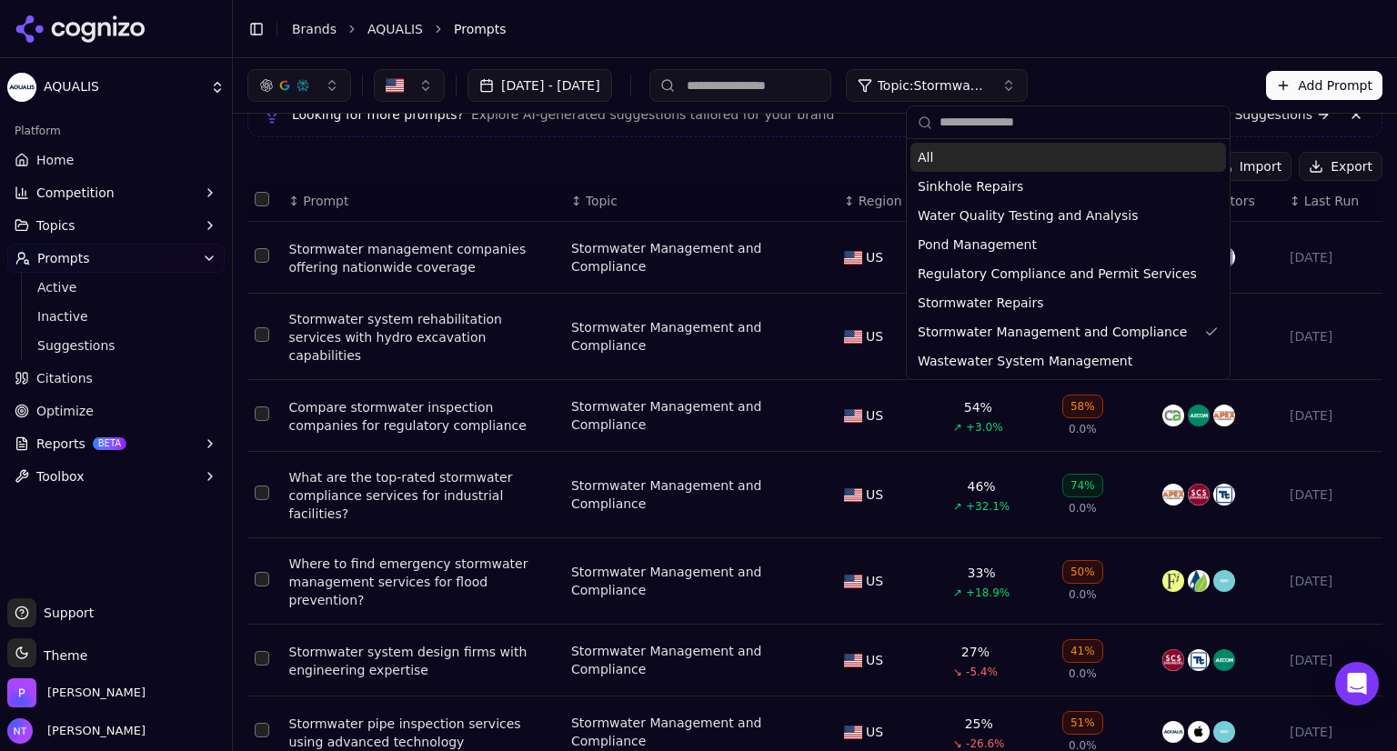
click at [931, 156] on span "All" at bounding box center [925, 157] width 15 height 18
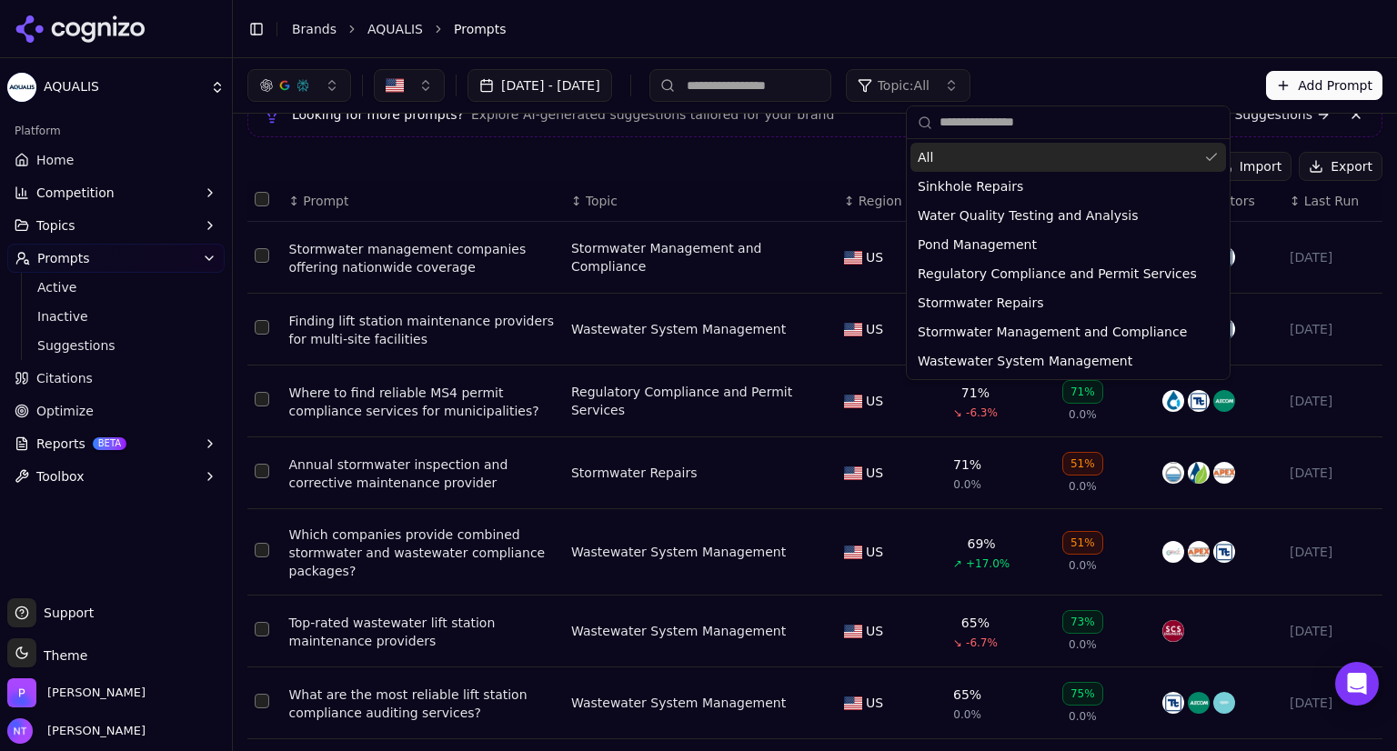
click at [858, 131] on div "Looking for more prompts? Explore AI-generated suggestions tailored for your br…" at bounding box center [814, 114] width 1135 height 45
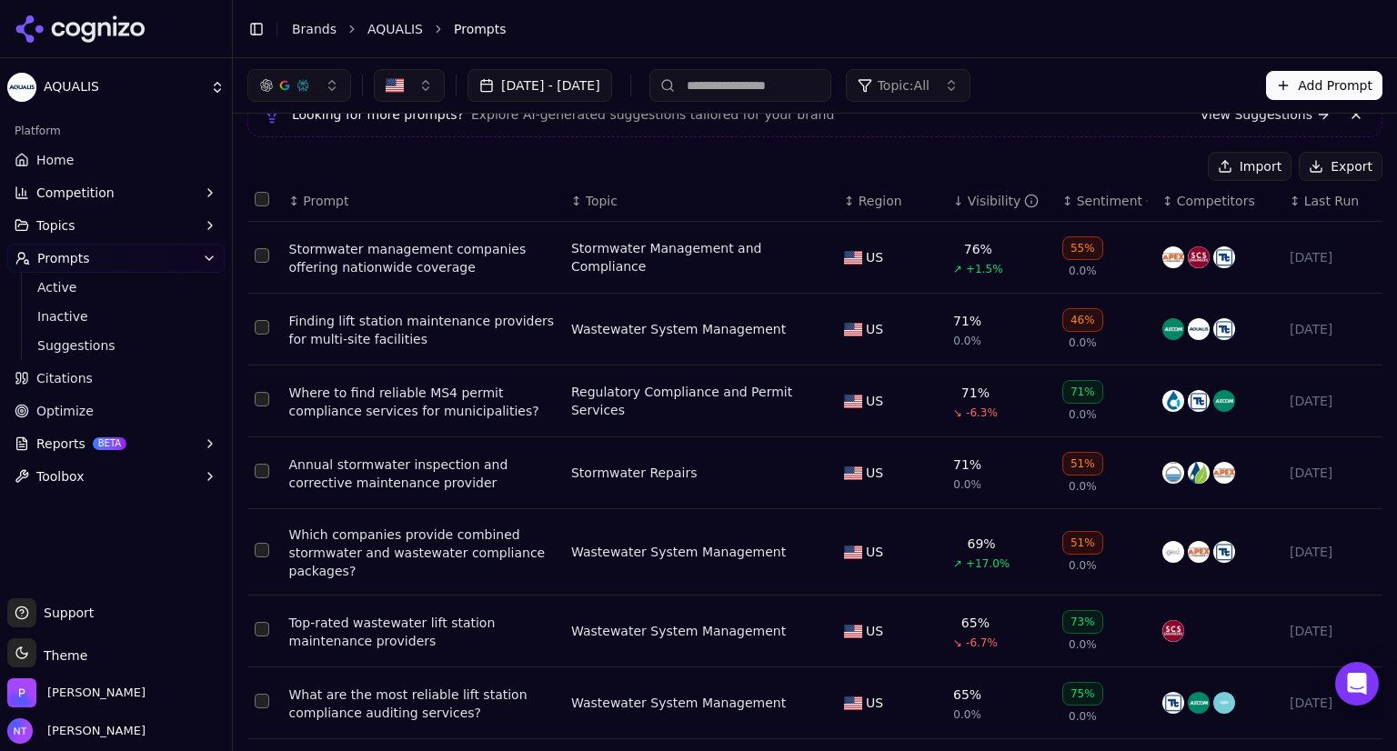
click at [968, 195] on div "Visibility" at bounding box center [1004, 201] width 72 height 18
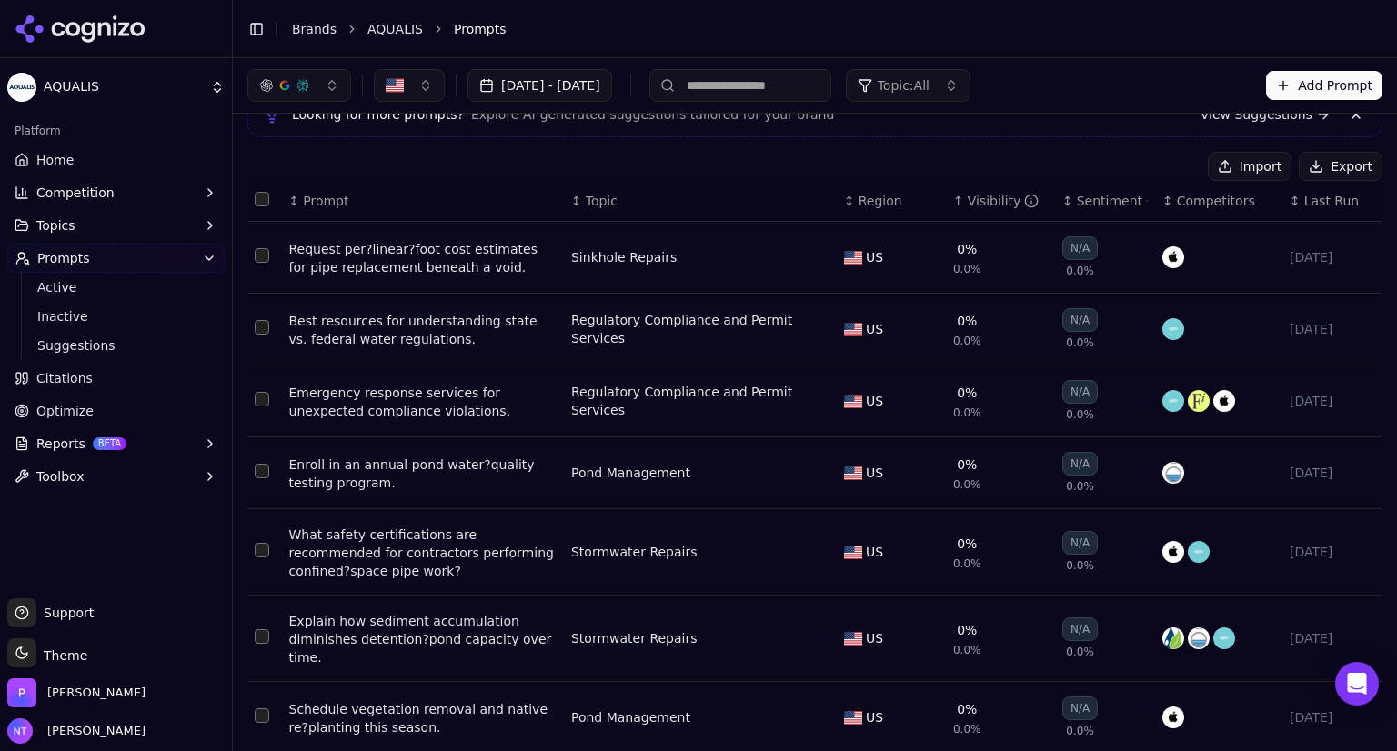
click at [968, 195] on div "Visibility" at bounding box center [1004, 201] width 72 height 18
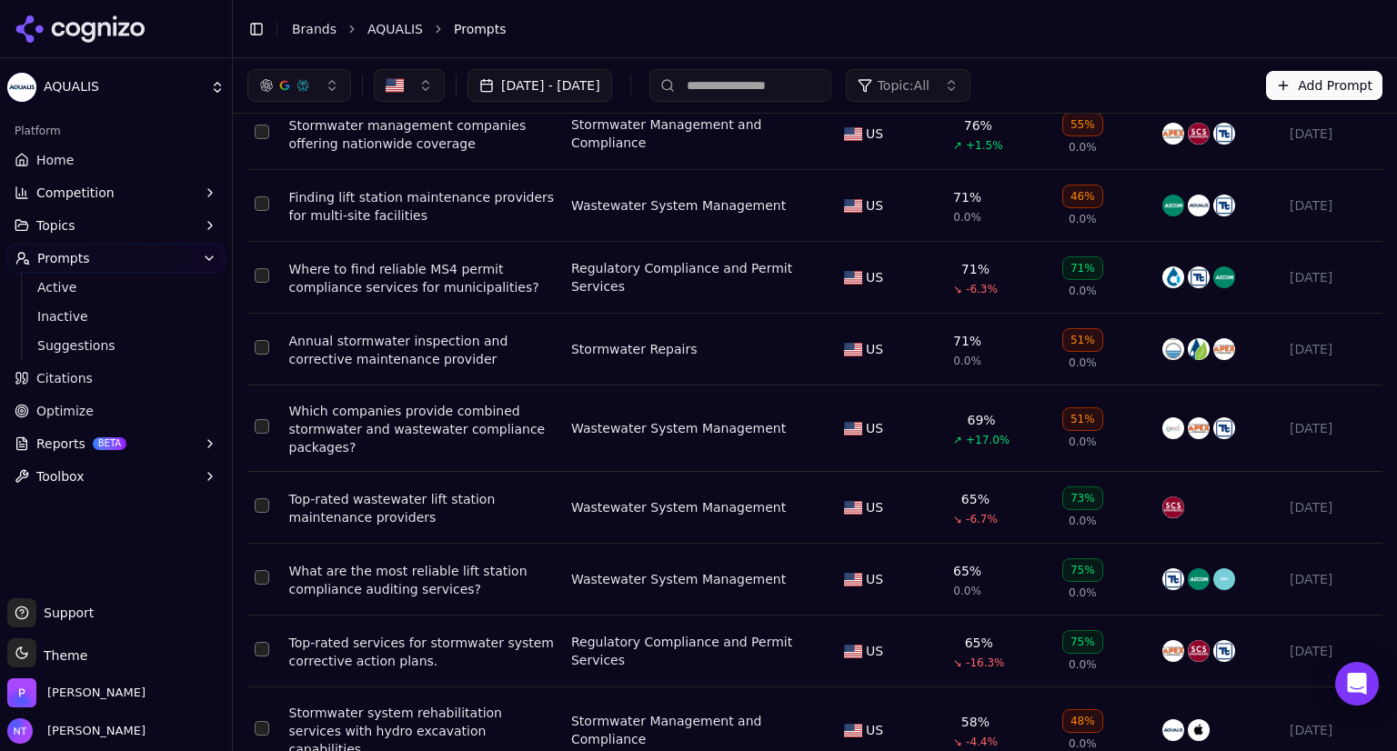
scroll to position [199, 0]
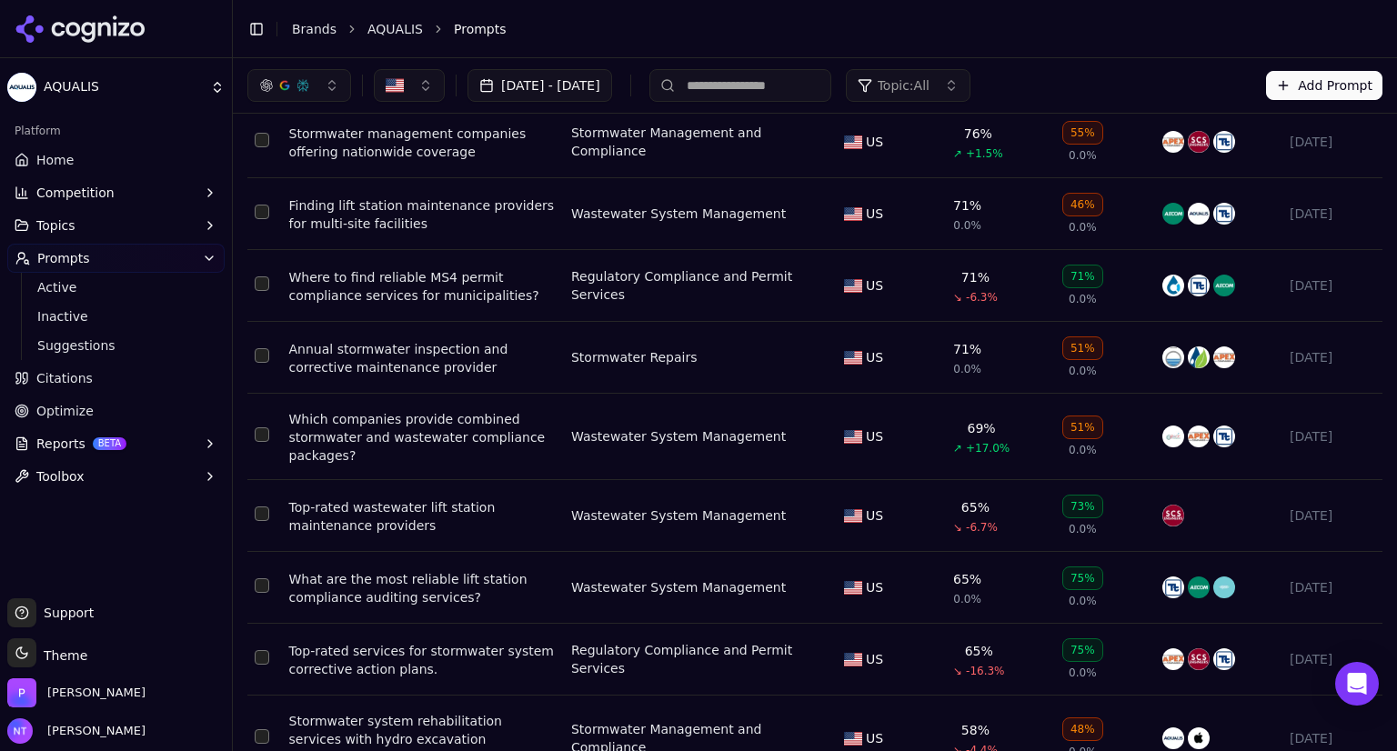
click at [930, 87] on div "Topic: All" at bounding box center [894, 85] width 72 height 18
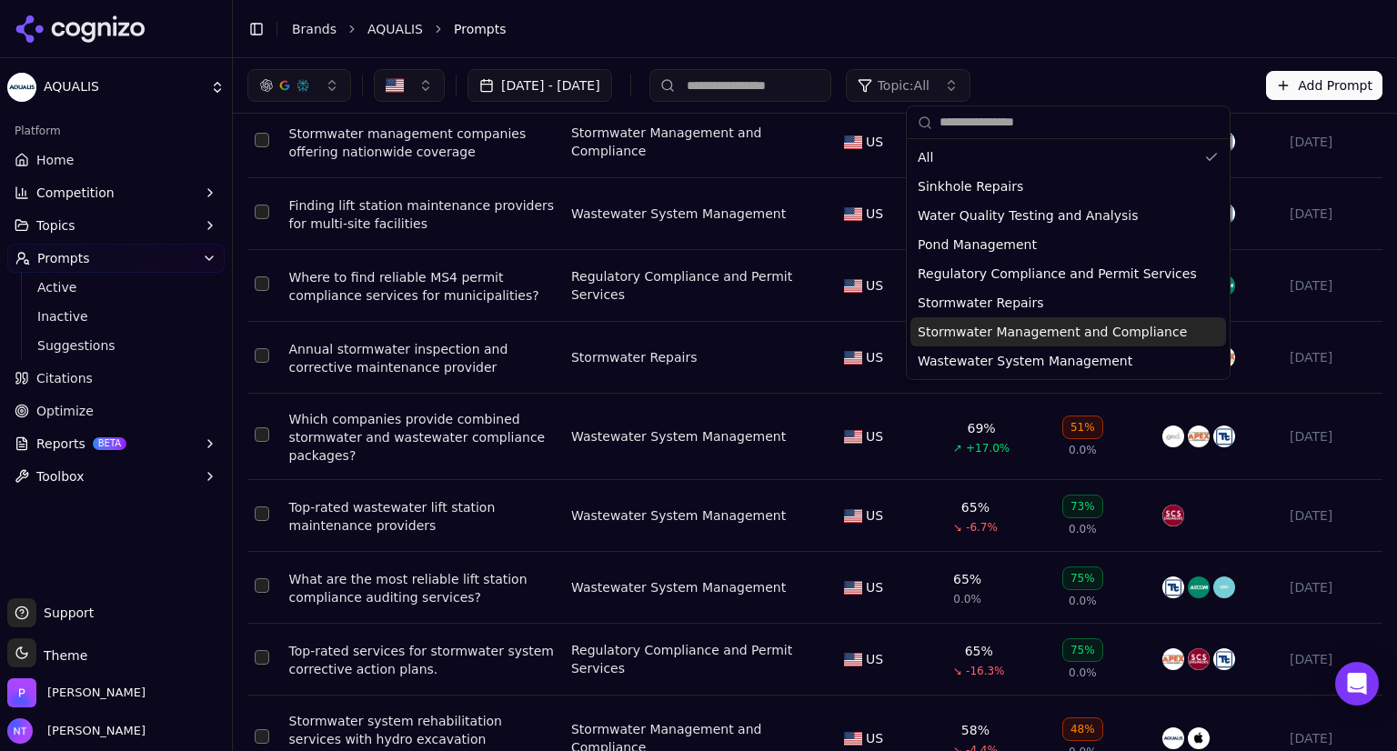
click at [986, 335] on span "Stormwater Management and Compliance" at bounding box center [1052, 332] width 269 height 18
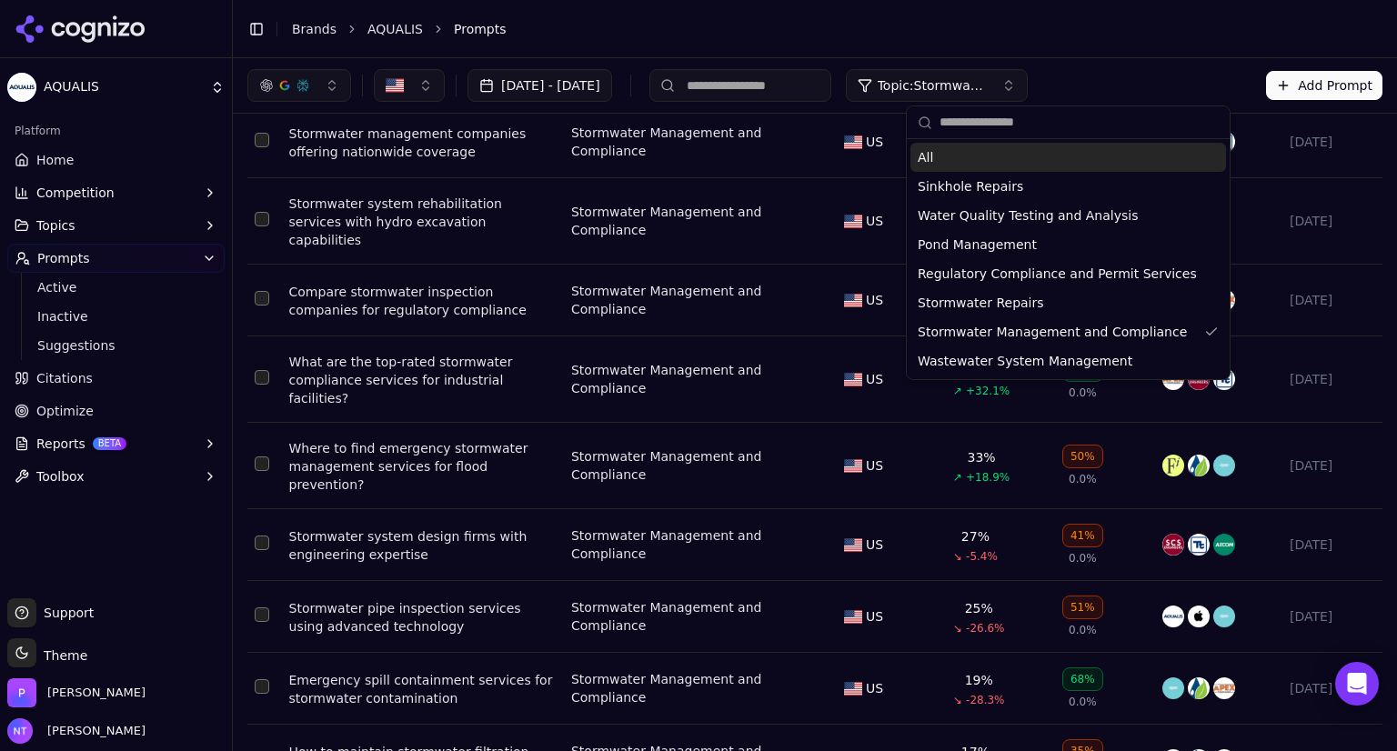
click at [1136, 85] on div "Jul 01, 2025 - Sep 24, 2025 Topic: Stormwater Management and Compliance Add Pro…" at bounding box center [814, 85] width 1135 height 33
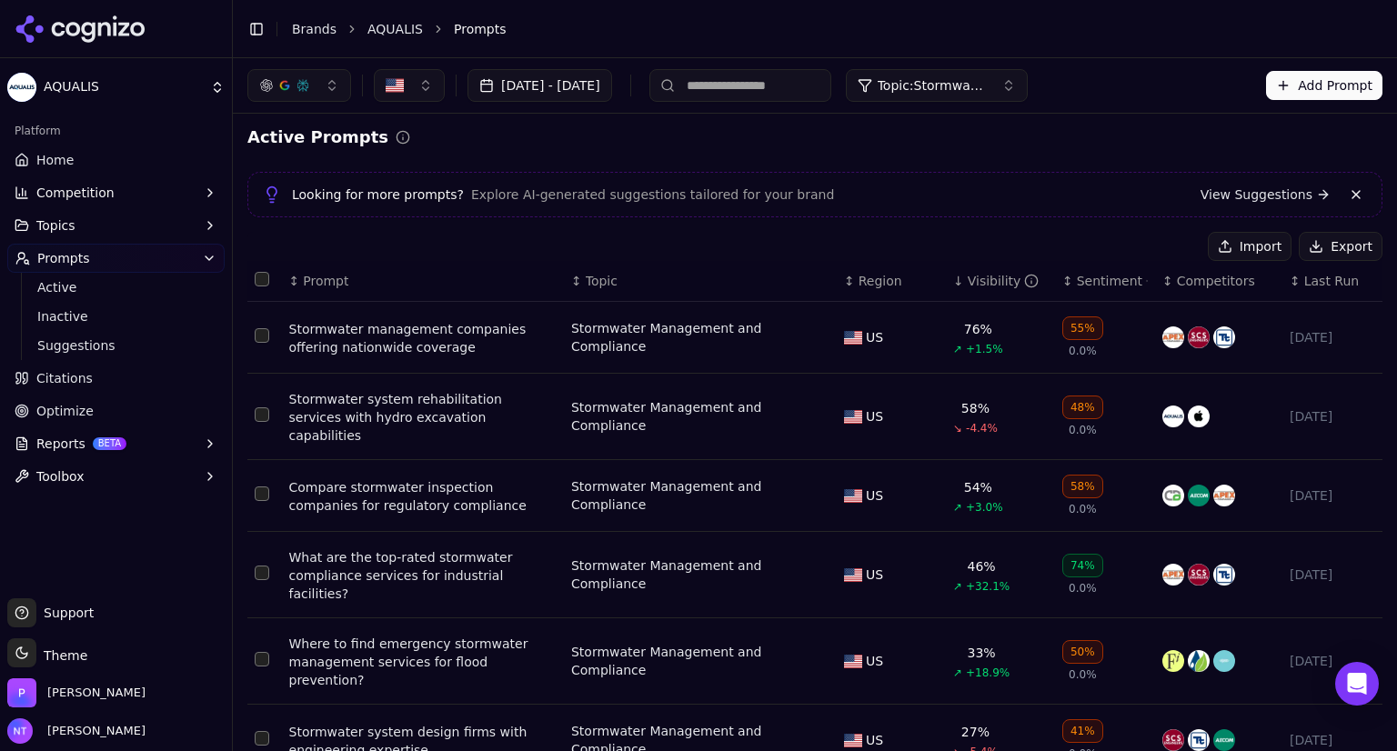
scroll to position [0, 0]
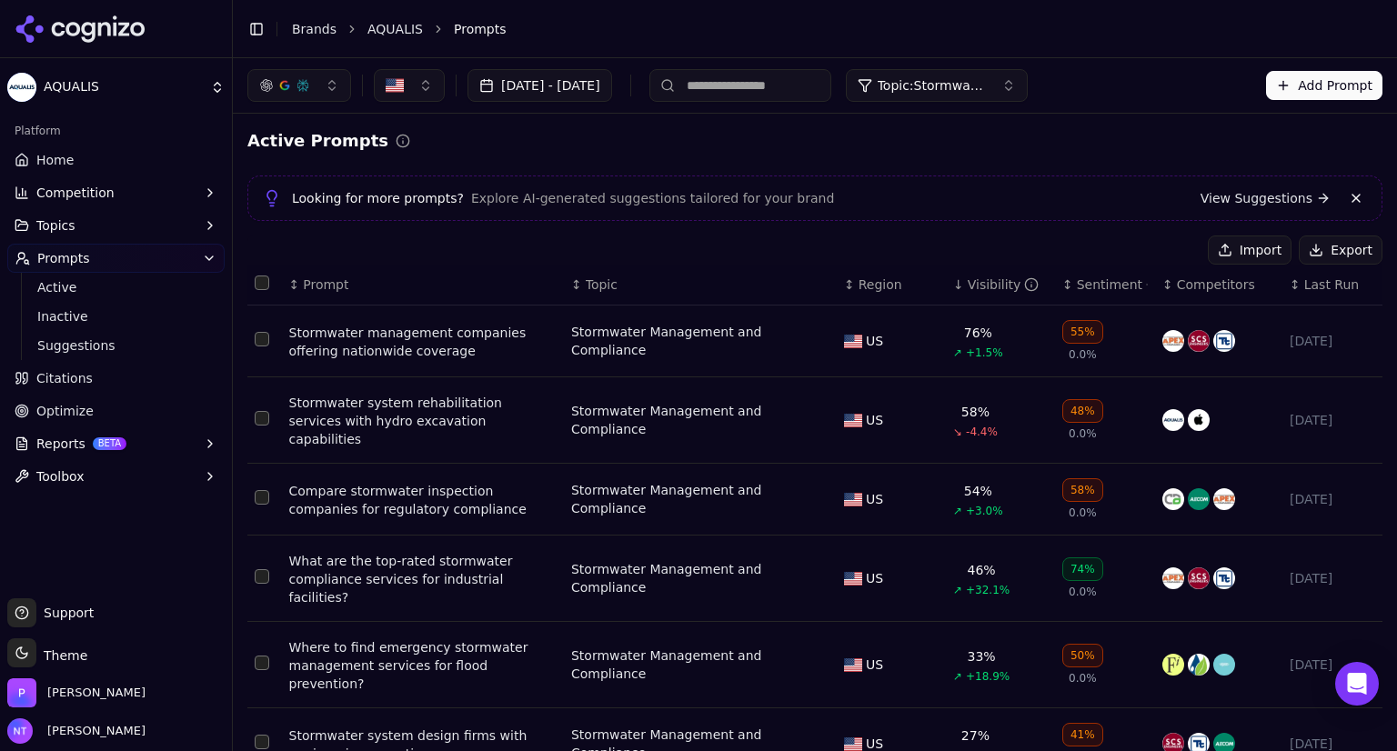
click at [1028, 88] on button "Topic: Stormwater Management and Compliance" at bounding box center [937, 85] width 182 height 33
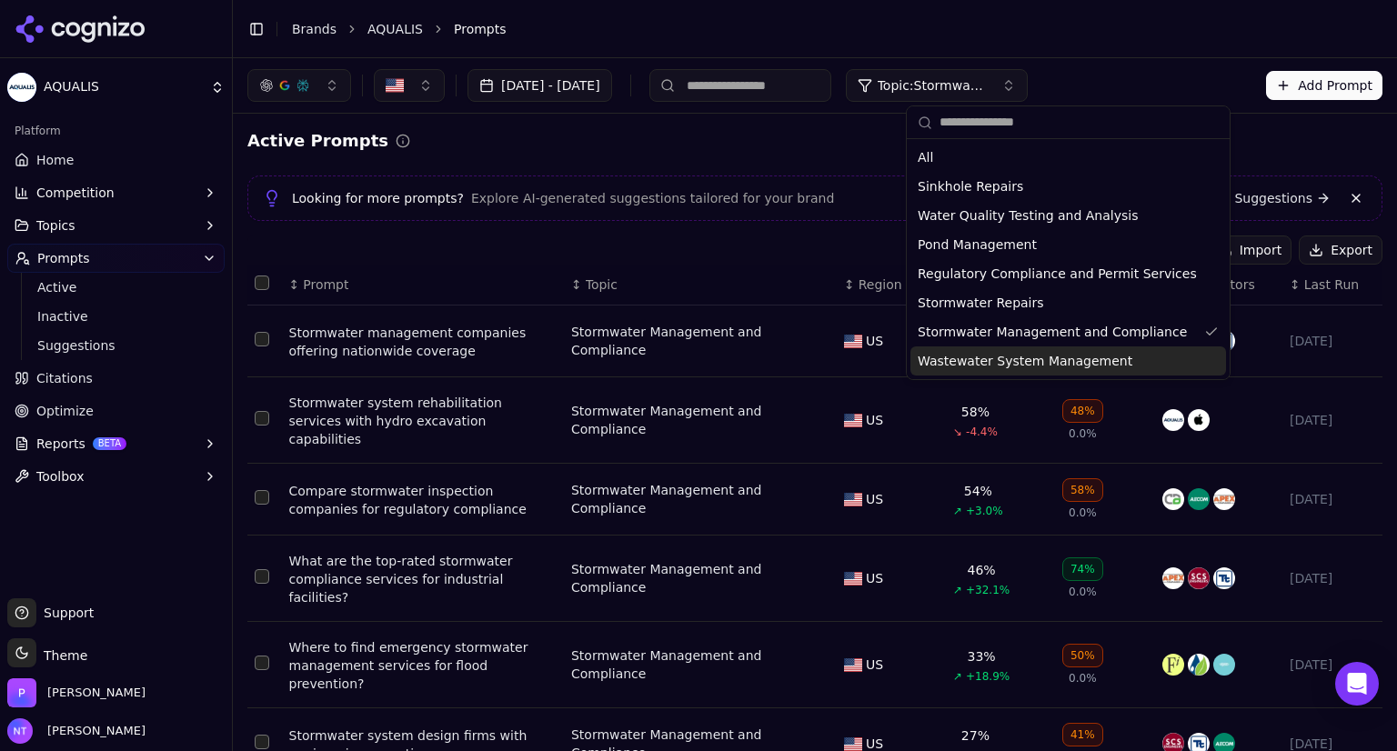
click at [997, 357] on span "Wastewater System Management" at bounding box center [1025, 361] width 215 height 18
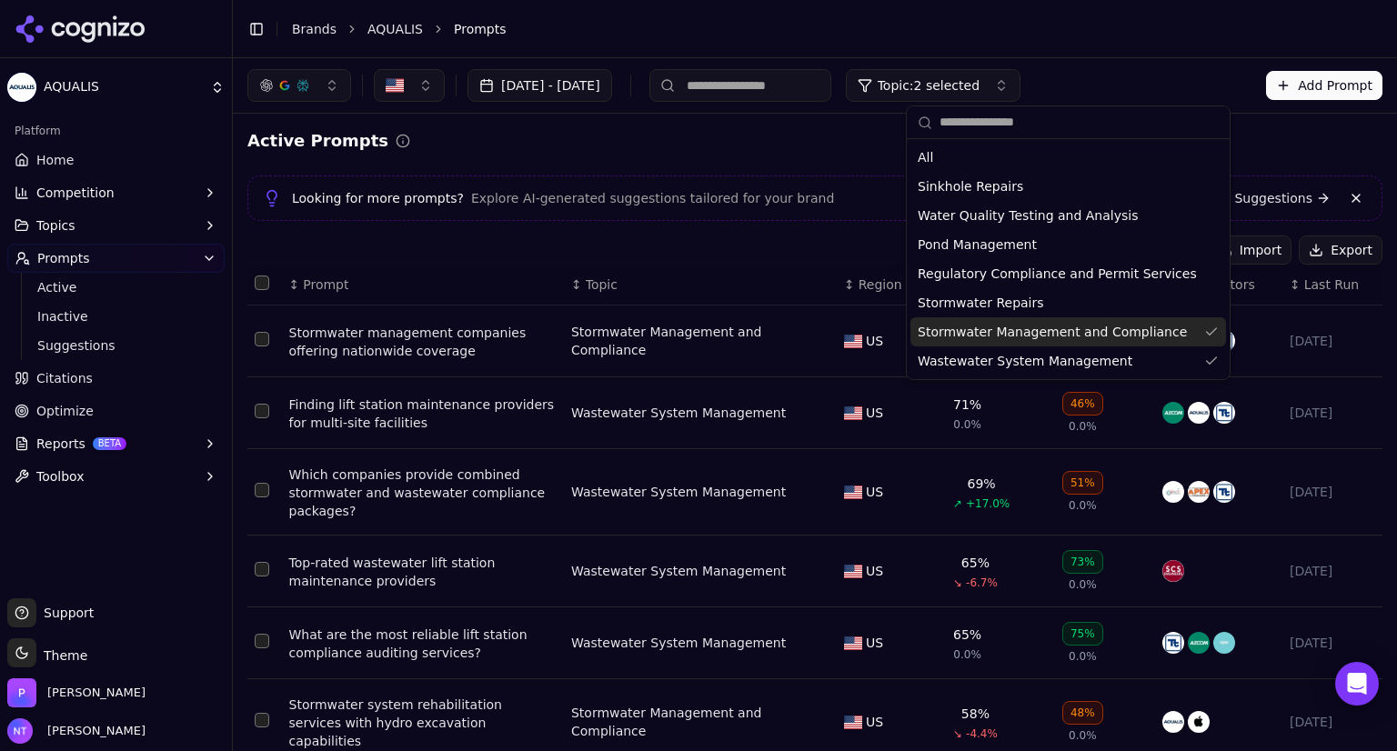
click at [1168, 336] on div "Stormwater Management and Compliance" at bounding box center [1069, 331] width 316 height 29
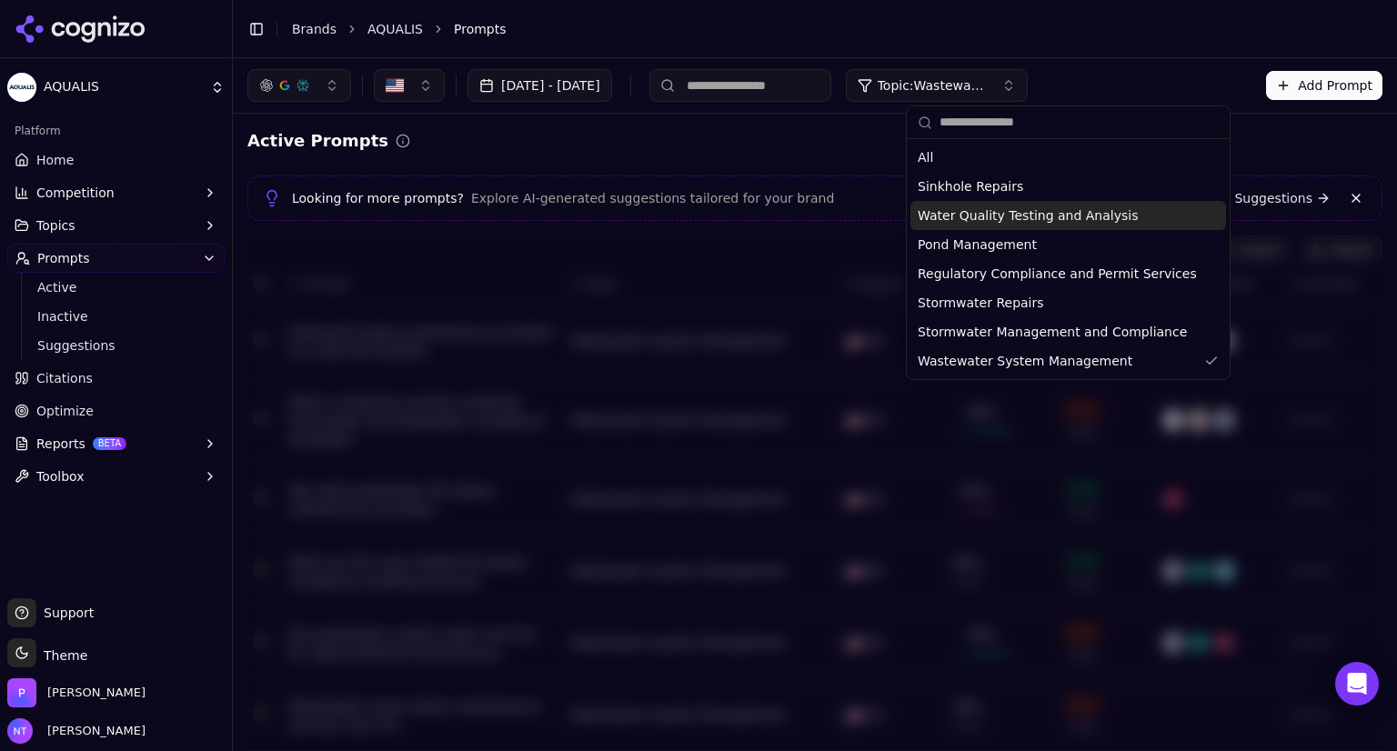
click at [1219, 81] on div "Jul 01, 2025 - Sep 24, 2025 Topic: Wastewater System Management Add Prompt" at bounding box center [814, 85] width 1135 height 33
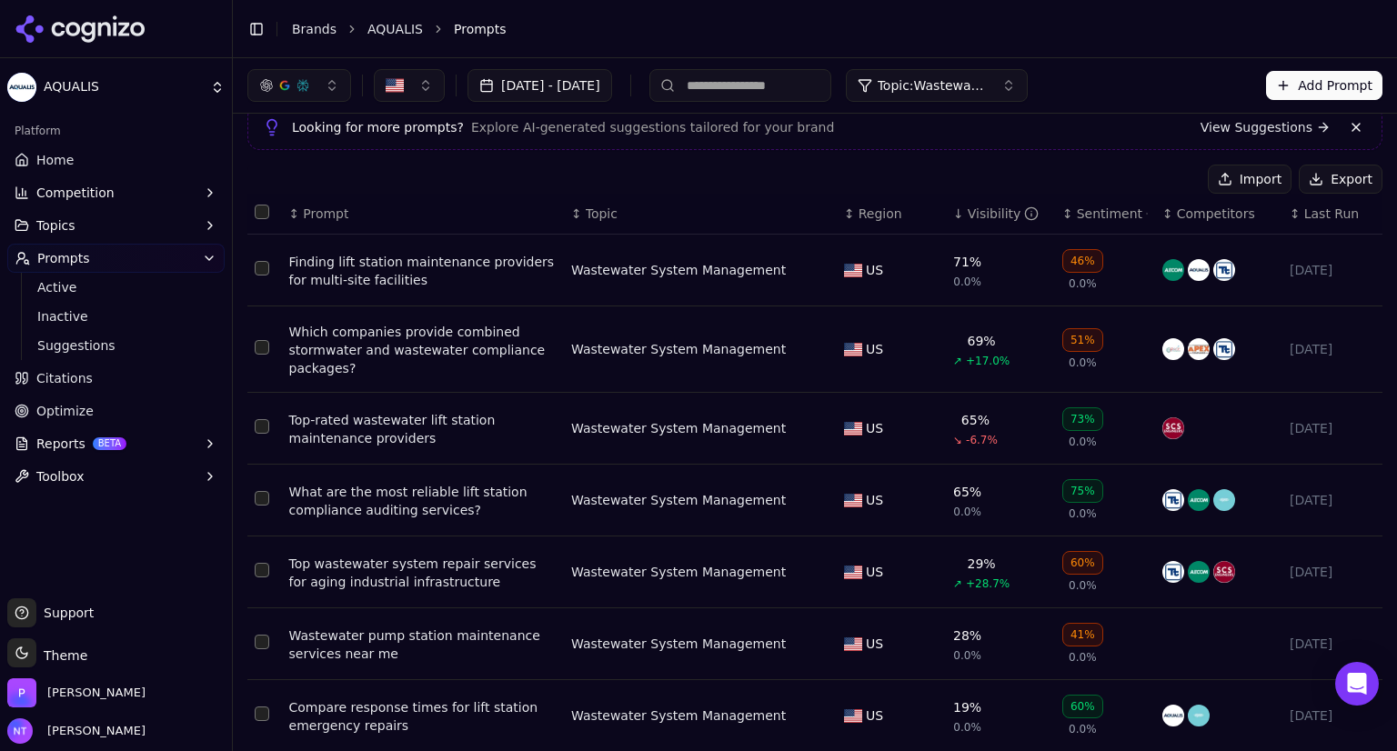
scroll to position [70, 0]
click at [987, 88] on span "Topic: Wastewater System Management" at bounding box center [932, 85] width 109 height 18
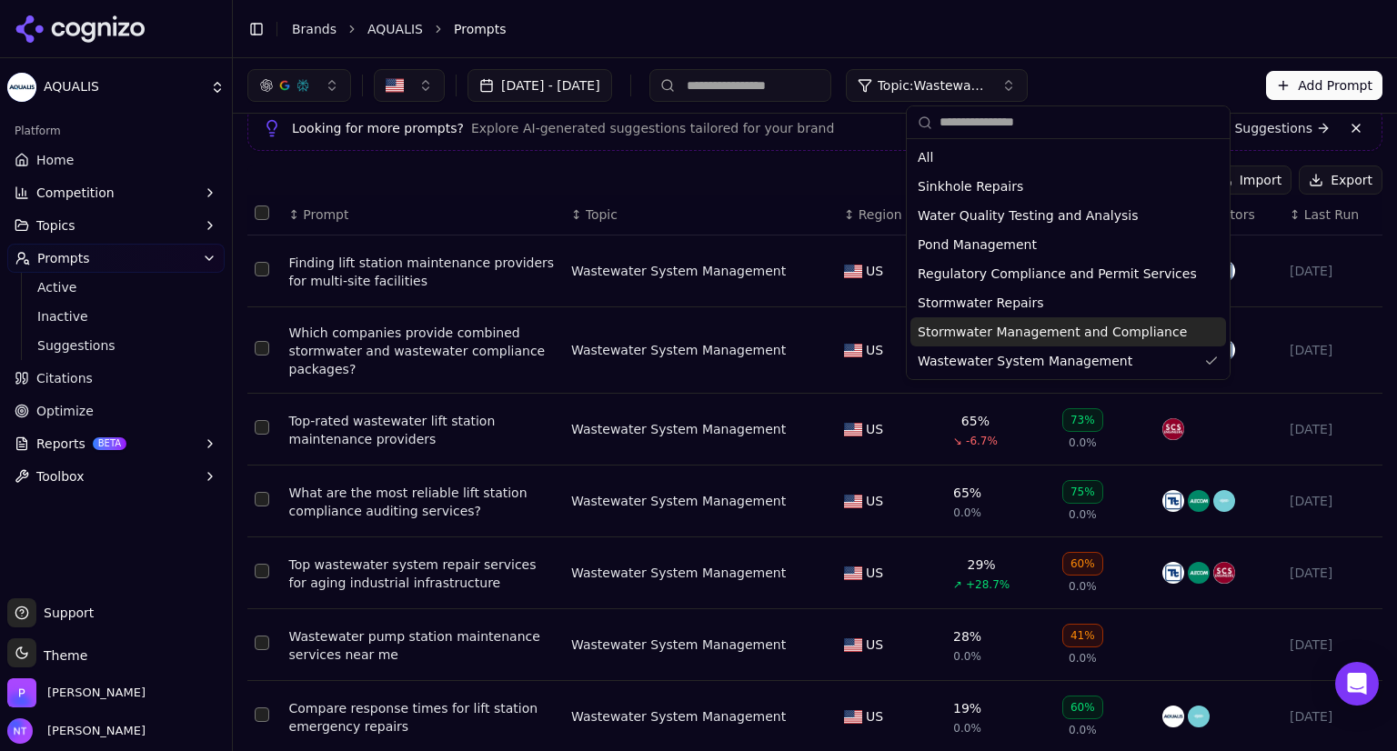
click at [993, 336] on span "Stormwater Management and Compliance" at bounding box center [1052, 332] width 269 height 18
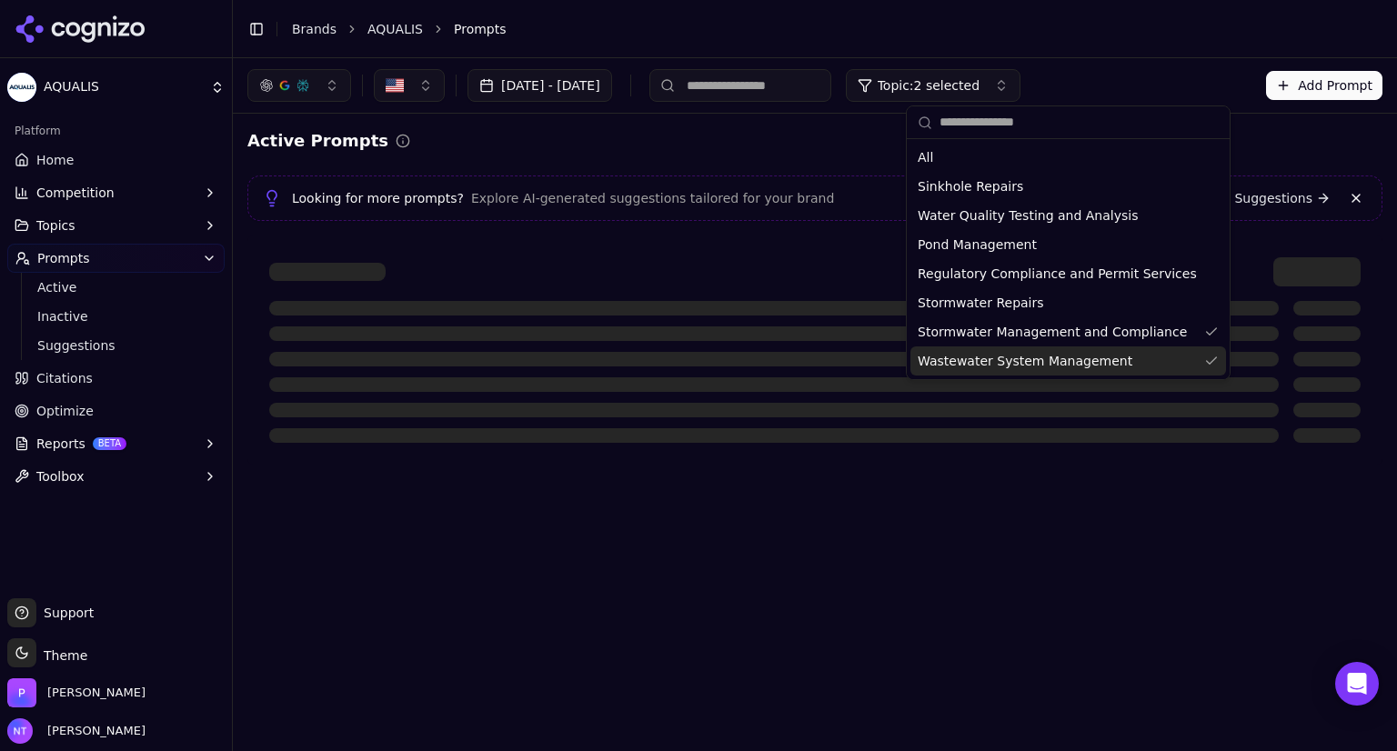
click at [1162, 353] on div "Wastewater System Management" at bounding box center [1069, 361] width 316 height 29
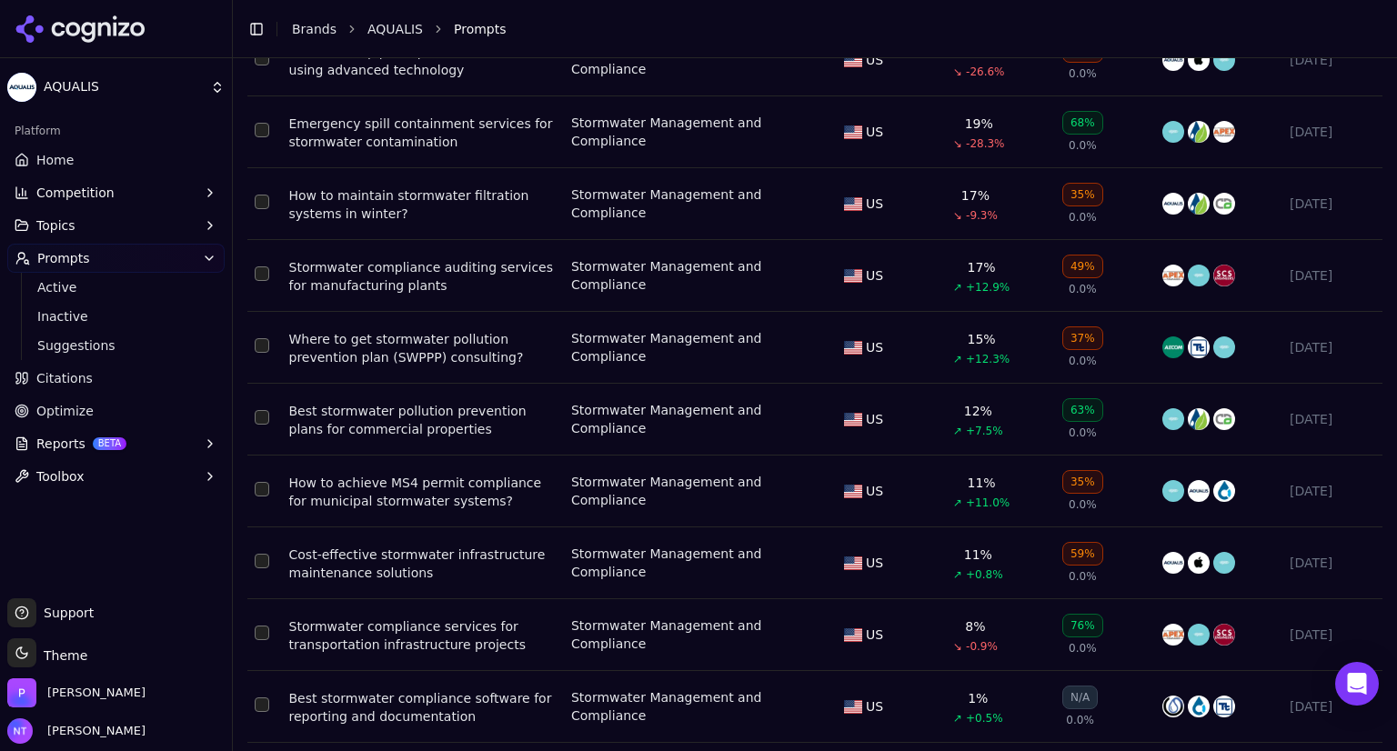
scroll to position [757, 0]
click at [53, 226] on span "Topics" at bounding box center [55, 225] width 39 height 18
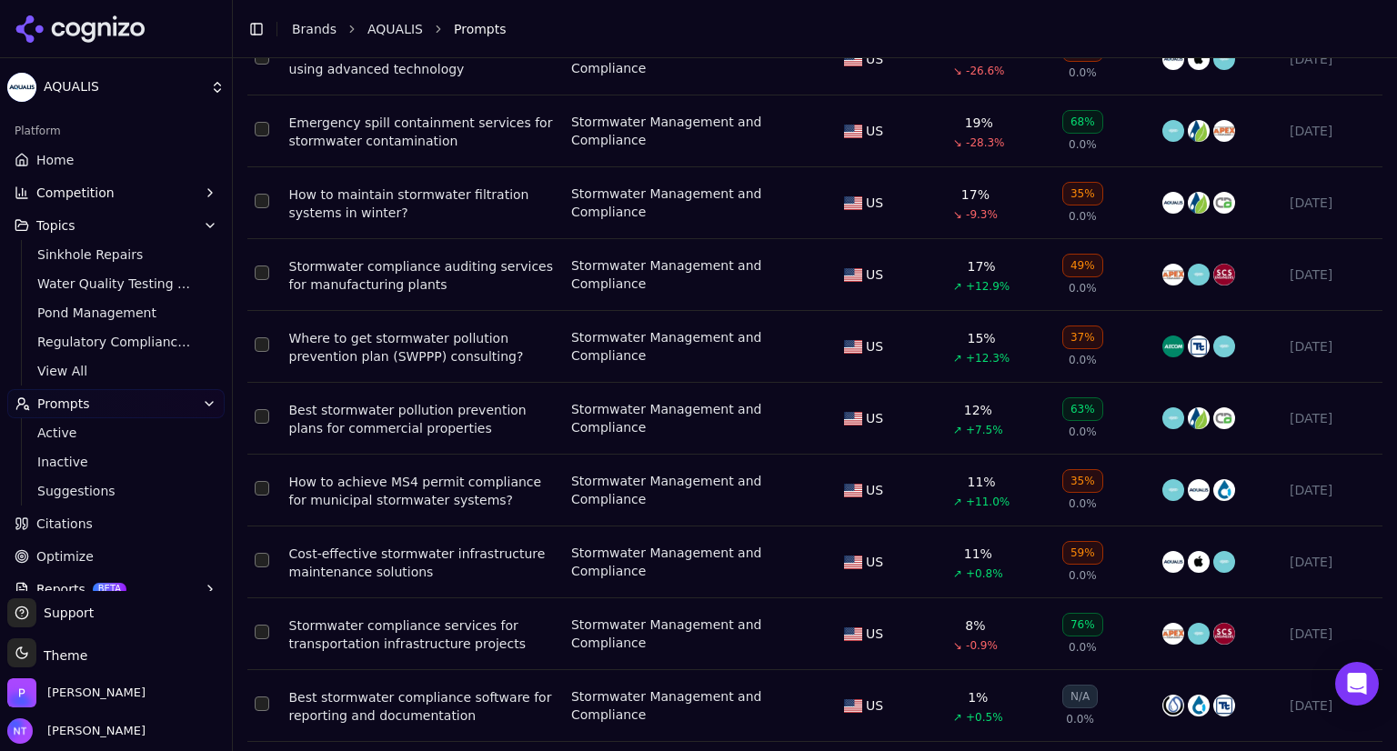
click at [51, 223] on span "Topics" at bounding box center [55, 225] width 39 height 18
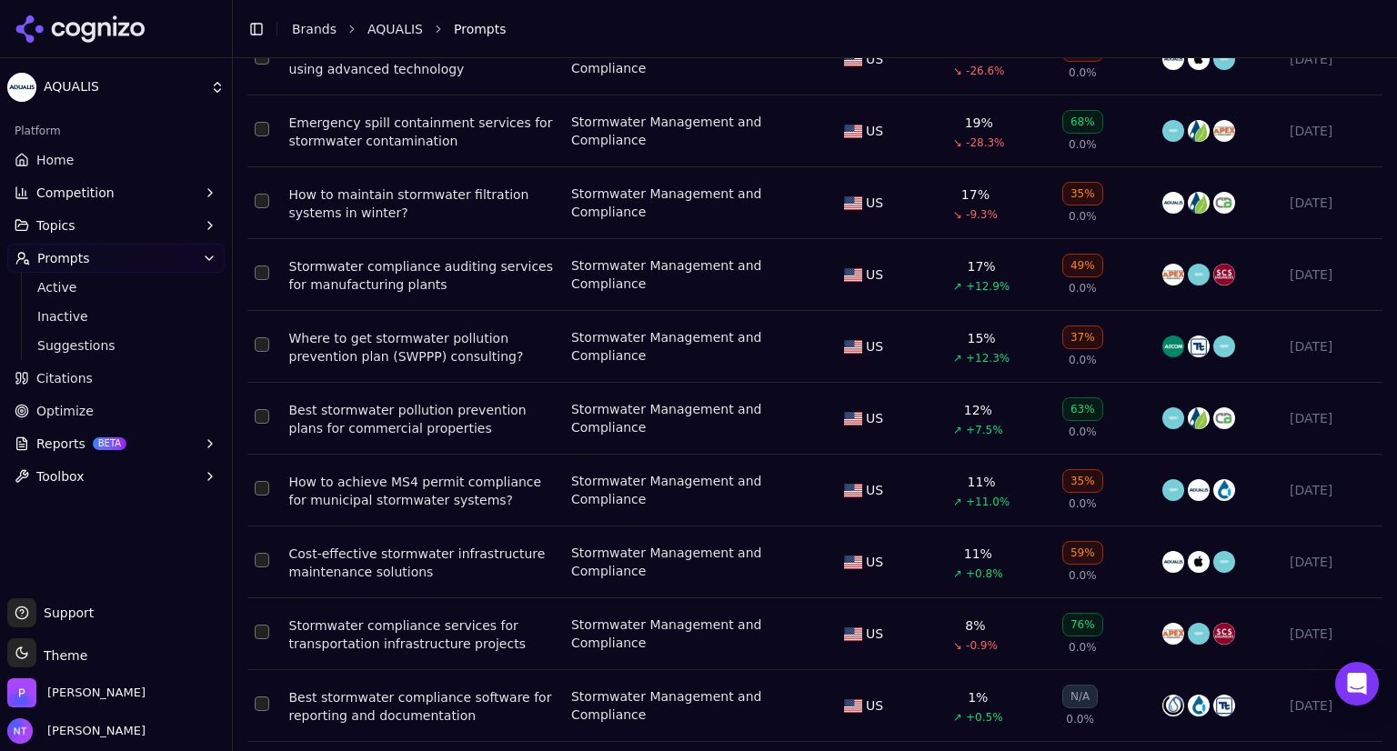
click at [49, 222] on span "Topics" at bounding box center [55, 225] width 39 height 18
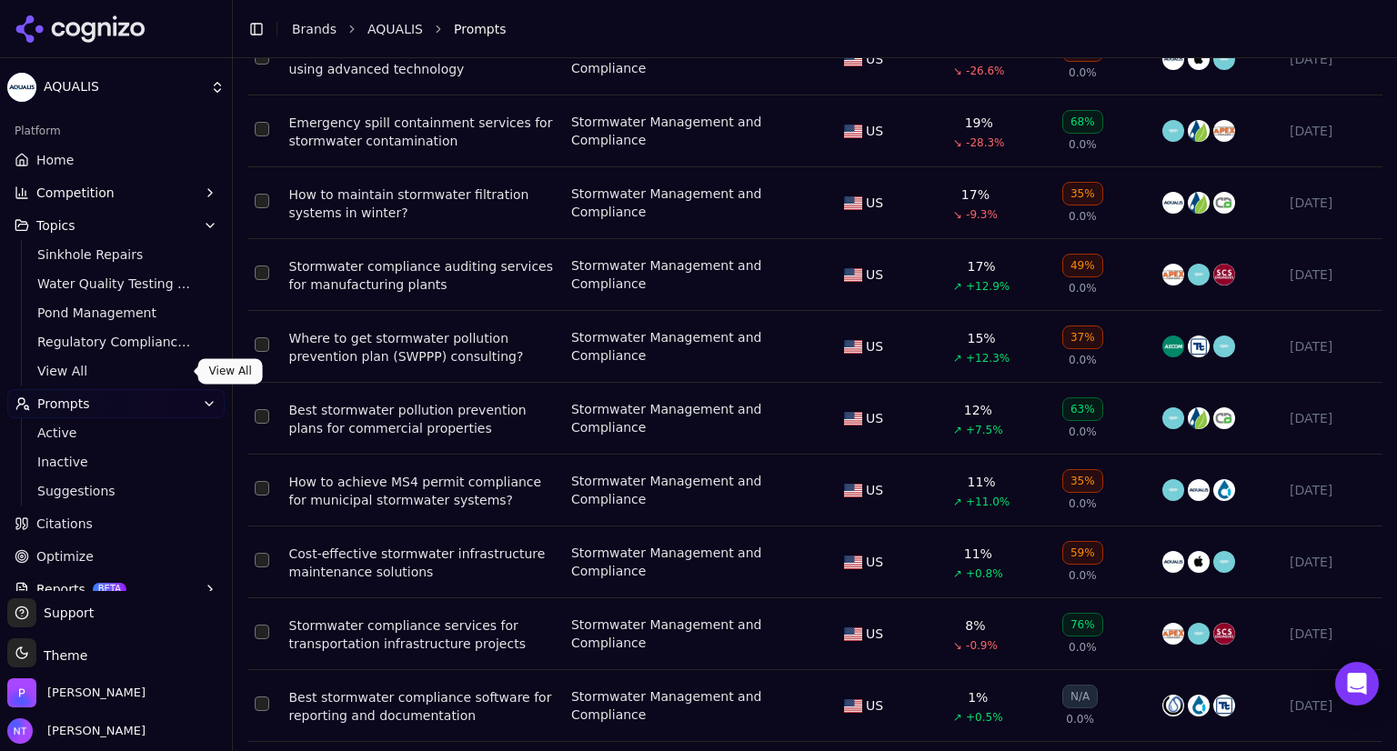
click at [69, 368] on span "View All" at bounding box center [116, 371] width 158 height 18
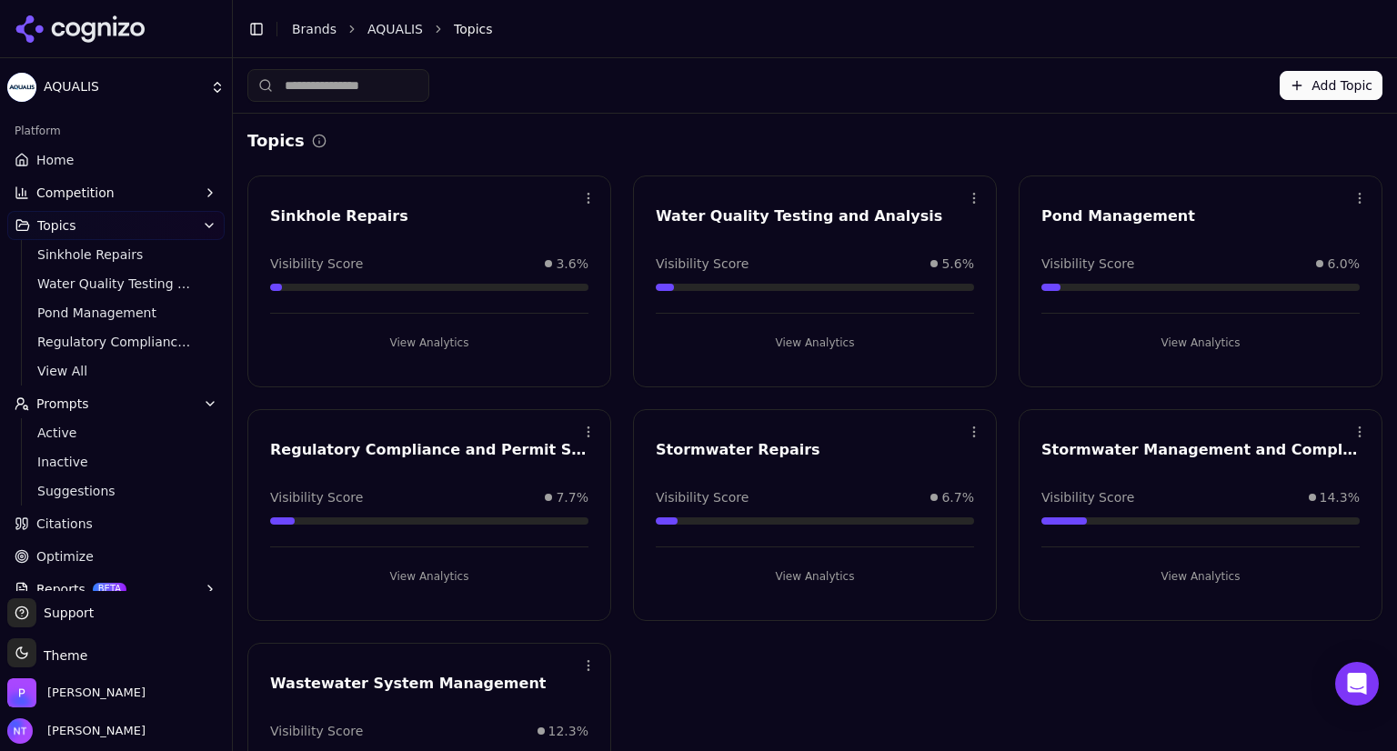
click at [63, 226] on span "Topics" at bounding box center [56, 225] width 39 height 18
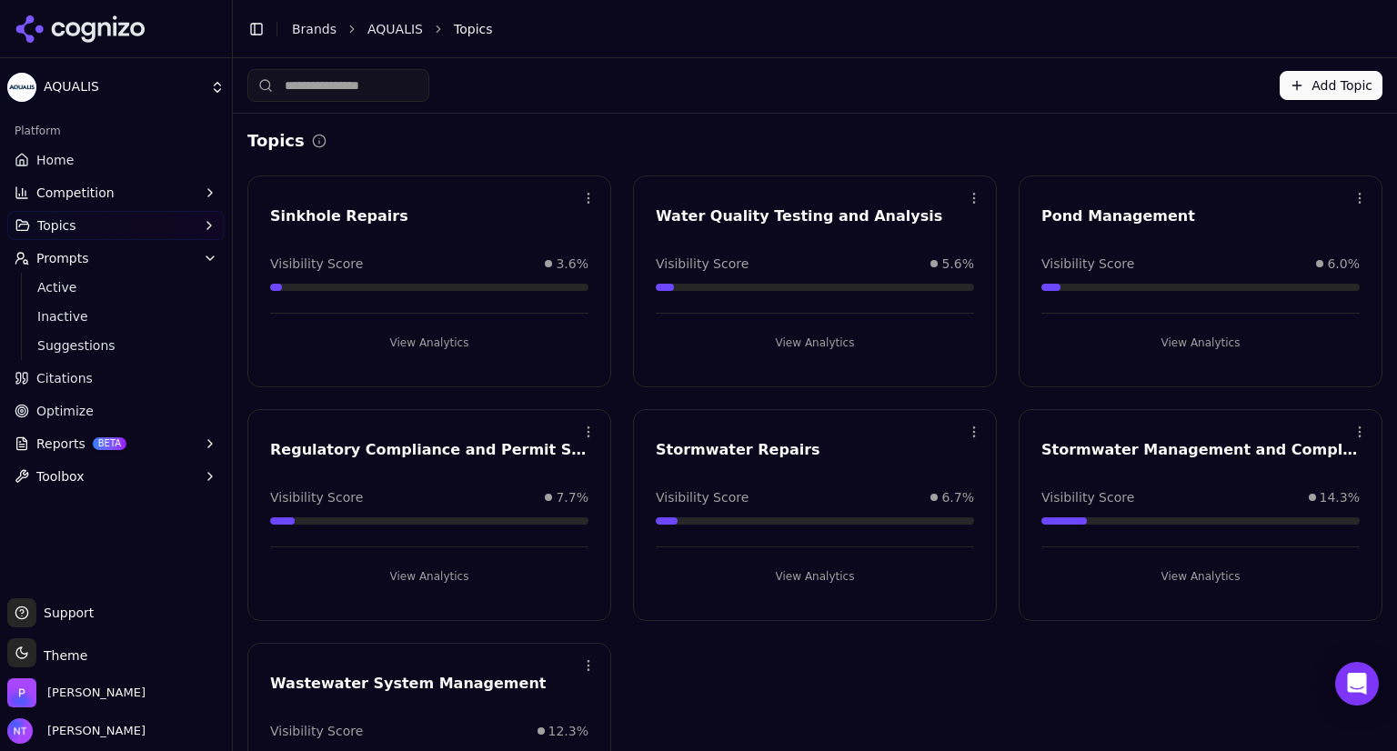
click at [54, 223] on span "Topics" at bounding box center [56, 225] width 39 height 18
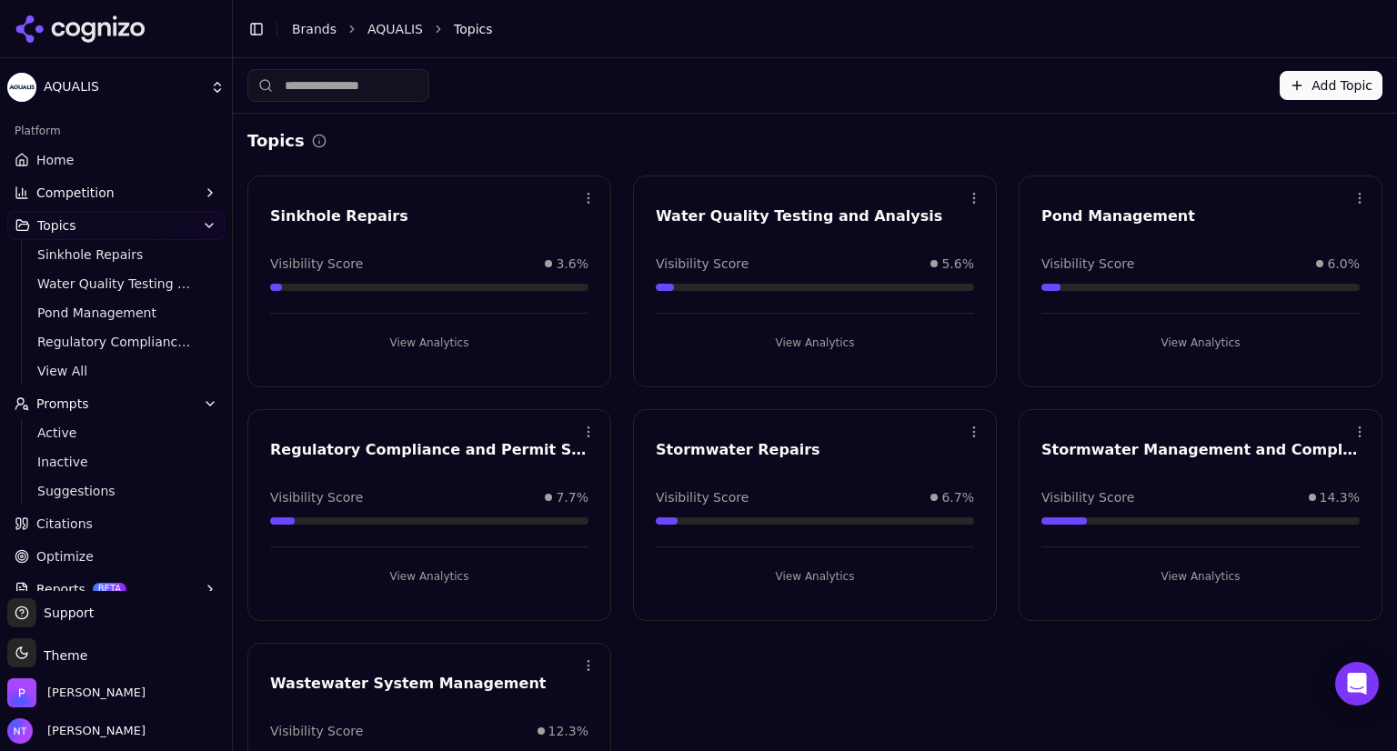
click at [454, 29] on span "Topics" at bounding box center [473, 29] width 39 height 18
click at [389, 30] on link "AQUALIS" at bounding box center [394, 29] width 55 height 18
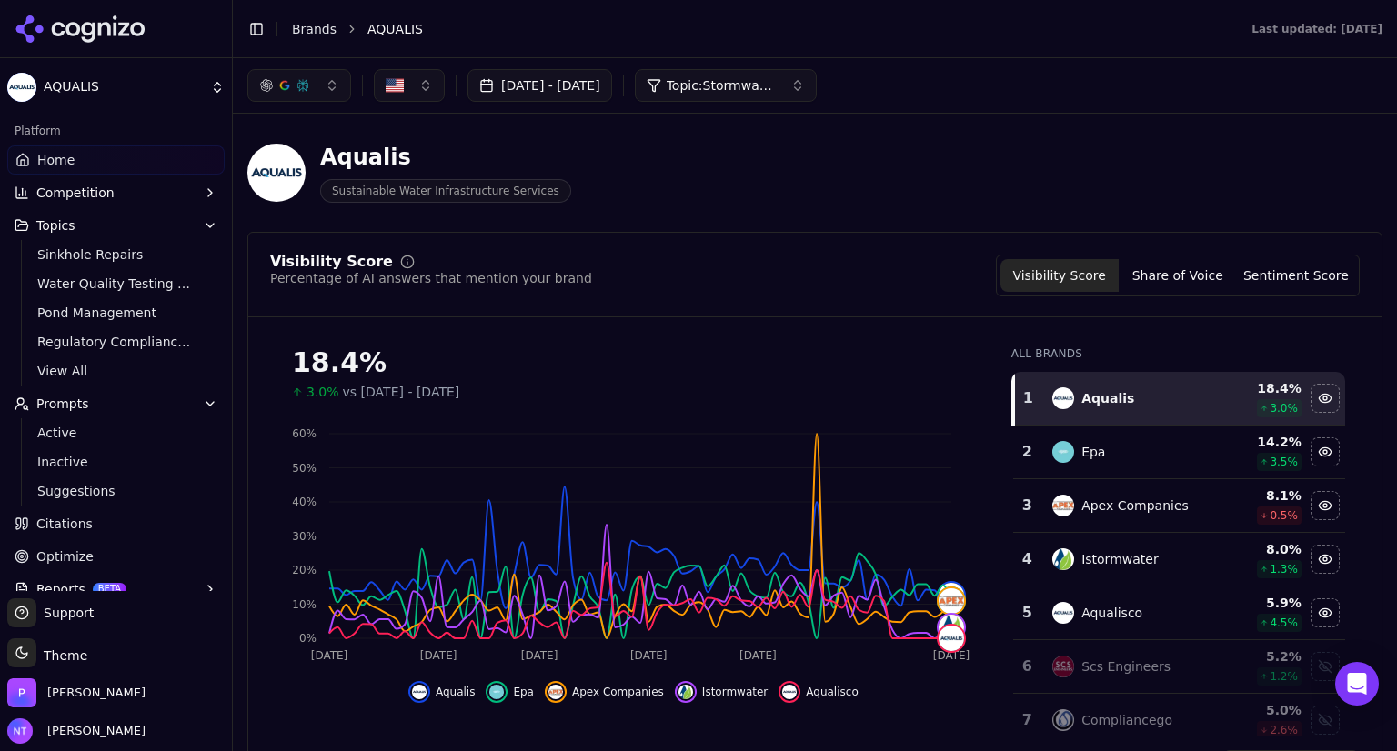
click at [55, 226] on span "Topics" at bounding box center [55, 225] width 39 height 18
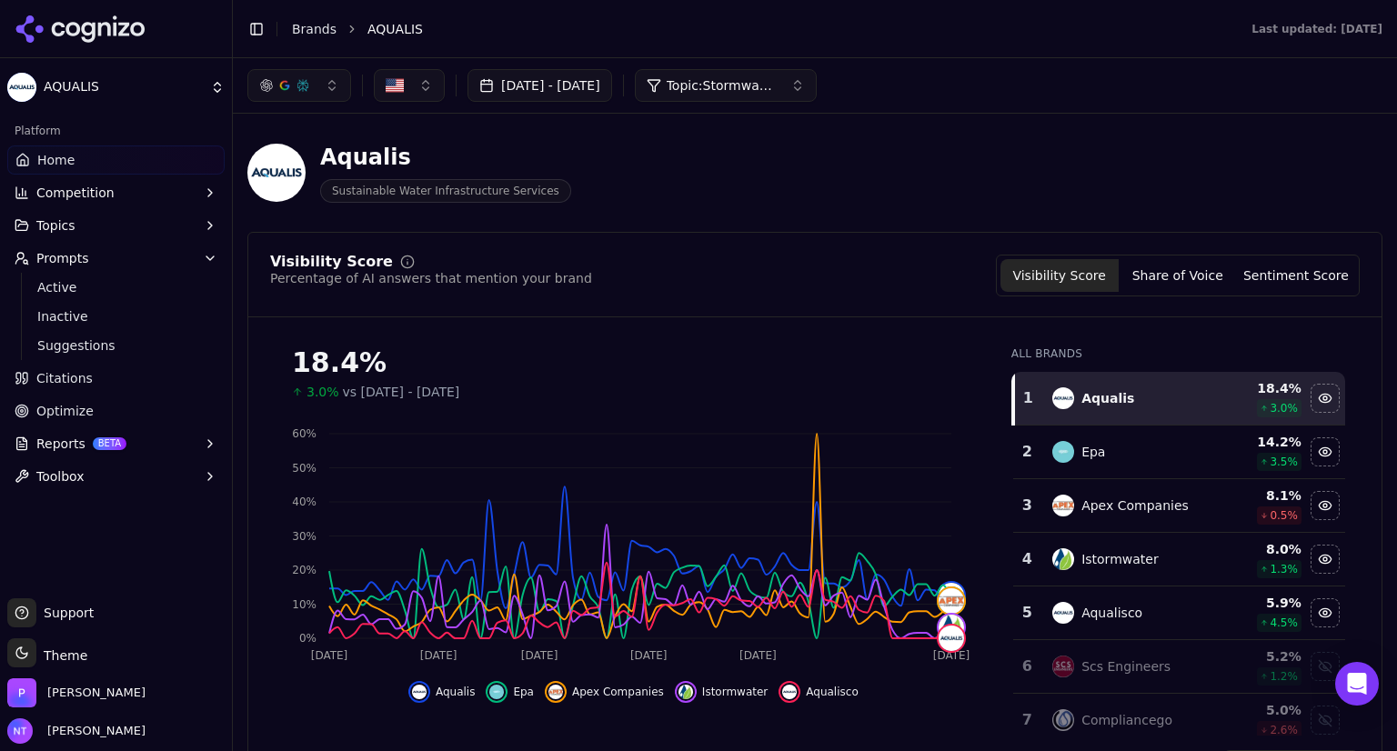
click at [87, 225] on button "Topics" at bounding box center [115, 225] width 217 height 29
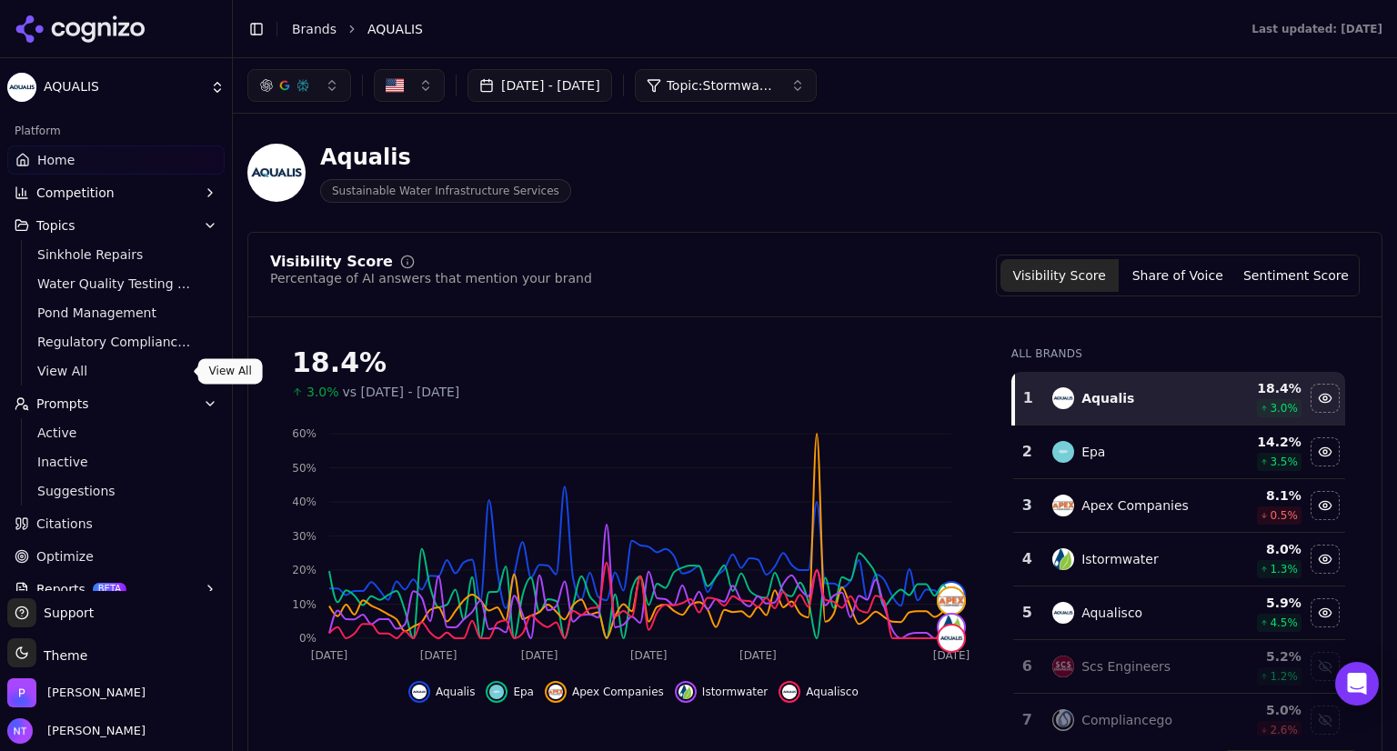
click at [54, 370] on span "View All" at bounding box center [116, 371] width 158 height 18
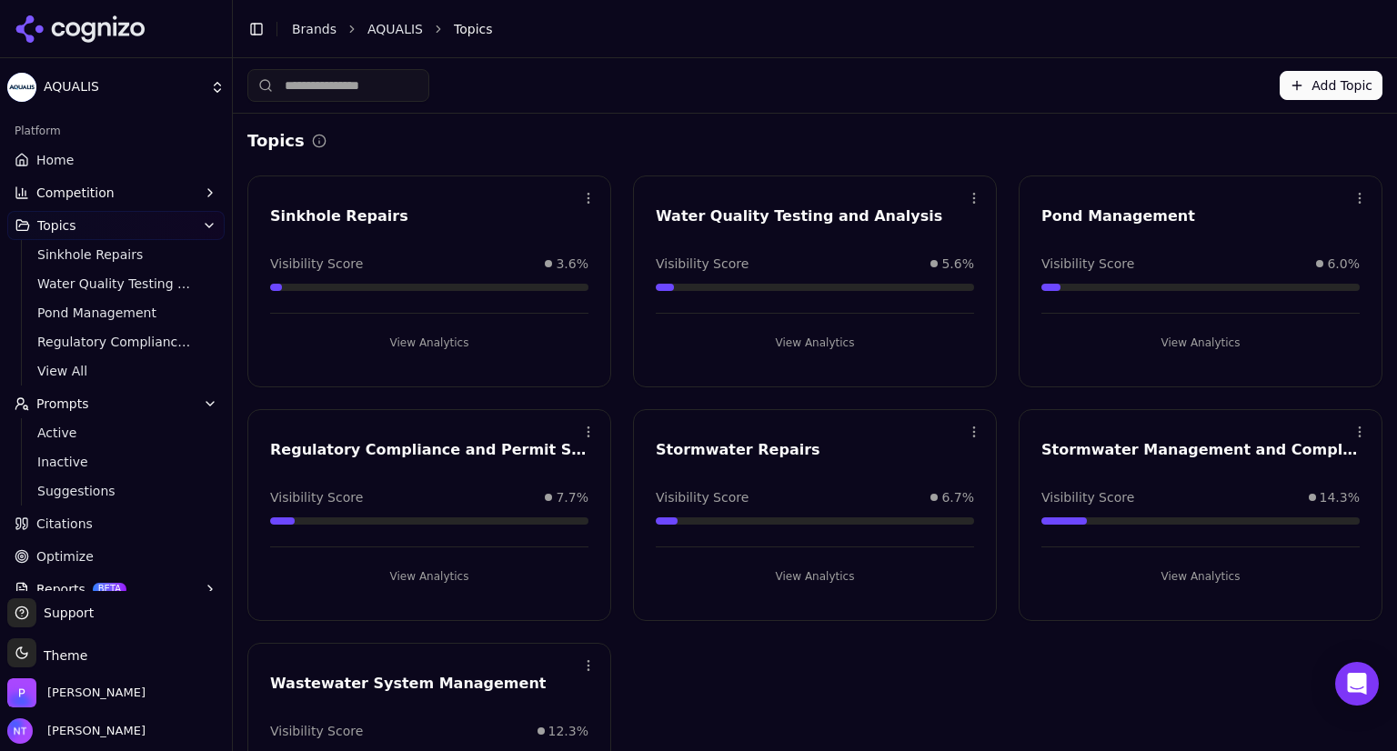
click at [50, 386] on ul "Home Competition Topics Sinkhole Repairs Water Quality Testing and Analysis Pon…" at bounding box center [115, 391] width 217 height 491
click at [47, 369] on span "View All" at bounding box center [116, 371] width 158 height 18
click at [70, 256] on span "Sinkhole Repairs" at bounding box center [116, 255] width 158 height 18
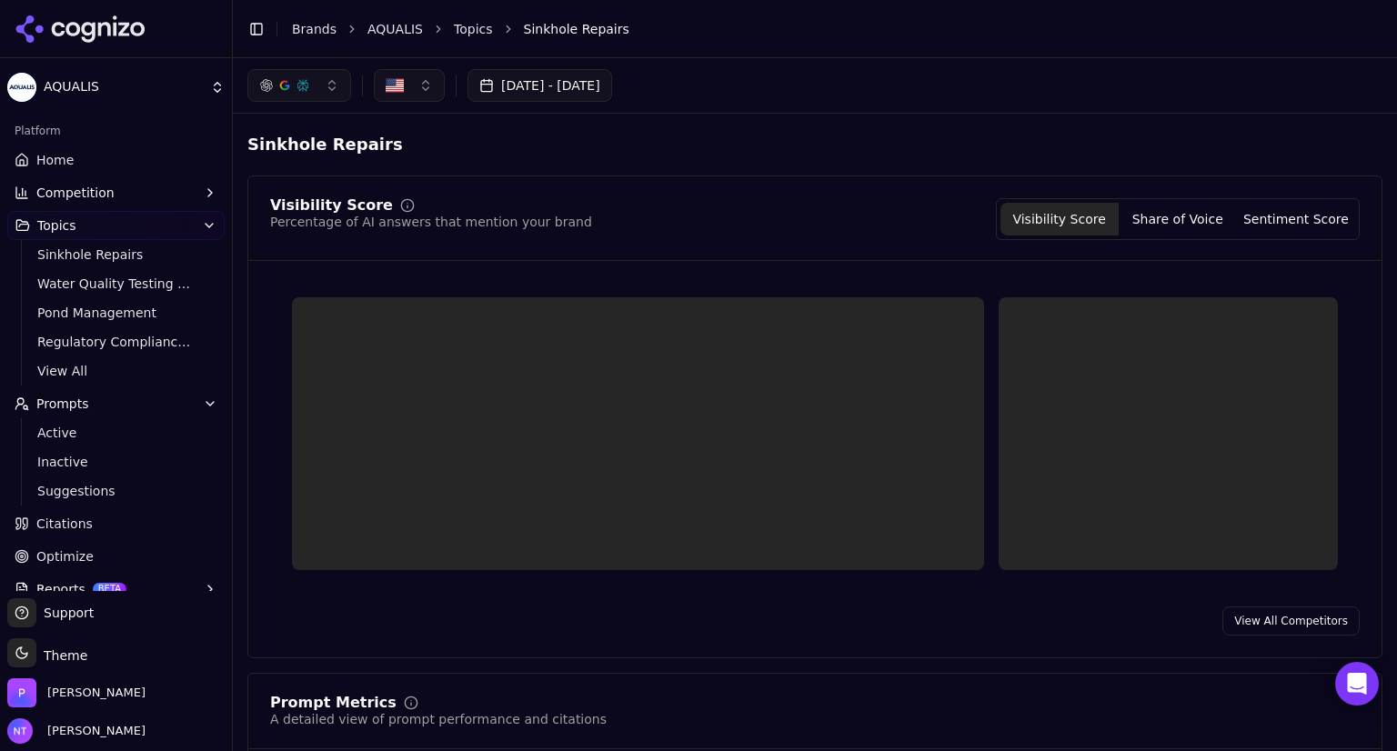
click at [70, 256] on span "Sinkhole Repairs" at bounding box center [116, 255] width 158 height 18
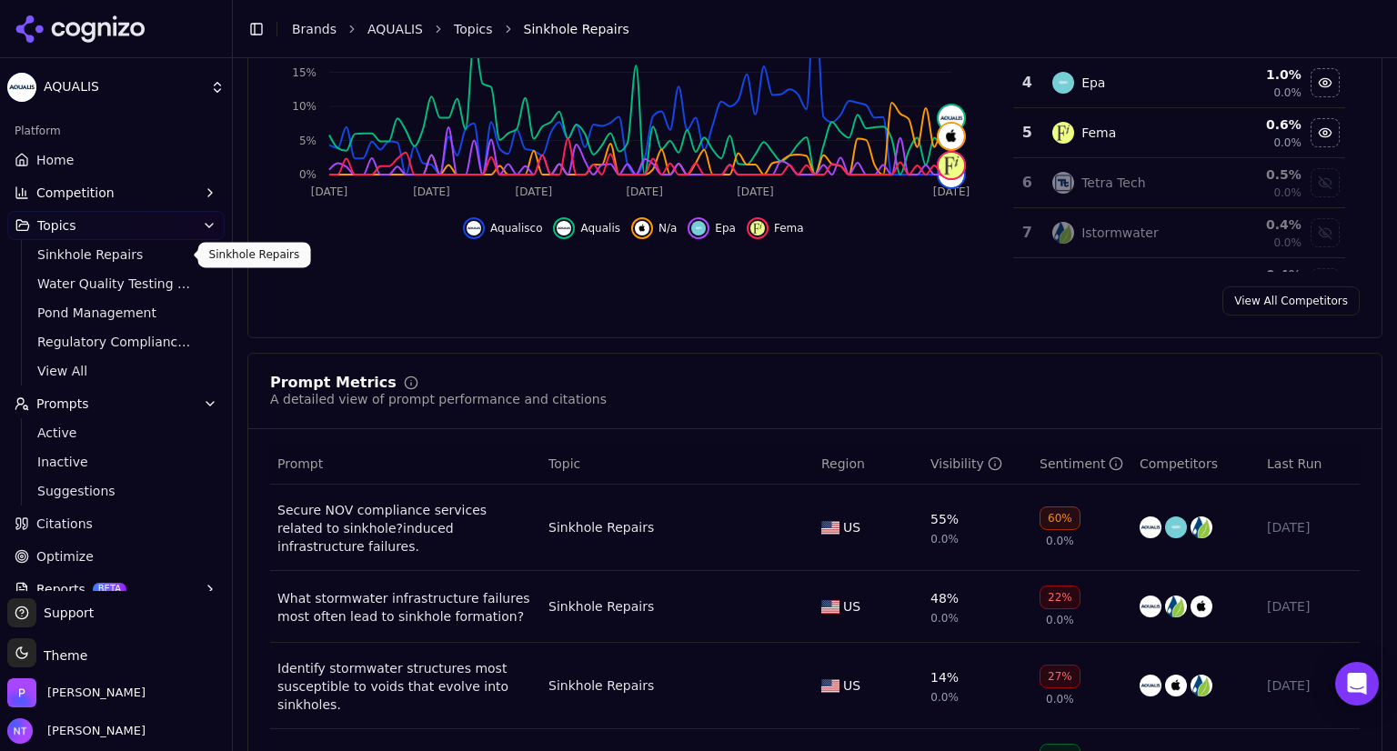
scroll to position [408, 0]
click at [95, 247] on span "Sinkhole Repairs" at bounding box center [116, 255] width 158 height 18
click at [468, 25] on link "Topics" at bounding box center [473, 29] width 39 height 18
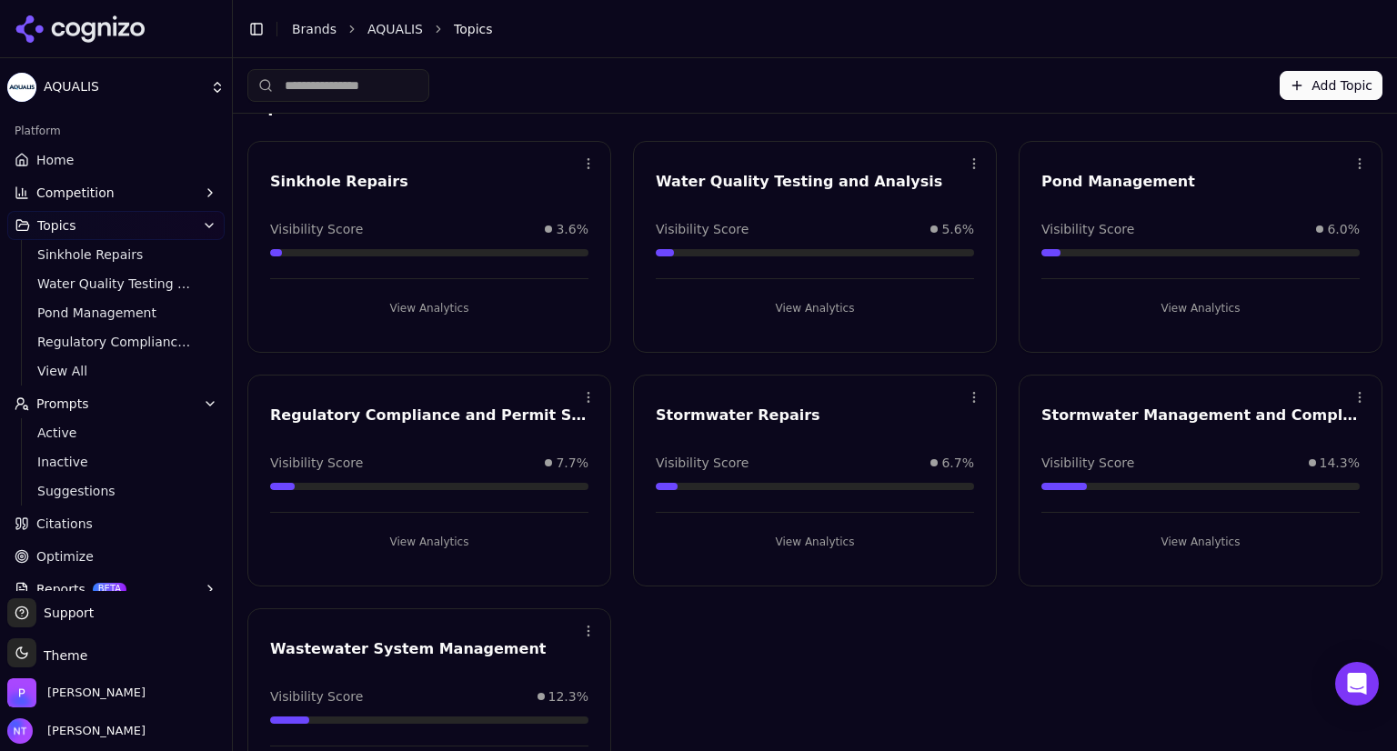
scroll to position [45, 0]
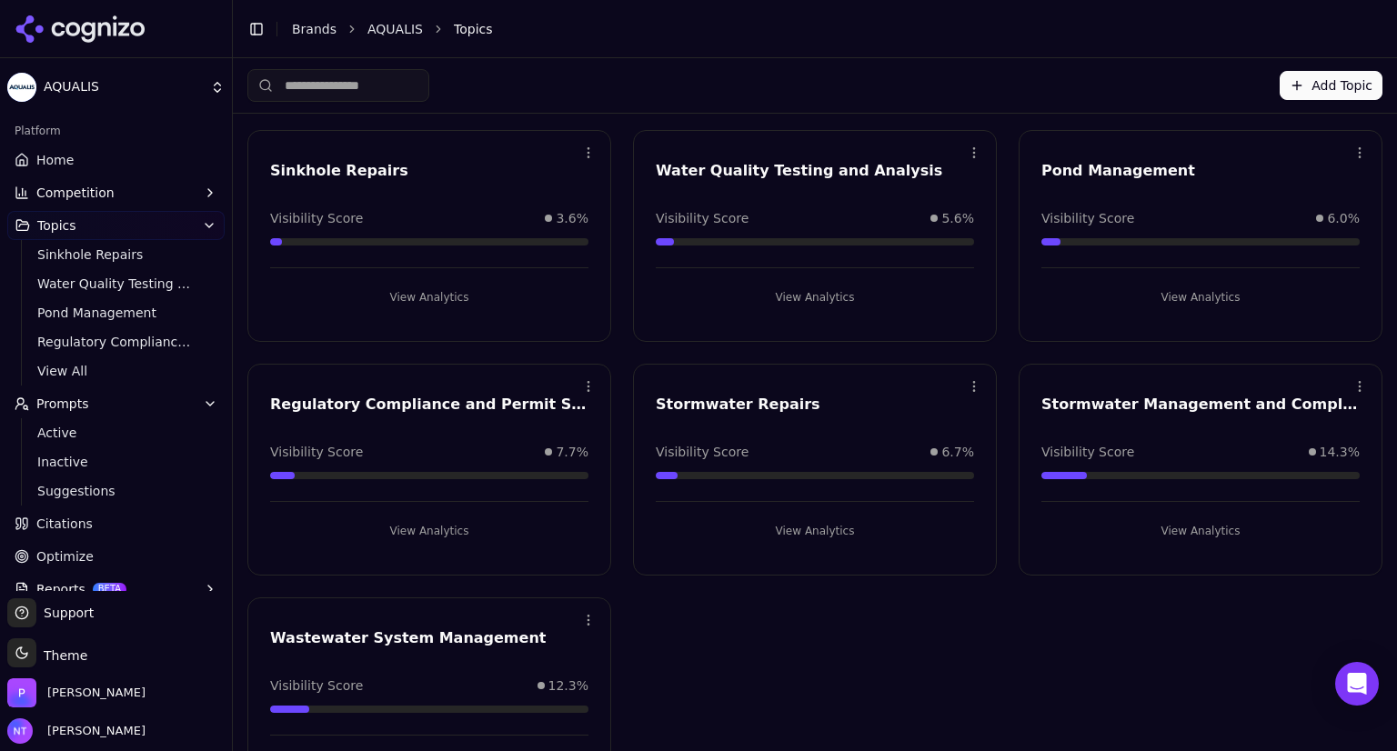
click at [1180, 534] on button "View Analytics" at bounding box center [1201, 531] width 318 height 29
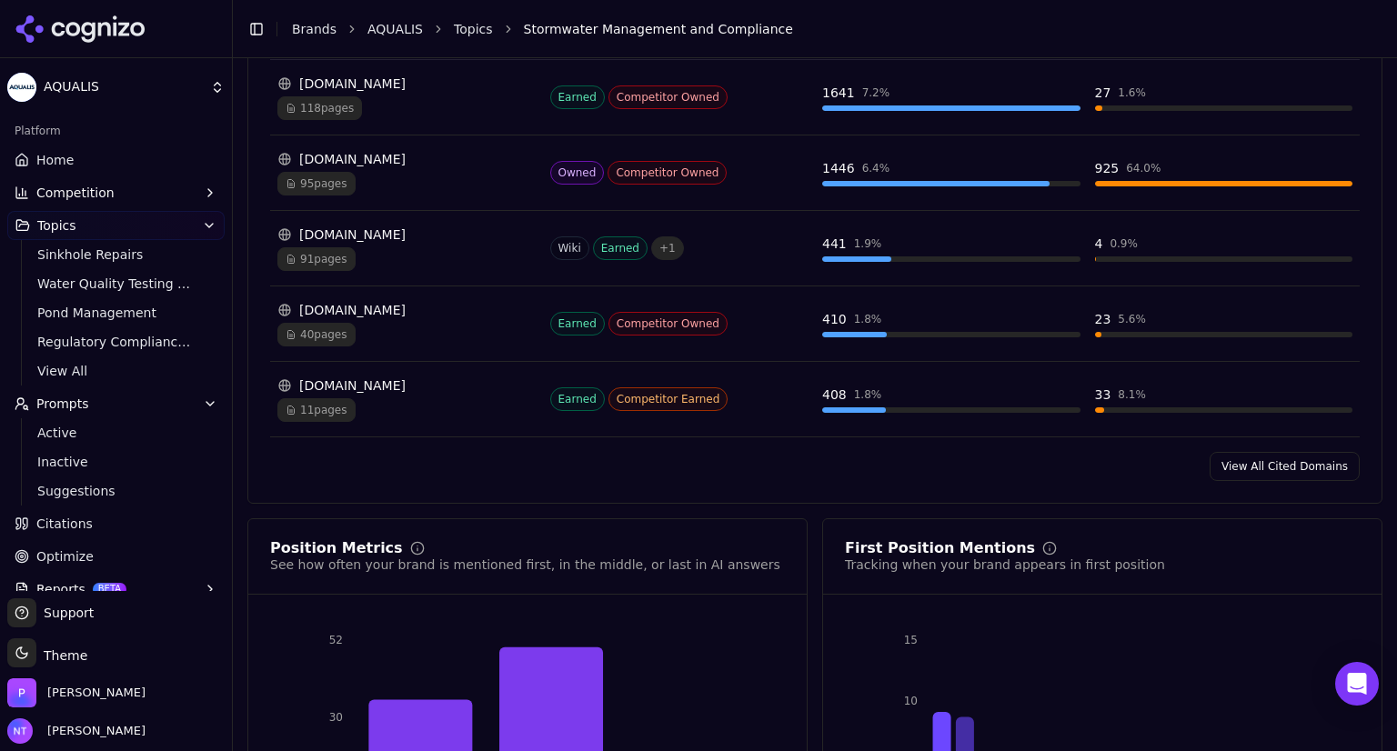
scroll to position [1686, 0]
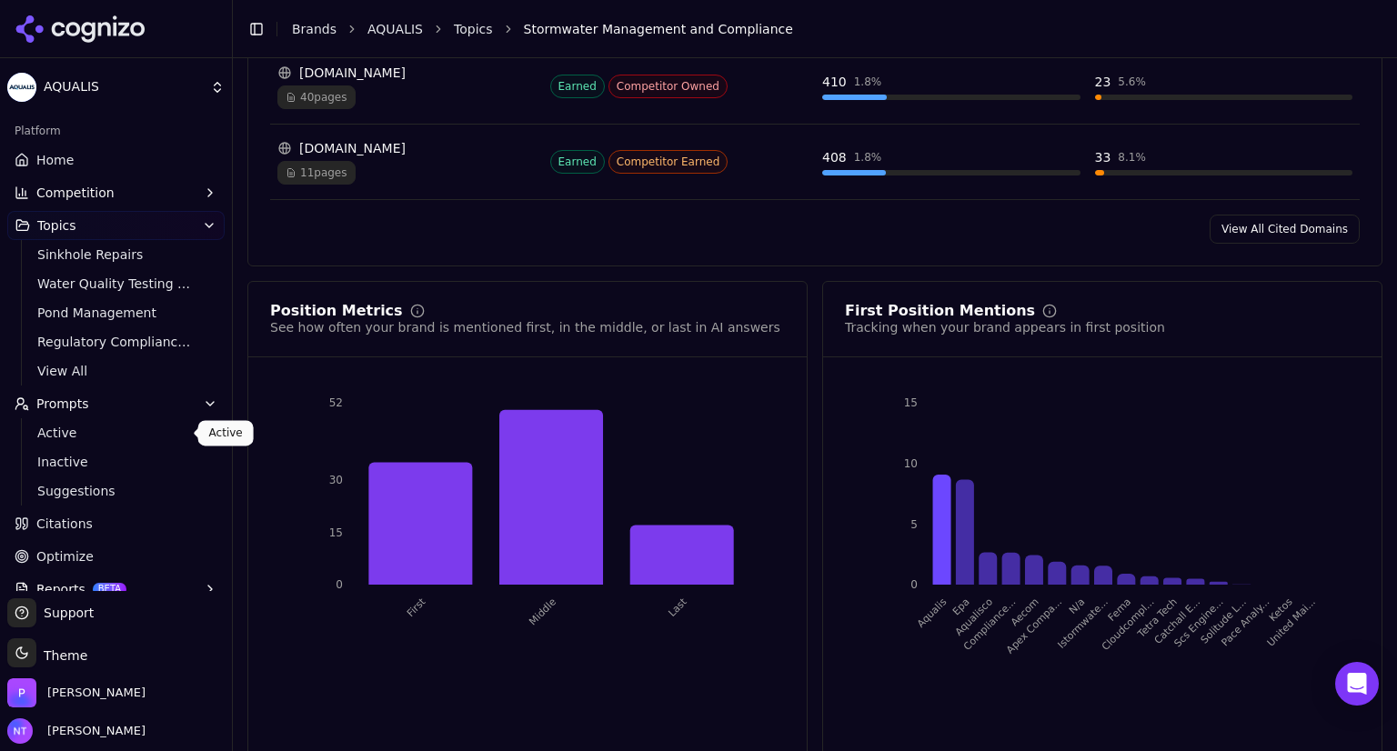
click at [44, 429] on span "Active" at bounding box center [116, 433] width 158 height 18
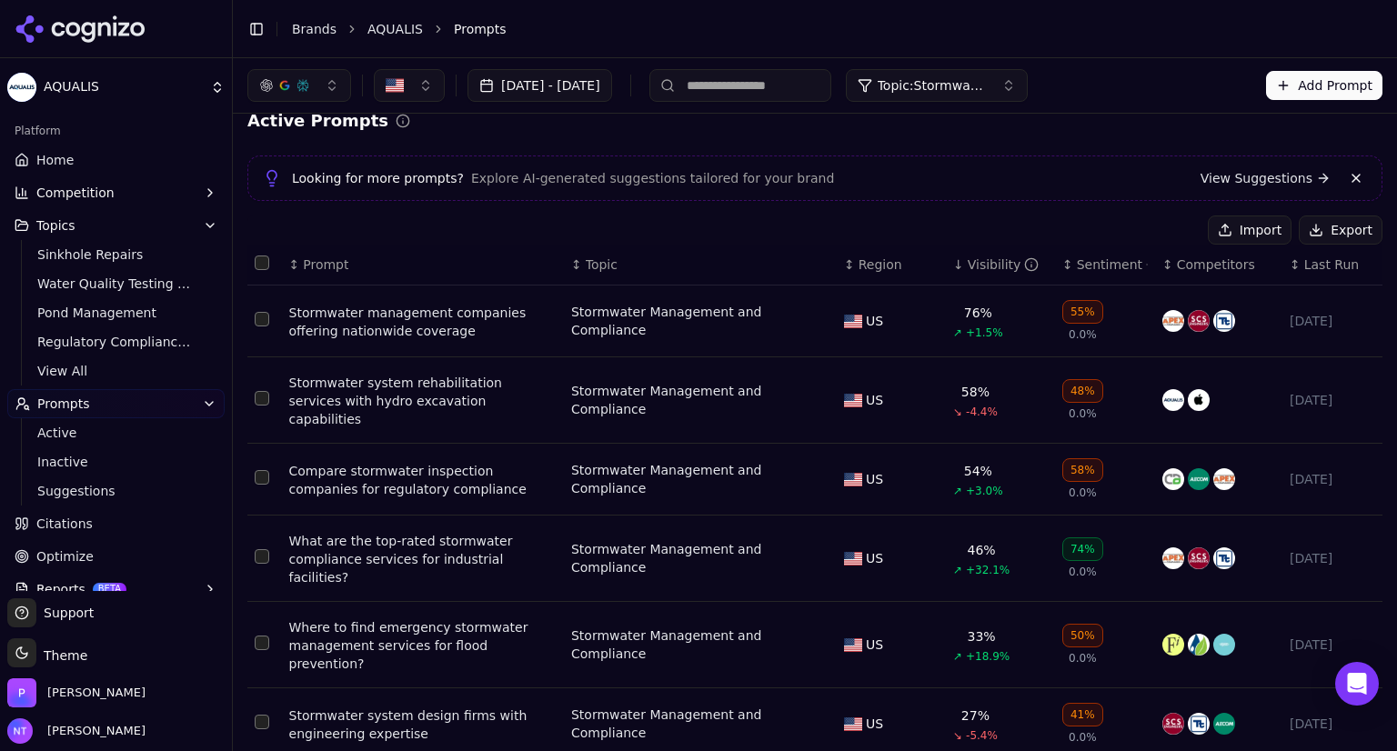
scroll to position [21, 0]
click at [987, 86] on span "Topic: Stormwater Management and Compliance" at bounding box center [932, 85] width 109 height 18
